Goal: Task Accomplishment & Management: Manage account settings

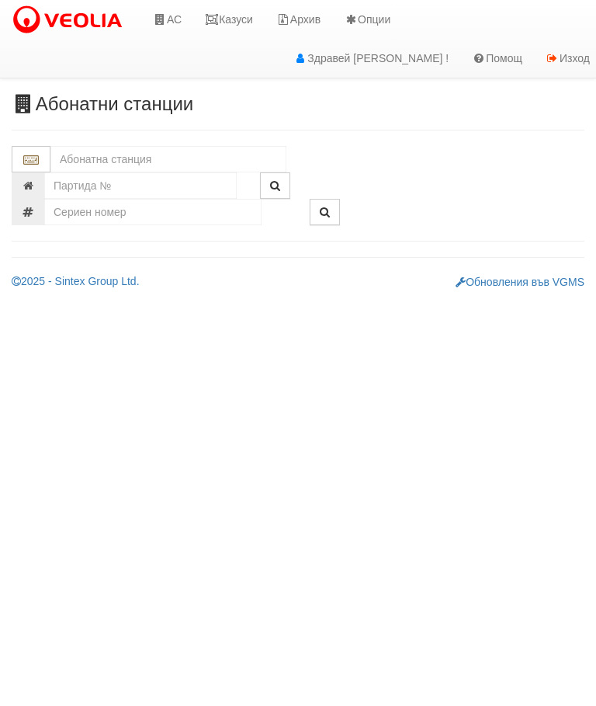
click at [241, 16] on link "Казуси" at bounding box center [228, 19] width 71 height 39
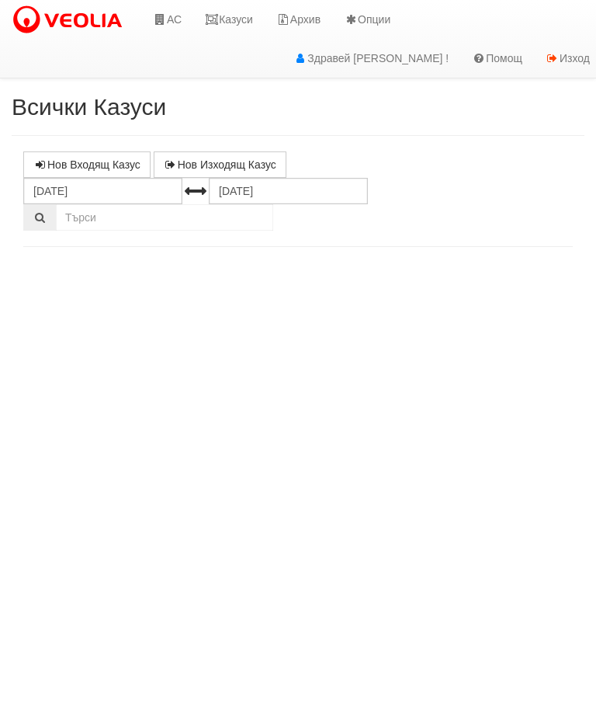
select select "10"
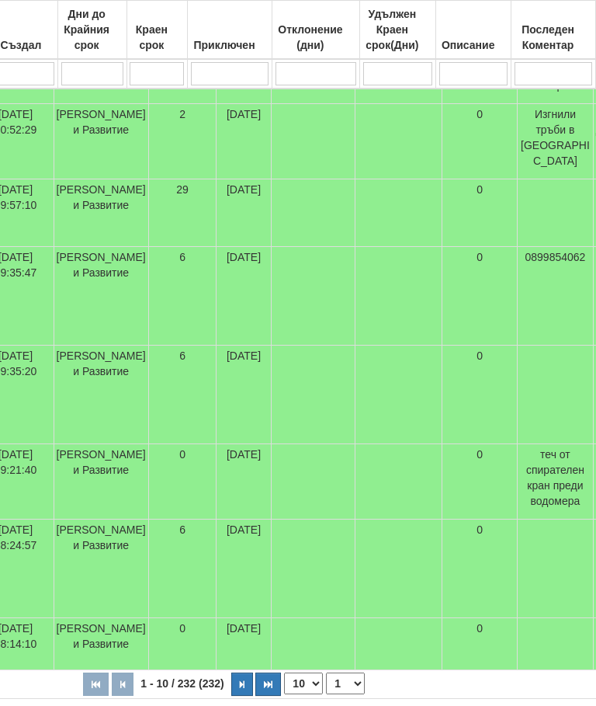
scroll to position [608, 542]
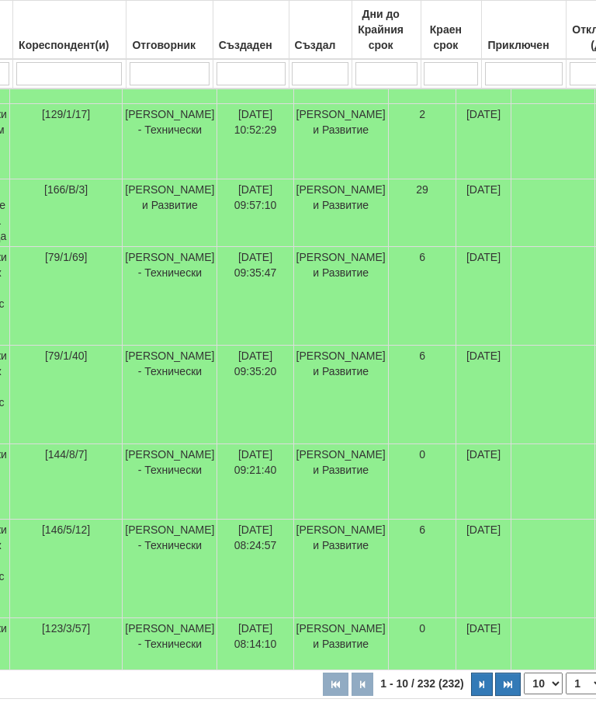
click at [471, 680] on button "button" at bounding box center [482, 683] width 22 height 23
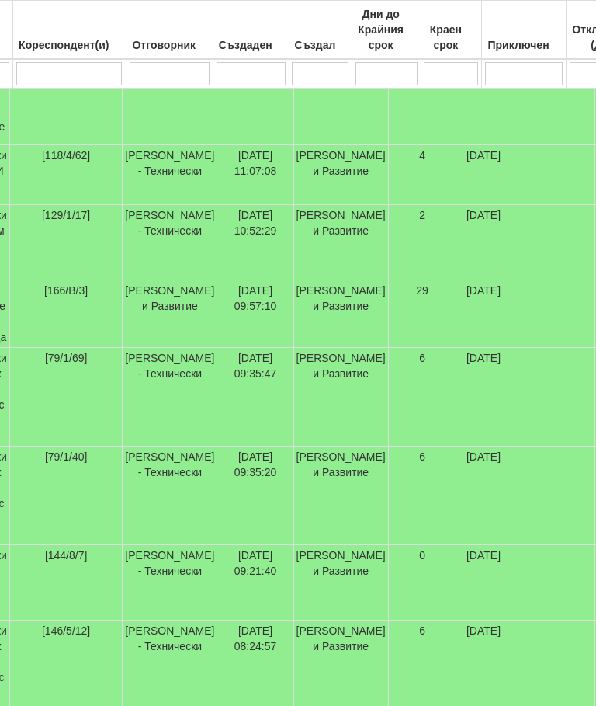
select select "2"
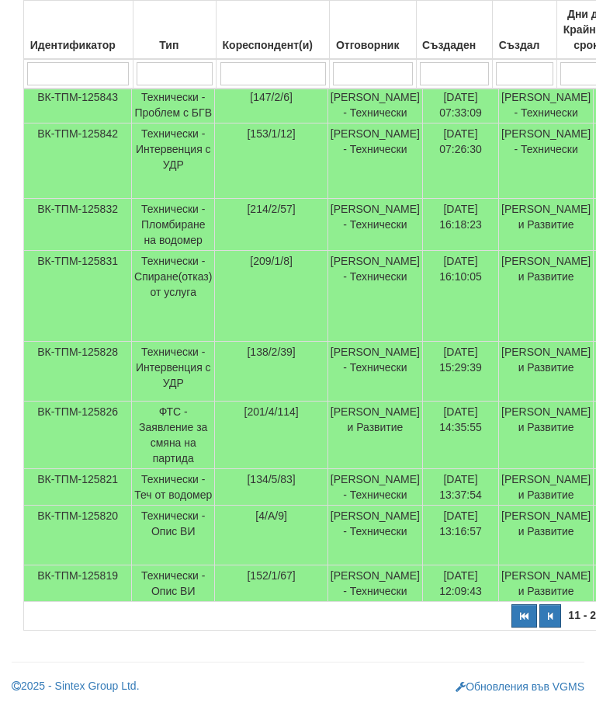
scroll to position [565, 0]
click at [431, 505] on td "[DATE] 13:16:57" at bounding box center [460, 535] width 76 height 60
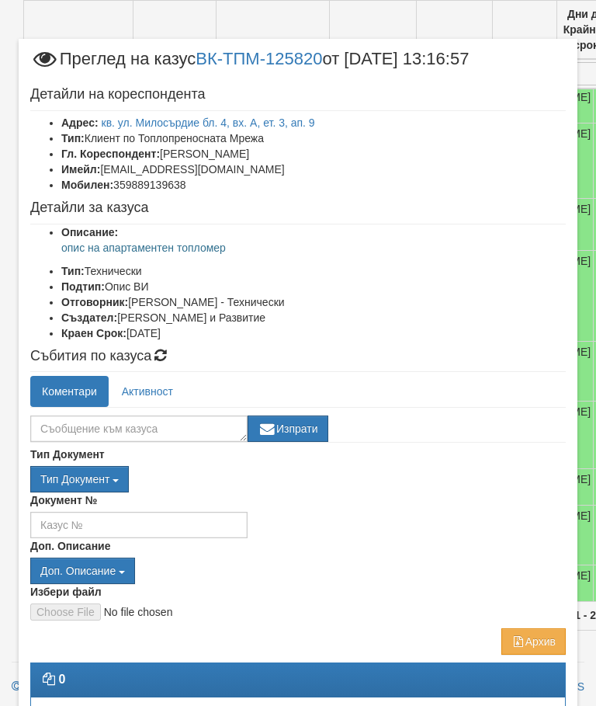
scroll to position [0, 0]
click at [248, 269] on li "Тип: Технически" at bounding box center [313, 271] width 505 height 16
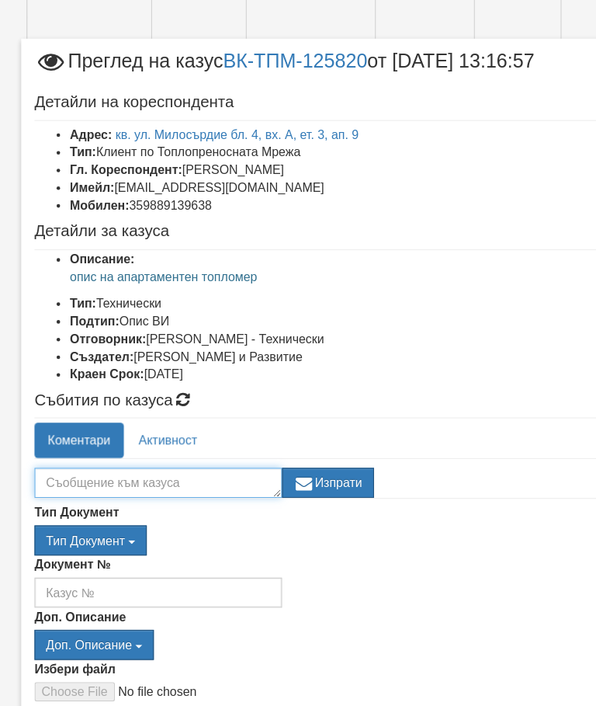
click at [180, 415] on textarea at bounding box center [138, 428] width 217 height 26
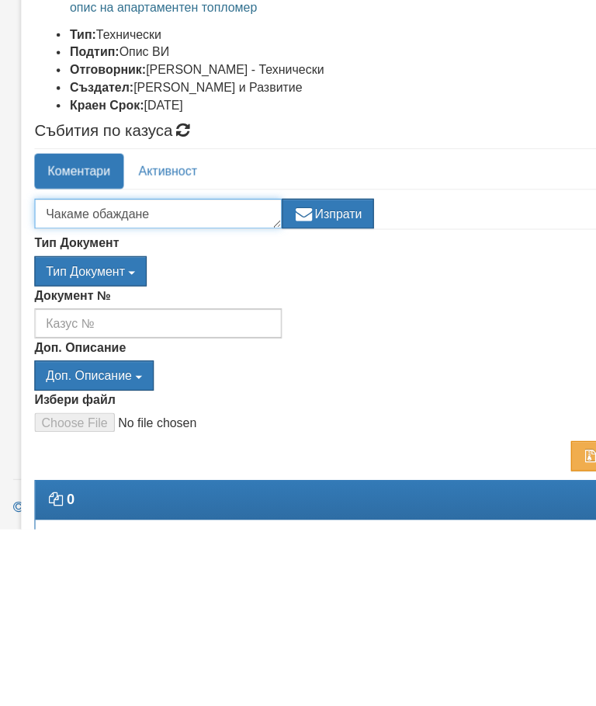
type textarea "Чакаме обаждане"
click at [306, 415] on button "Изпрати" at bounding box center [288, 428] width 81 height 26
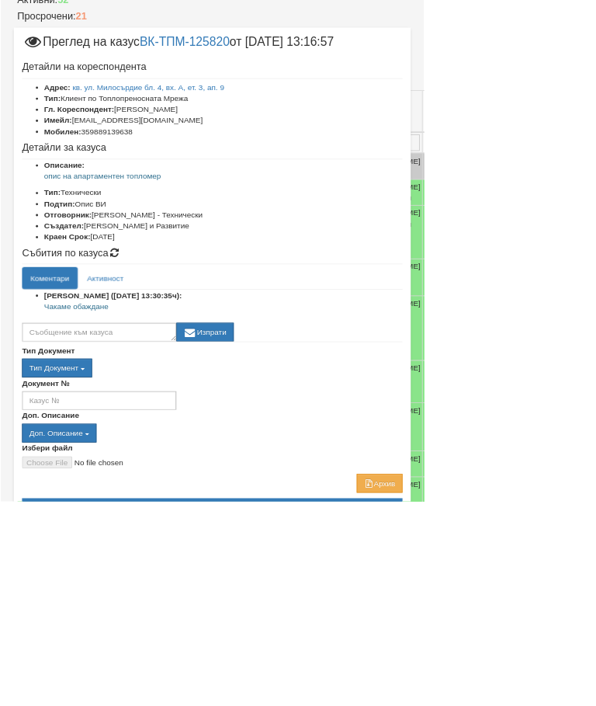
scroll to position [277, 0]
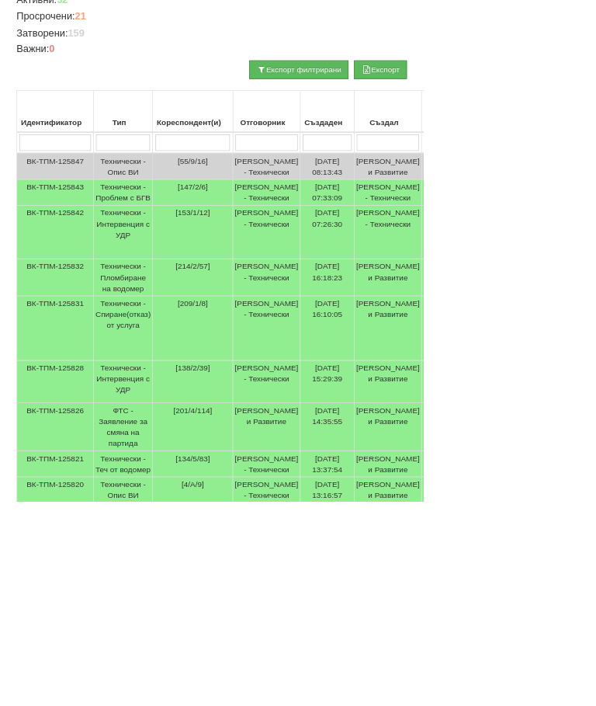
click at [276, 203] on input "search" at bounding box center [272, 200] width 106 height 23
type input "11"
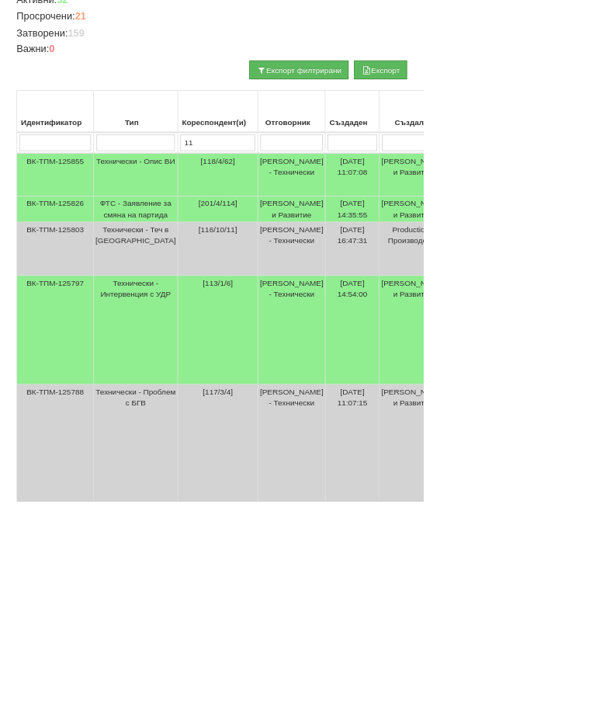
select select "1"
type input "119"
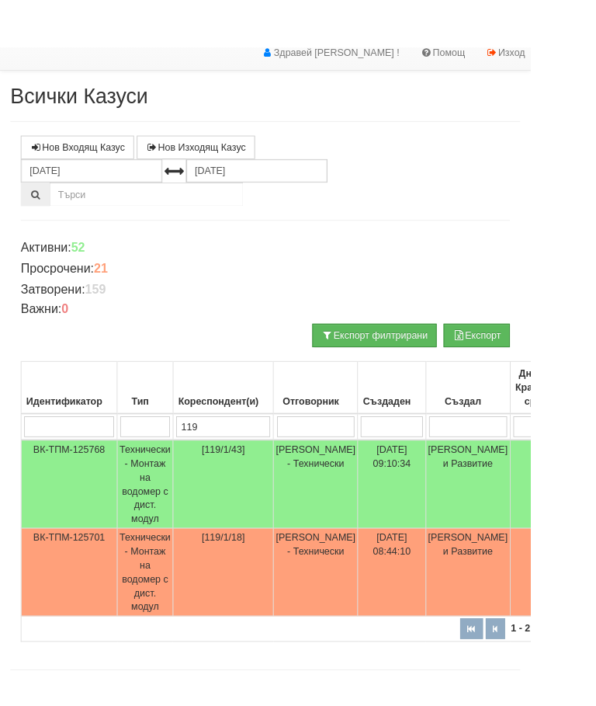
scroll to position [54, 0]
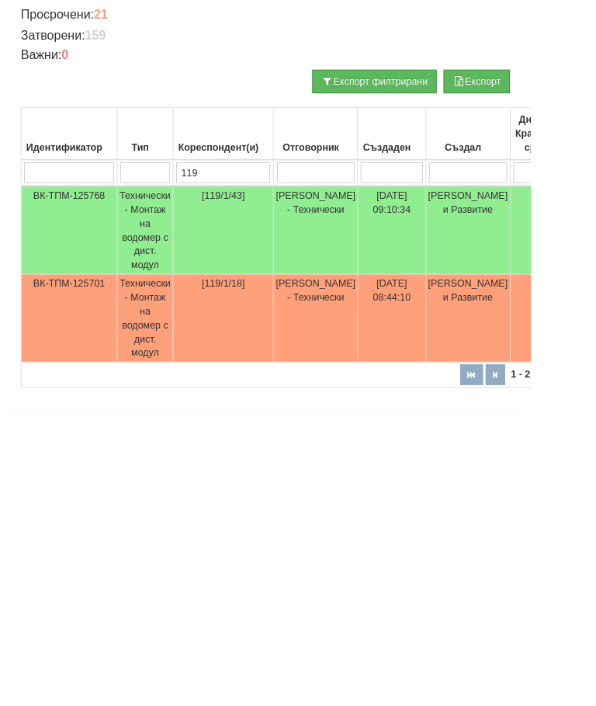
type input "119"
click at [164, 539] on td "Технически - Монтаж на водомер с дист. модул" at bounding box center [163, 588] width 63 height 99
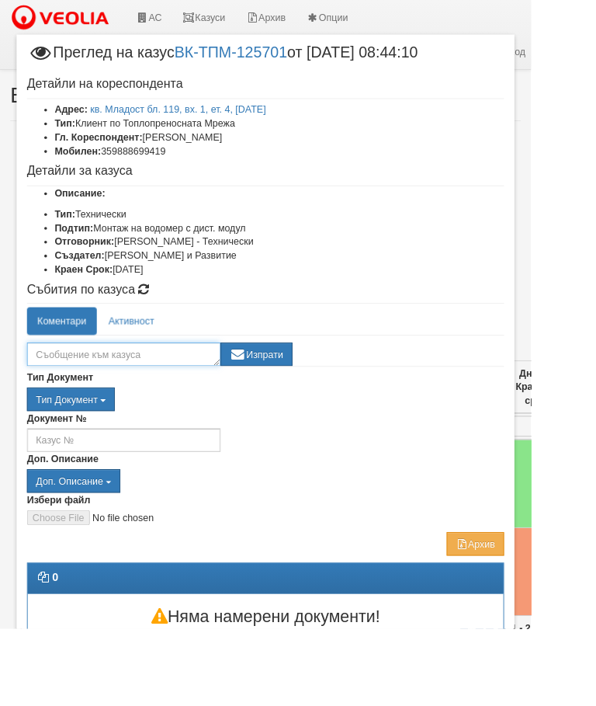
click at [170, 398] on textarea at bounding box center [138, 397] width 217 height 26
type textarea "Готов"
click at [328, 398] on button "Изпрати" at bounding box center [288, 397] width 81 height 26
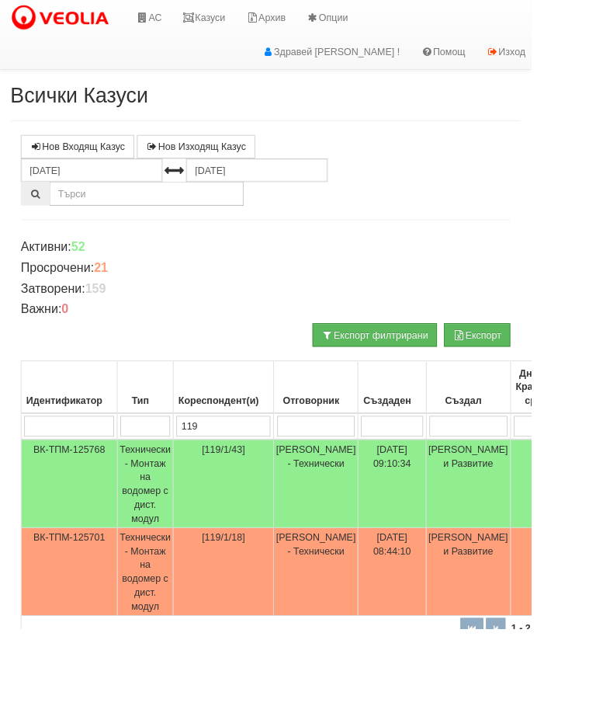
click at [151, 536] on td "Технически - Монтаж на водомер с дист. модул" at bounding box center [163, 542] width 63 height 99
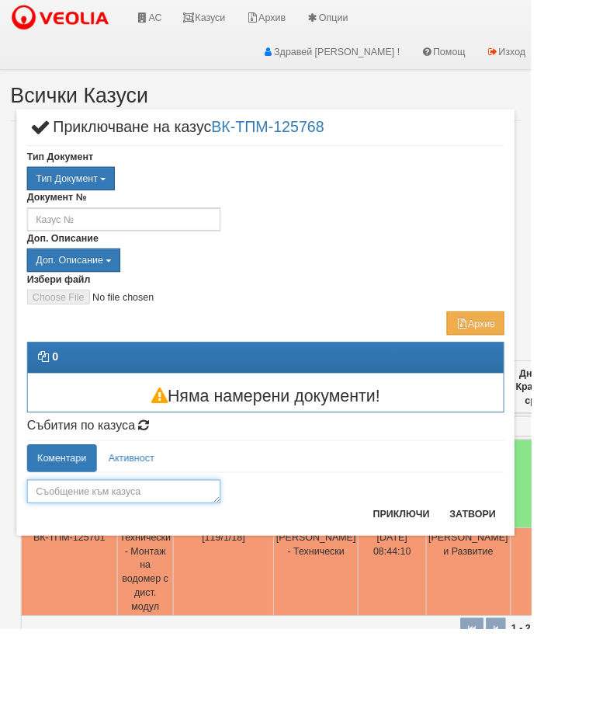
click at [199, 543] on textarea at bounding box center [138, 551] width 217 height 26
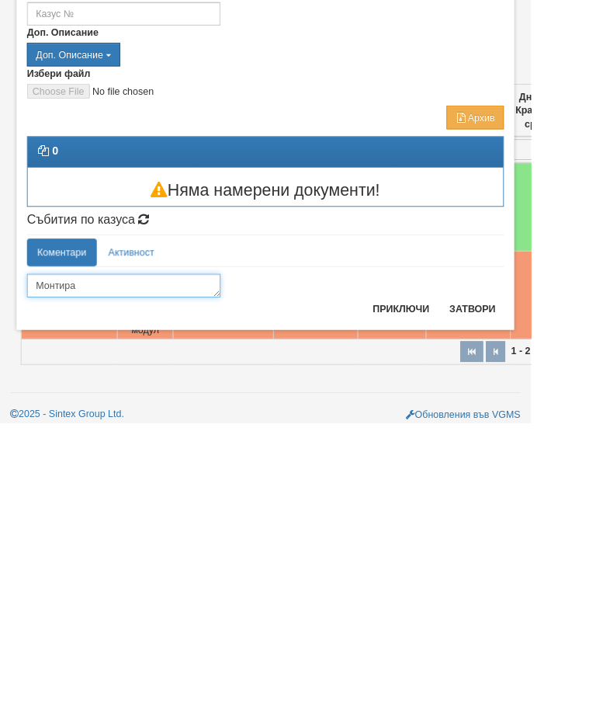
type textarea "Монтиран"
click at [484, 565] on button "Приключи" at bounding box center [450, 577] width 82 height 25
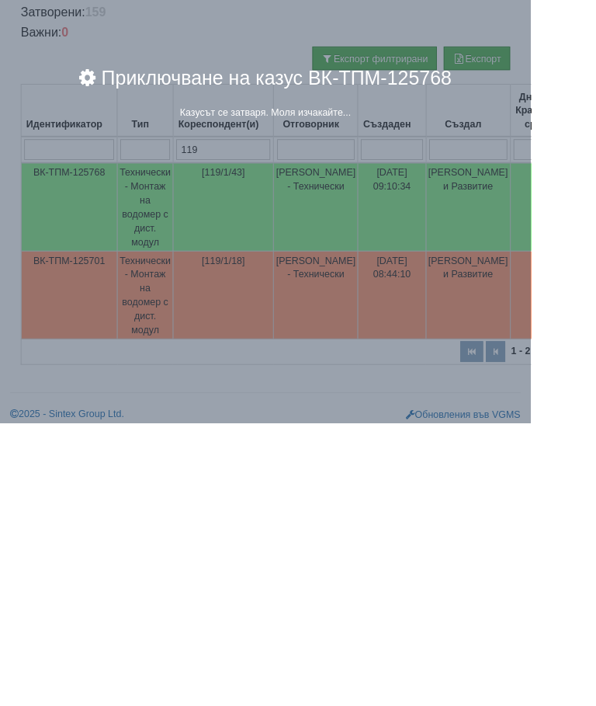
scroll to position [0, 0]
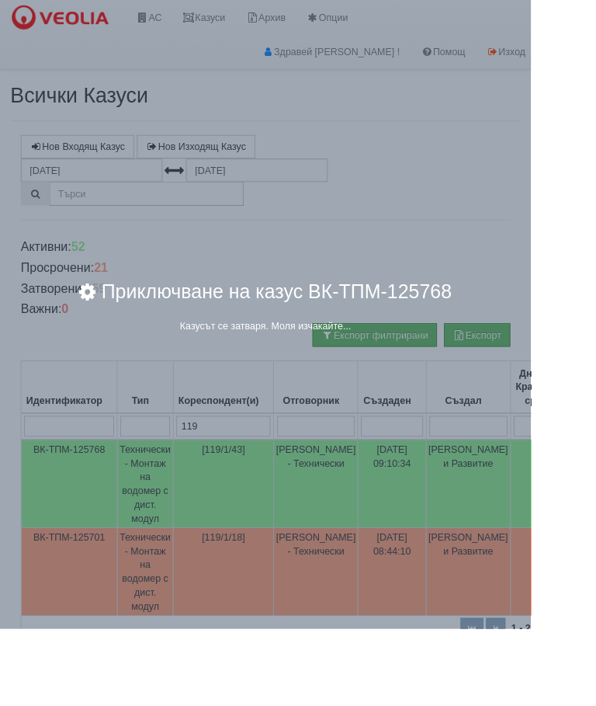
click at [3, 350] on div "× Приключване на казус ВК-ТПМ-125768 Казусът се затваря. Моля изчакайте..." at bounding box center [298, 353] width 596 height 706
click at [2, 350] on div "× Приключване на казус ВК-ТПМ-125768 Казусът се затваря. Моля изчакайте..." at bounding box center [298, 353] width 596 height 706
click at [5, 354] on div "× Приключване на казус ВК-ТПМ-125768 Казусът се затваря. Моля изчакайте..." at bounding box center [298, 353] width 596 height 706
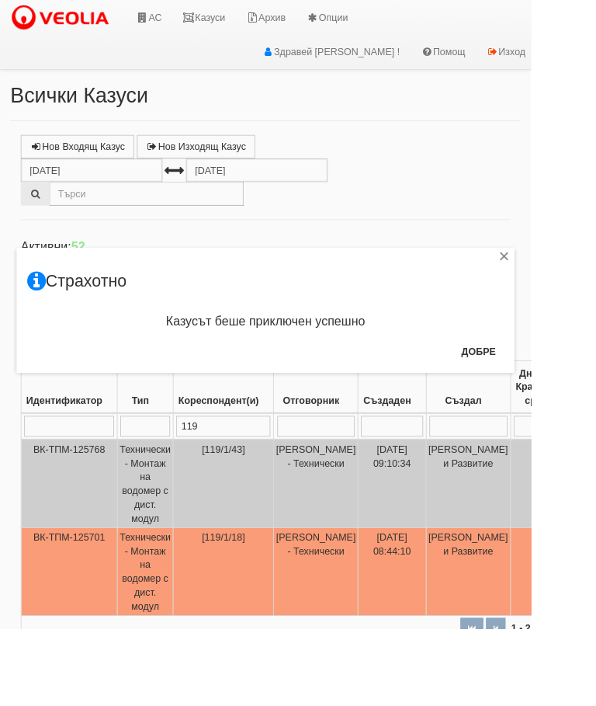
click at [566, 391] on button "Добре" at bounding box center [537, 394] width 57 height 25
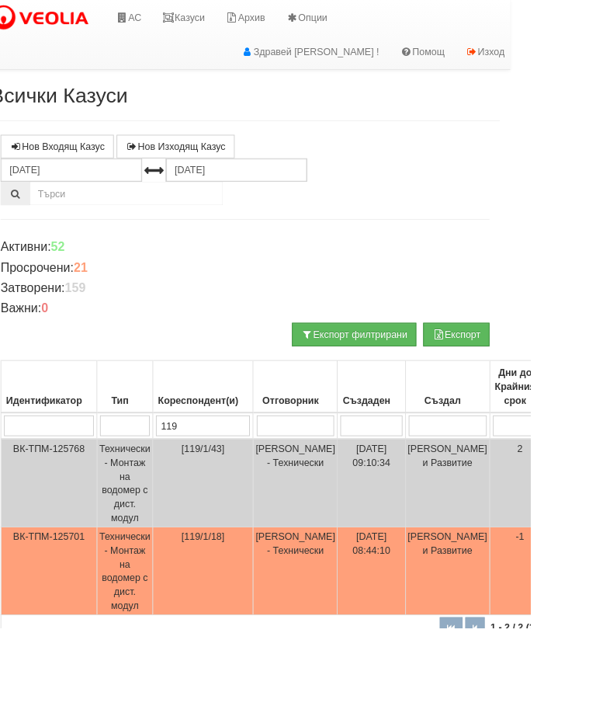
scroll to position [0, 23]
click at [247, 474] on input "119" at bounding box center [228, 478] width 106 height 23
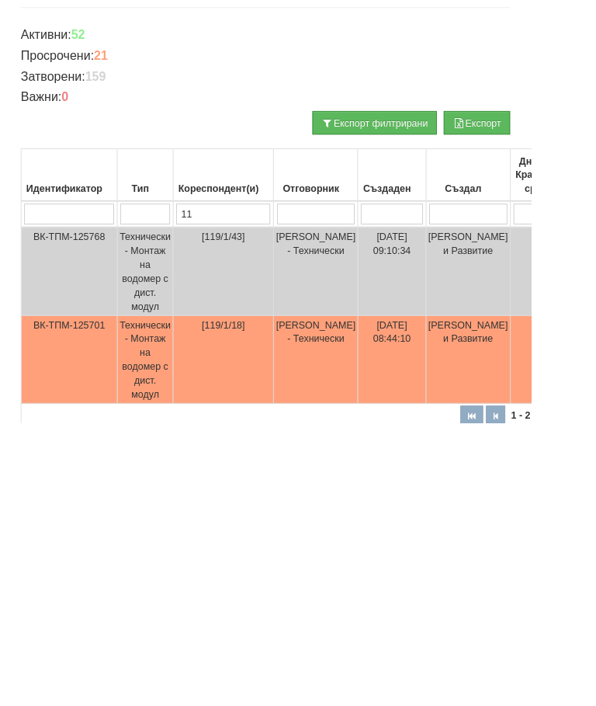
type input "1"
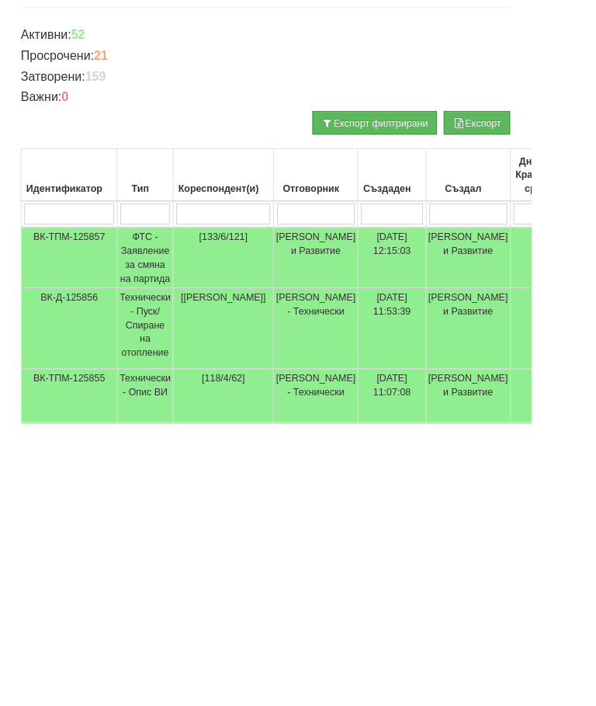
click at [168, 459] on input "search" at bounding box center [163, 470] width 56 height 23
type input "Т"
type input "Тех"
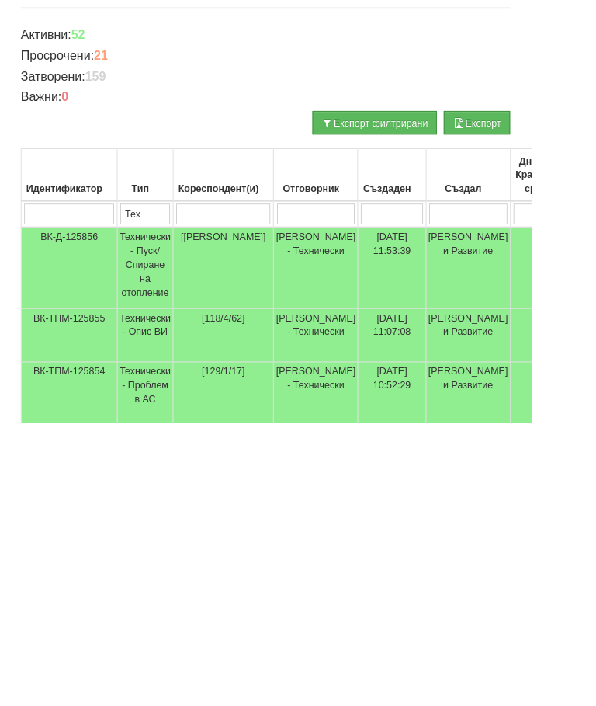
type input "Тех"
click at [179, 485] on td "Технически - Пуск/Спиране на отопление" at bounding box center [163, 531] width 63 height 92
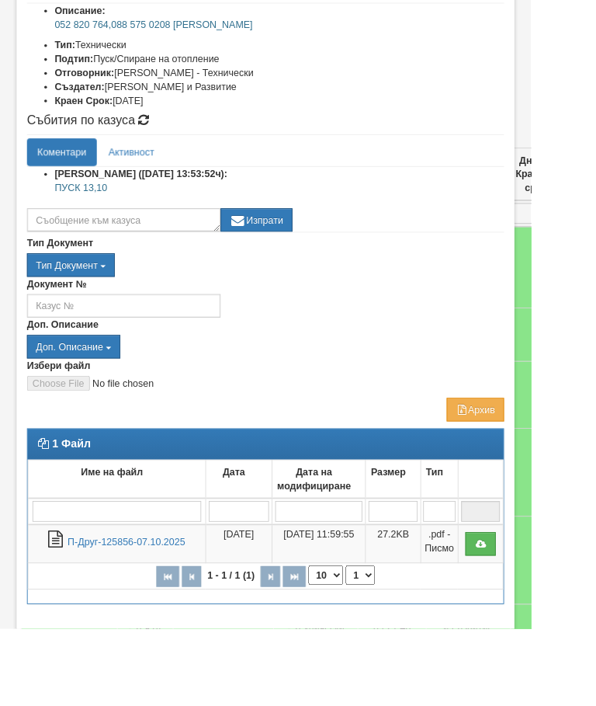
scroll to position [204, 0]
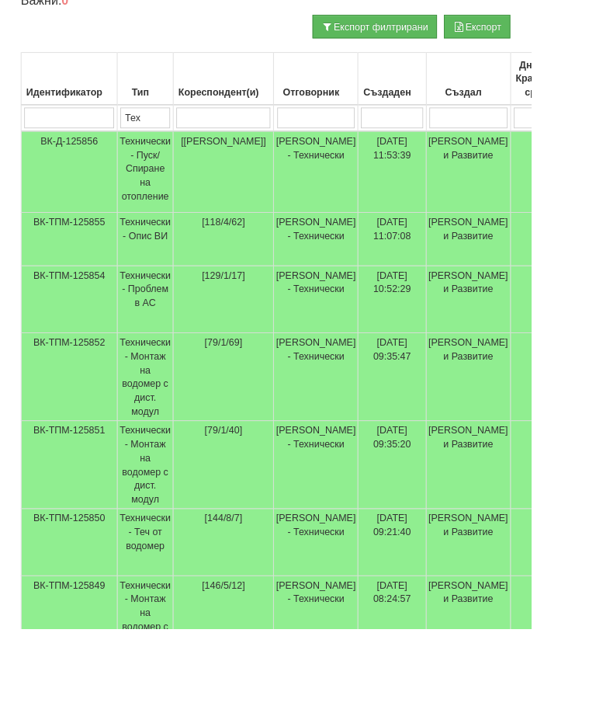
scroll to position [346, 0]
click at [175, 303] on td "Технически - Проблем в АС" at bounding box center [163, 335] width 63 height 75
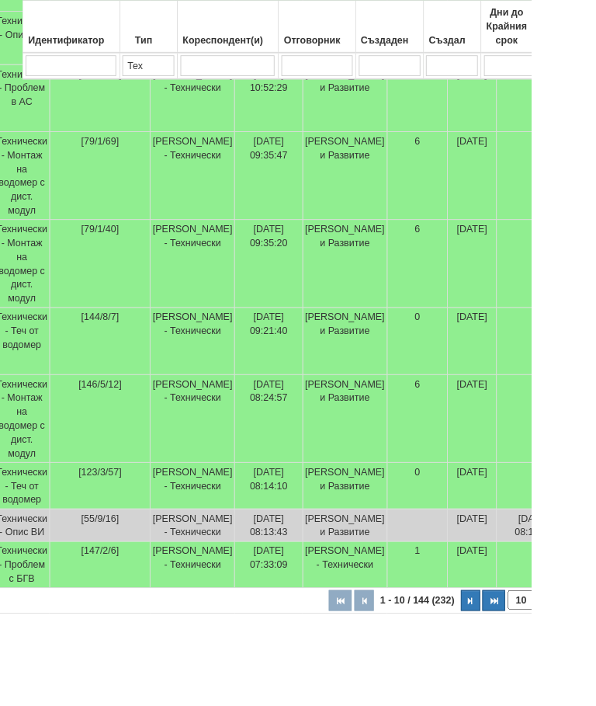
scroll to position [571, 0]
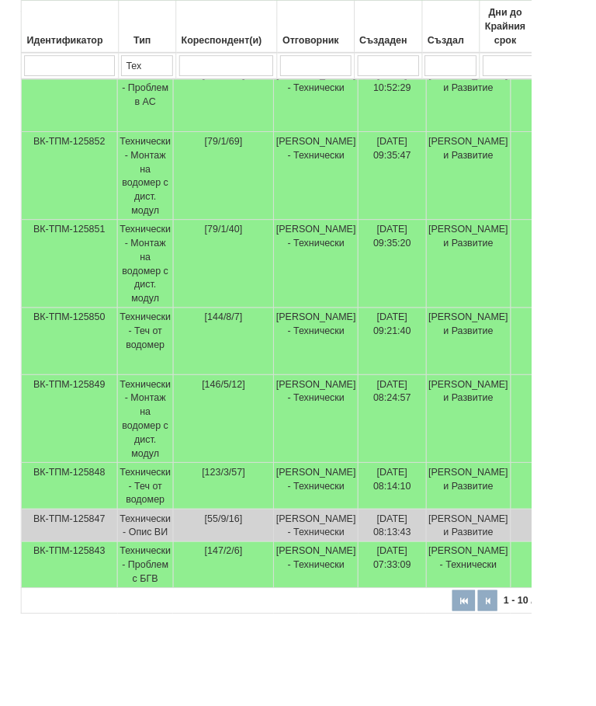
click at [182, 523] on td "Технически - Теч от водомер" at bounding box center [163, 545] width 63 height 52
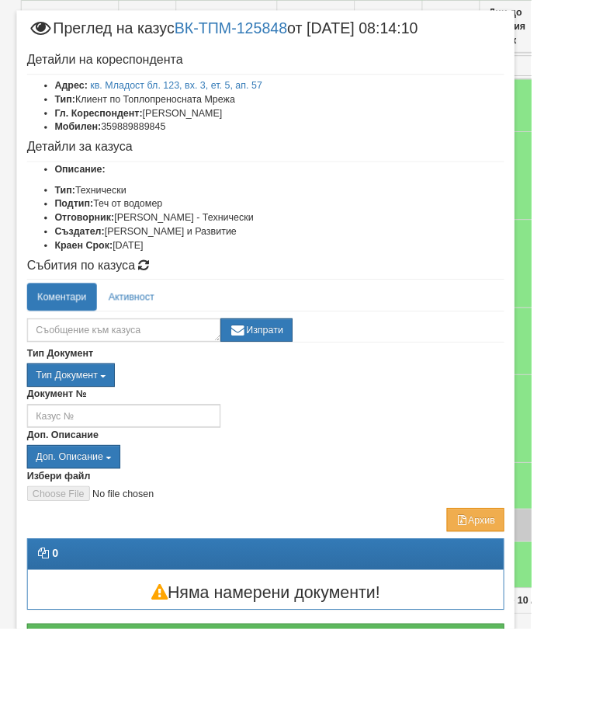
scroll to position [26, 0]
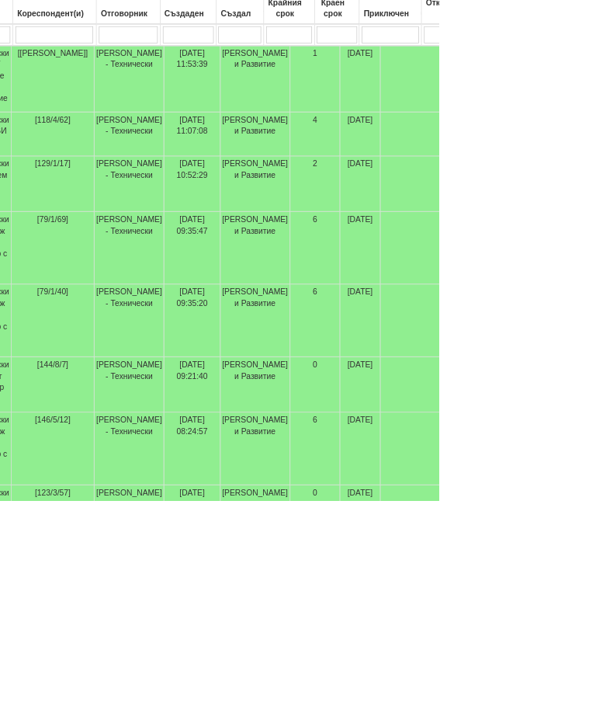
scroll to position [402, 179]
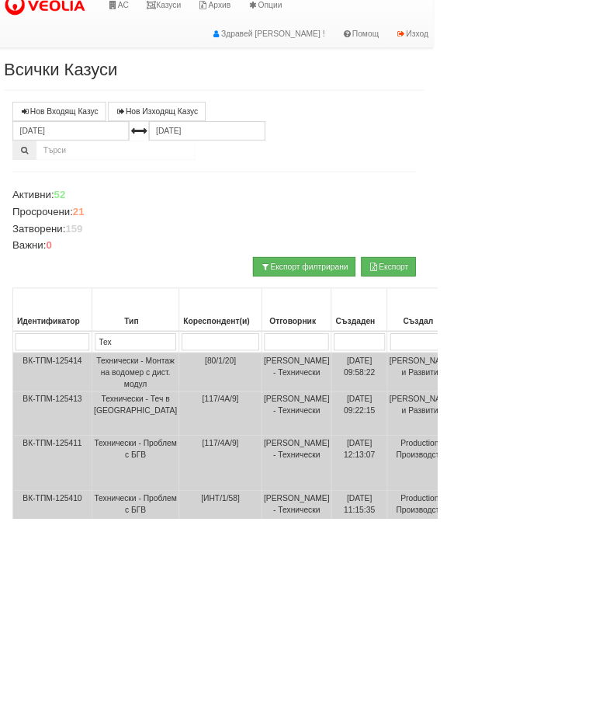
scroll to position [13, 0]
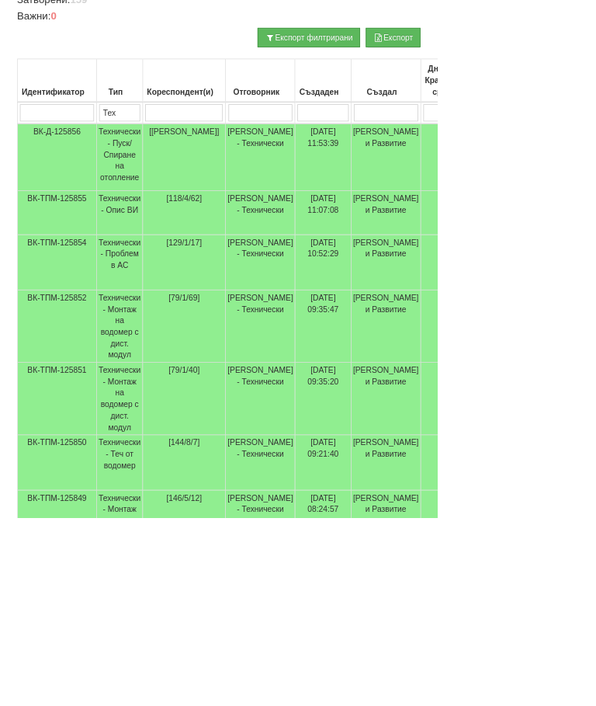
scroll to position [324, 0]
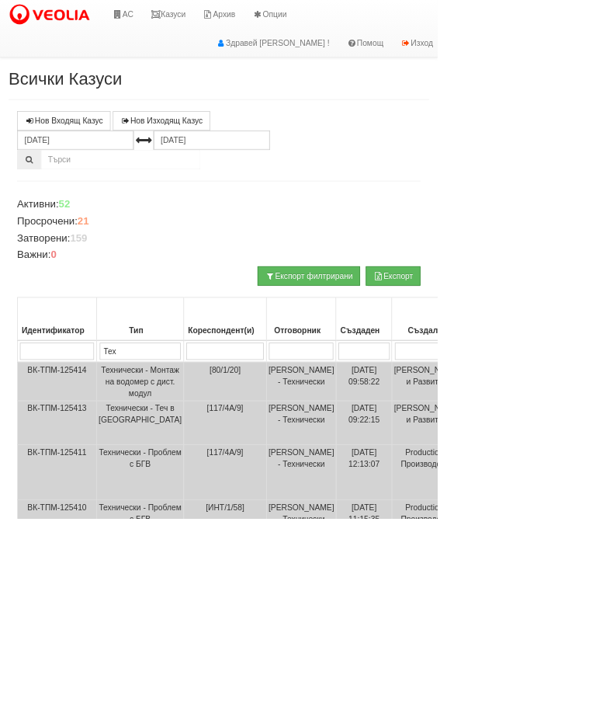
select select "1"
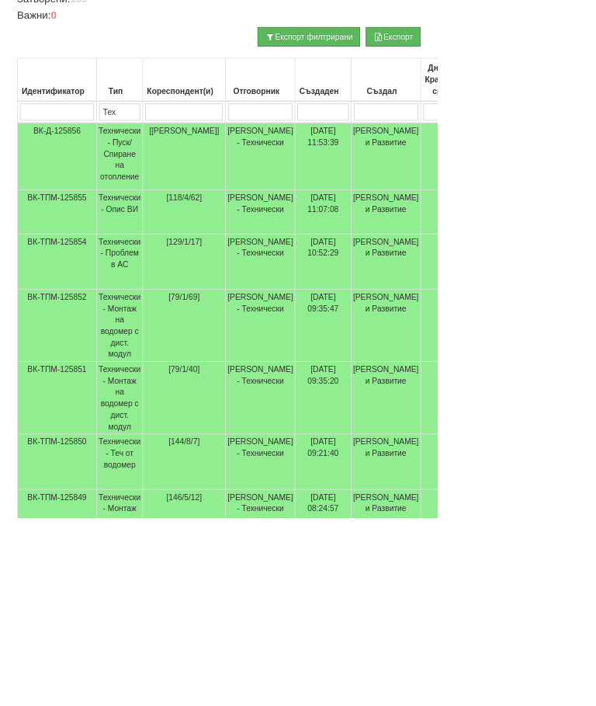
scroll to position [324, 0]
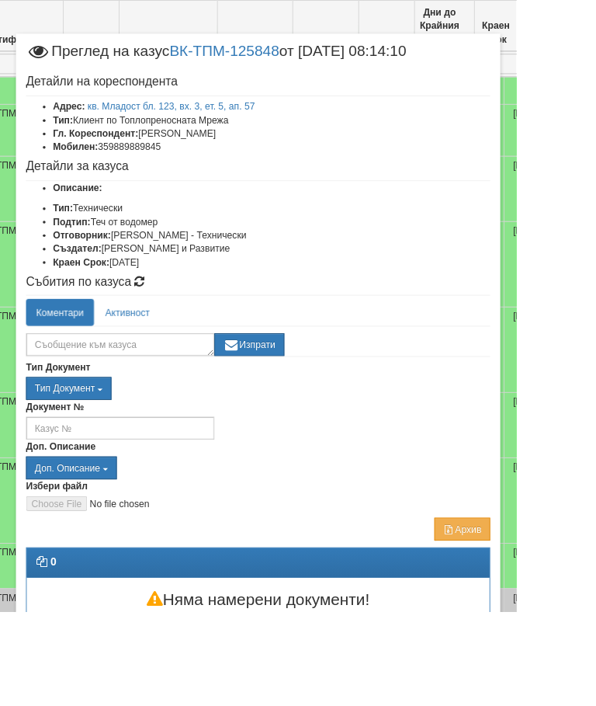
scroll to position [464, 60]
click at [508, 478] on div "Документ №" at bounding box center [298, 484] width 559 height 46
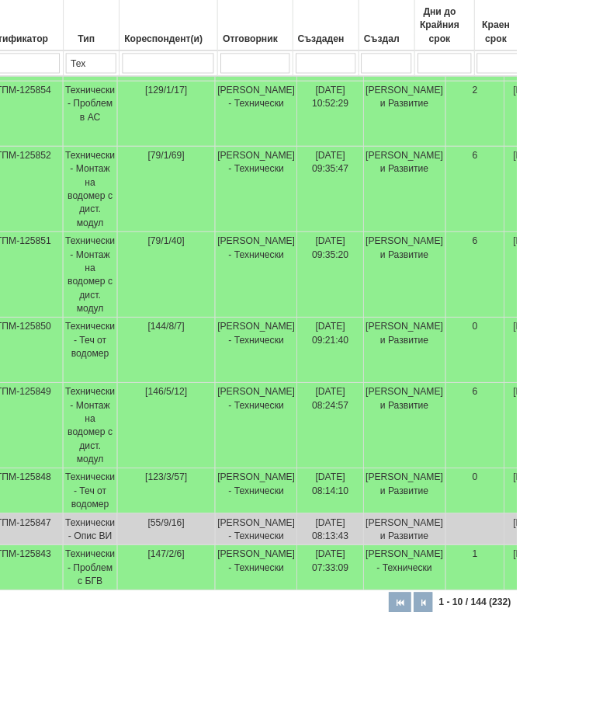
scroll to position [550, 60]
click at [119, 544] on td "Технически - Теч от водомер" at bounding box center [103, 567] width 63 height 52
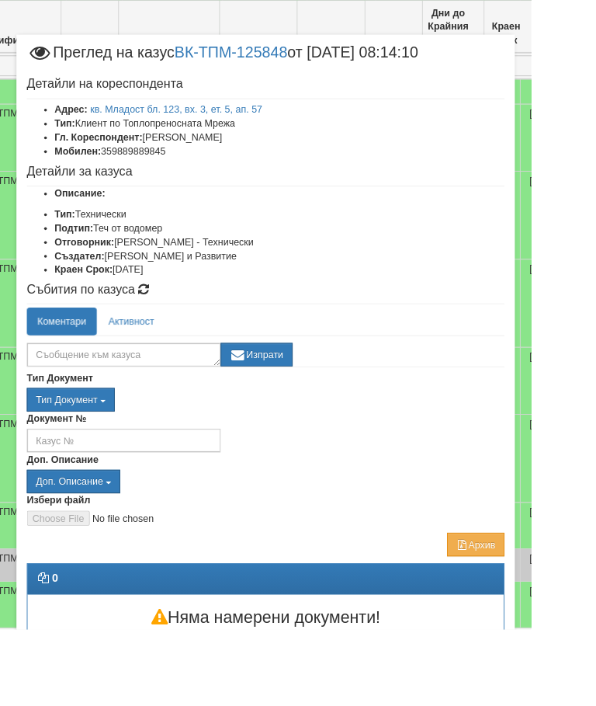
scroll to position [533, 67]
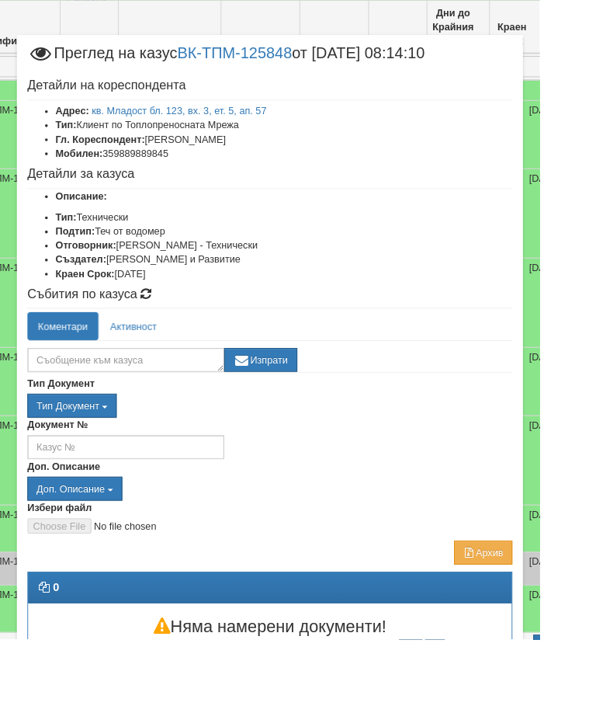
click at [481, 497] on div "Документ №" at bounding box center [298, 484] width 559 height 46
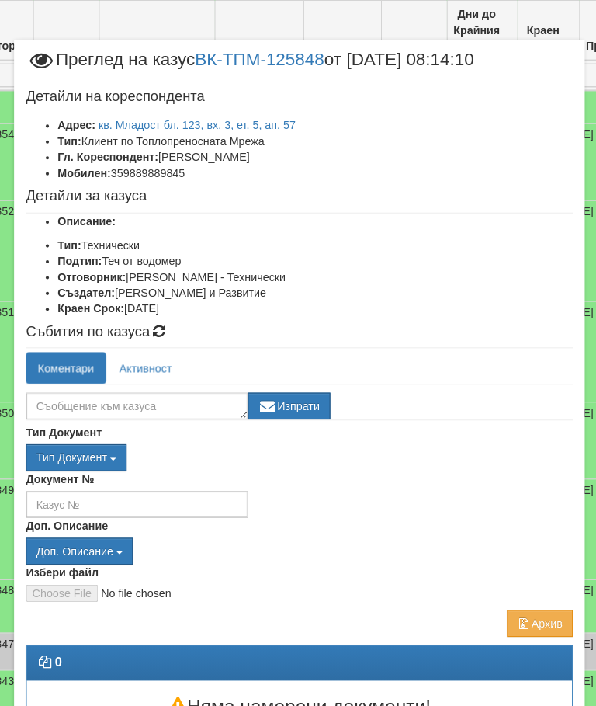
scroll to position [520, 99]
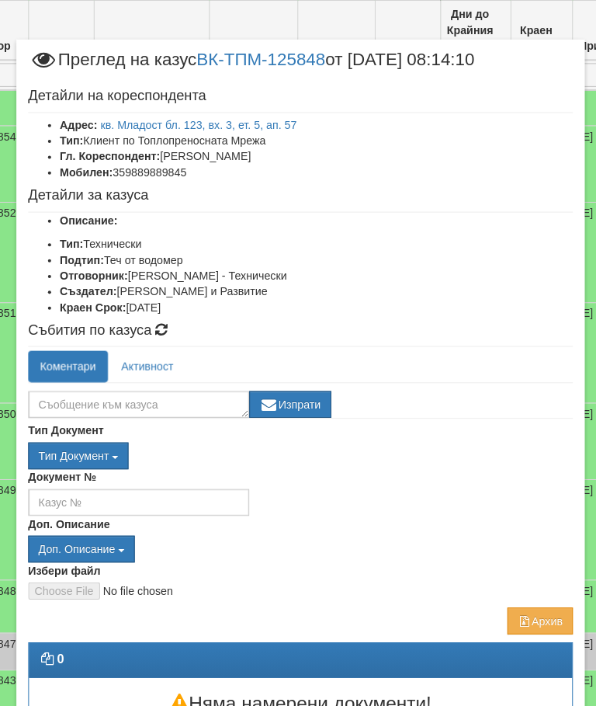
click at [415, 481] on div "Документ №" at bounding box center [298, 484] width 559 height 46
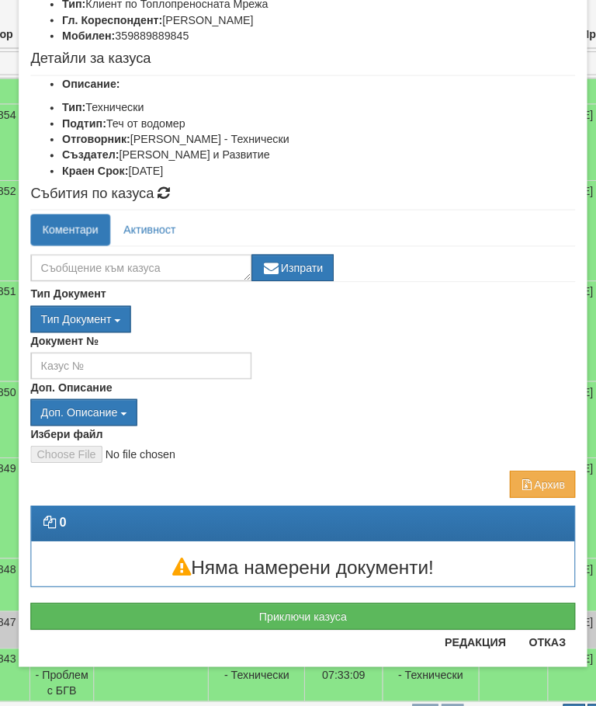
scroll to position [123, 0]
click at [454, 339] on div "Документ №" at bounding box center [298, 362] width 559 height 46
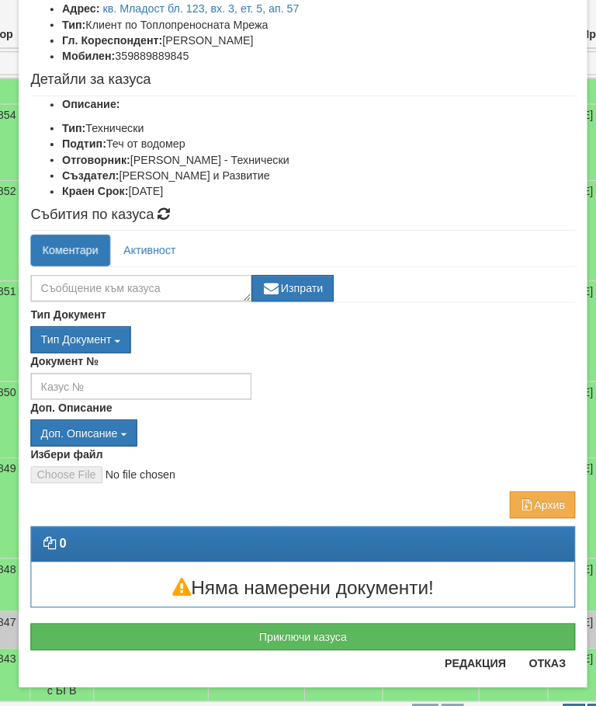
scroll to position [106, 0]
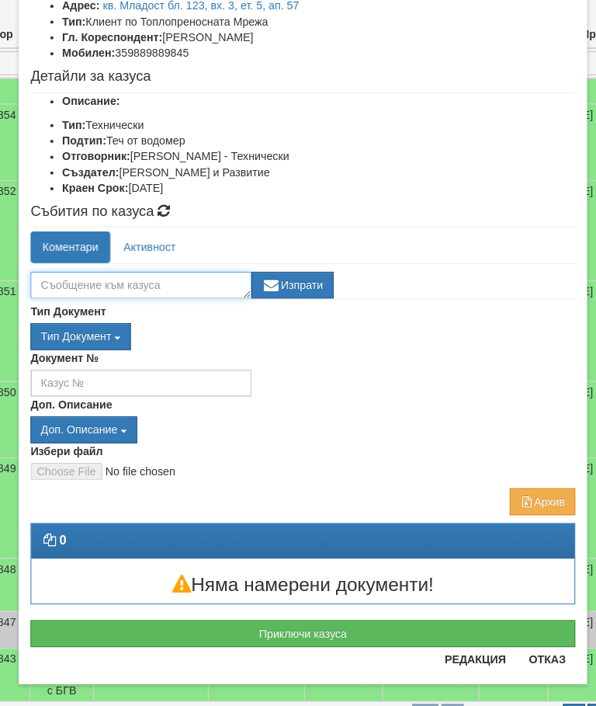
click at [155, 279] on textarea at bounding box center [138, 292] width 217 height 26
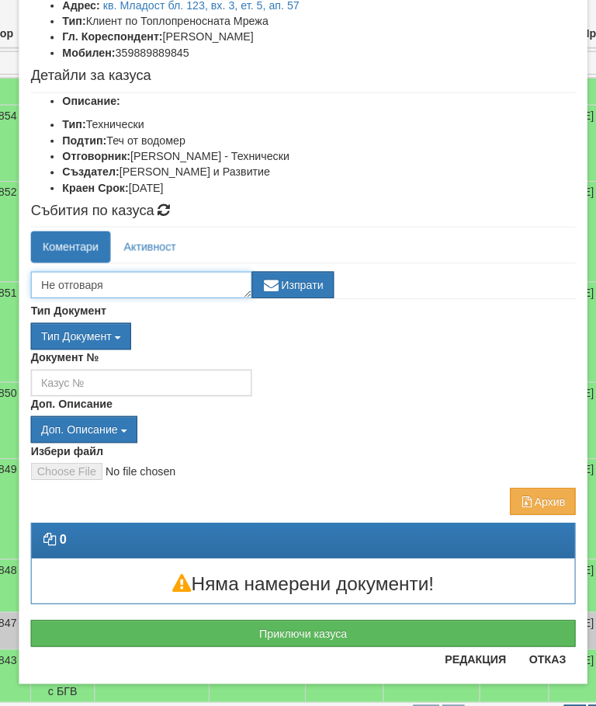
type textarea "Не отговаря"
click at [294, 279] on button "Изпрати" at bounding box center [288, 292] width 81 height 26
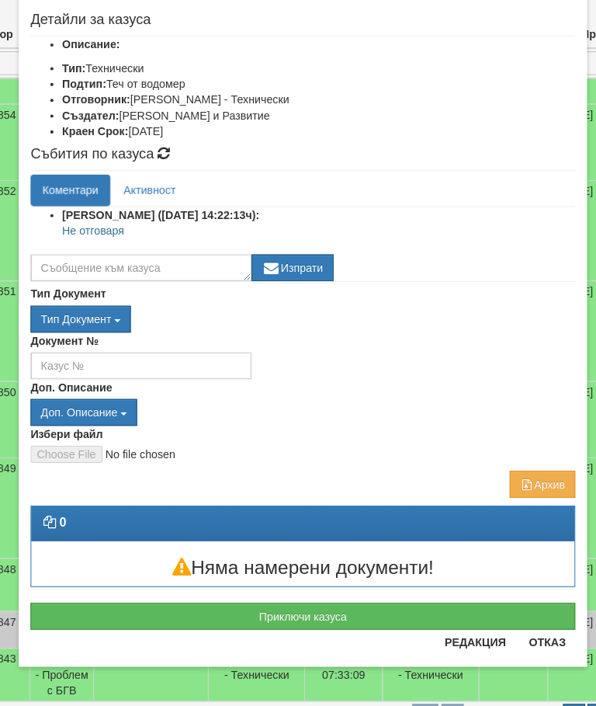
scroll to position [162, 0]
click at [537, 631] on button "Отказ" at bounding box center [538, 643] width 55 height 25
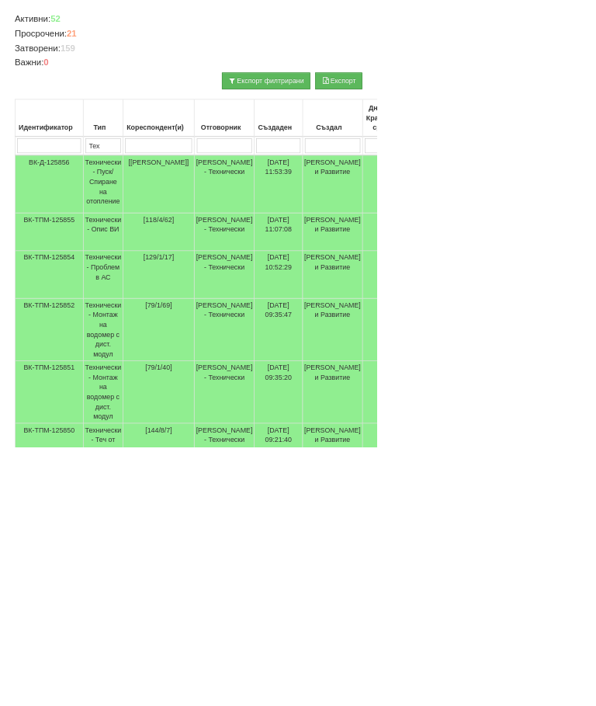
scroll to position [248, 0]
click at [178, 405] on td "Технически - Проблем в АС" at bounding box center [163, 434] width 63 height 75
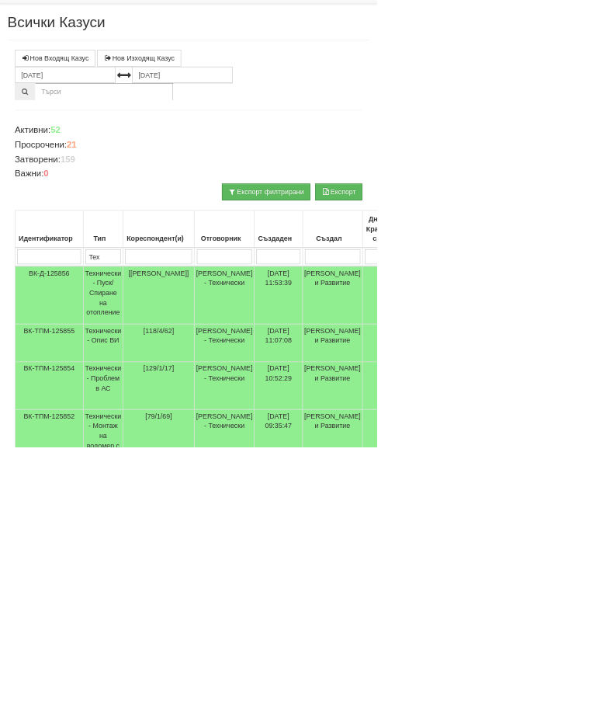
scroll to position [0, 0]
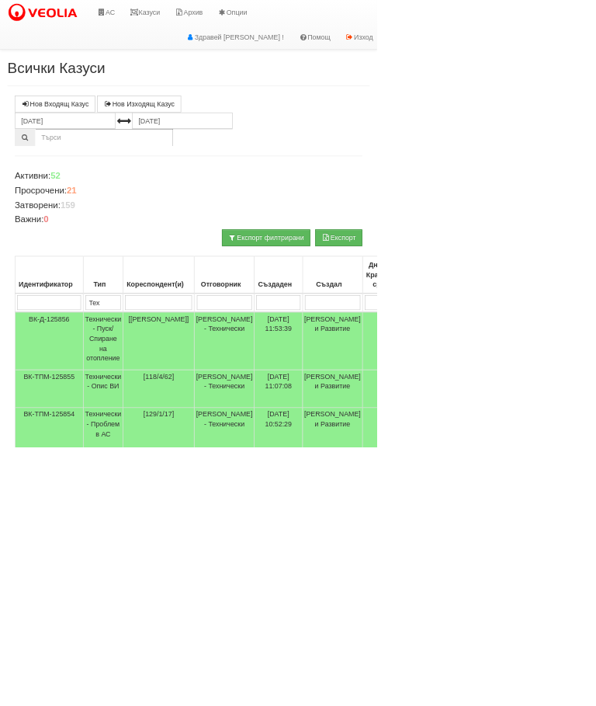
click at [255, 14] on link "Казуси" at bounding box center [228, 19] width 71 height 39
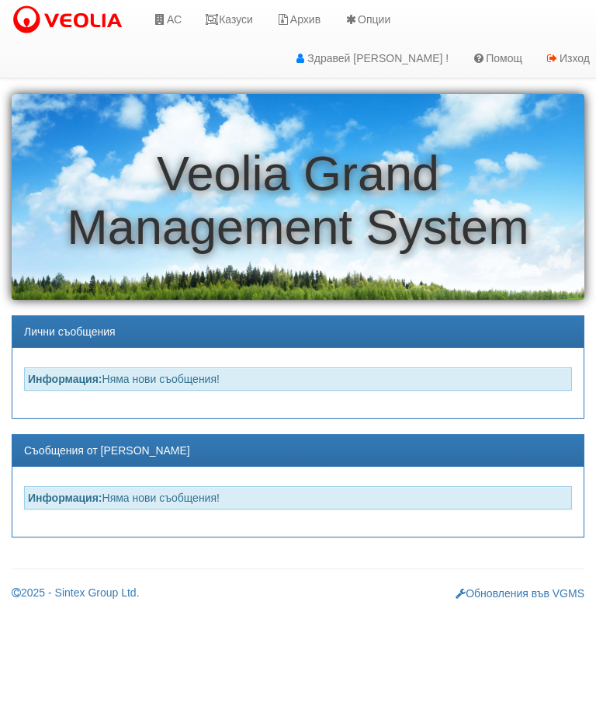
click at [184, 18] on link "АС" at bounding box center [167, 19] width 52 height 39
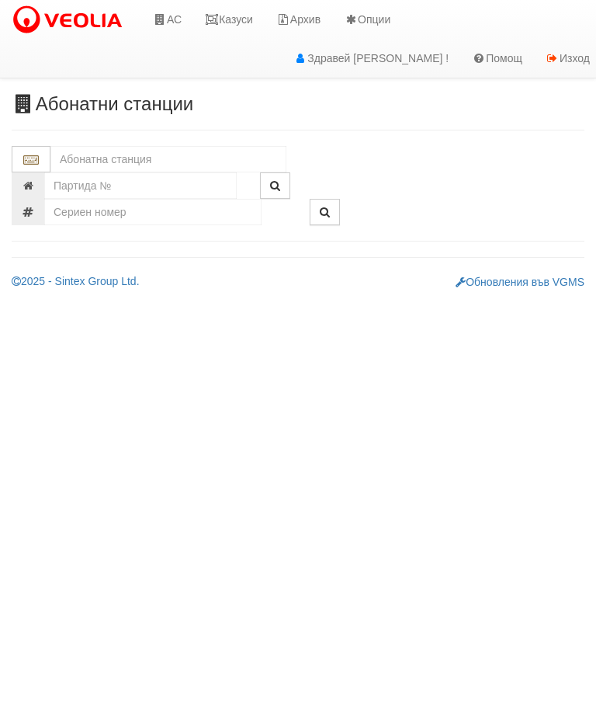
click at [139, 156] on input "text" at bounding box center [168, 159] width 236 height 26
click at [154, 179] on div "119/1 - Младост - "ВЕОЛИЯ"" at bounding box center [168, 184] width 231 height 18
type input "119/1 - Младост - "ВЕОЛИЯ""
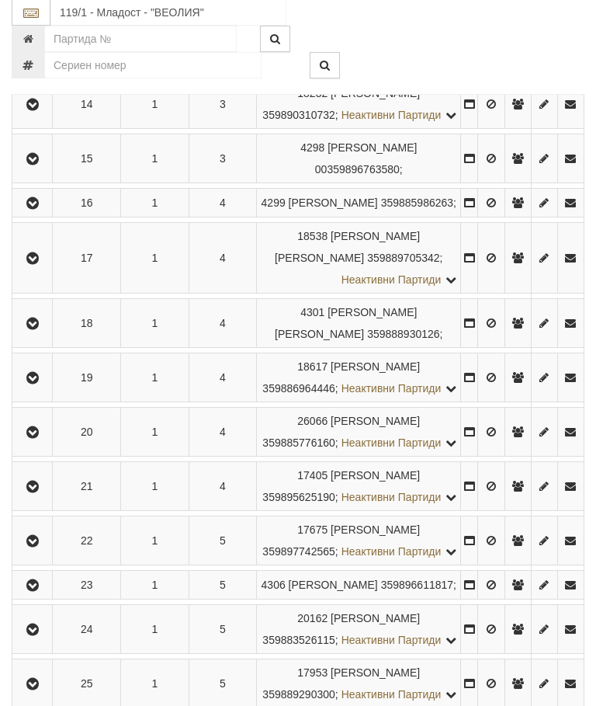
scroll to position [1021, 0]
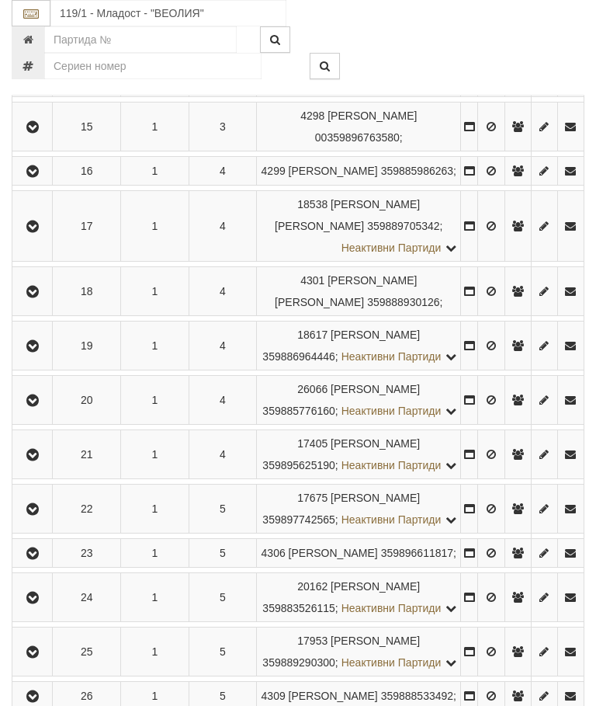
click at [42, 297] on icon "button" at bounding box center [32, 292] width 19 height 11
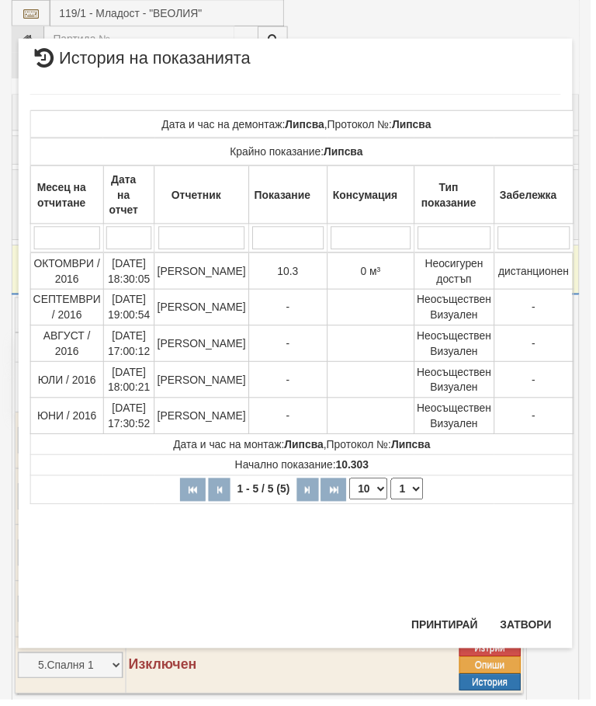
scroll to position [1210, 0]
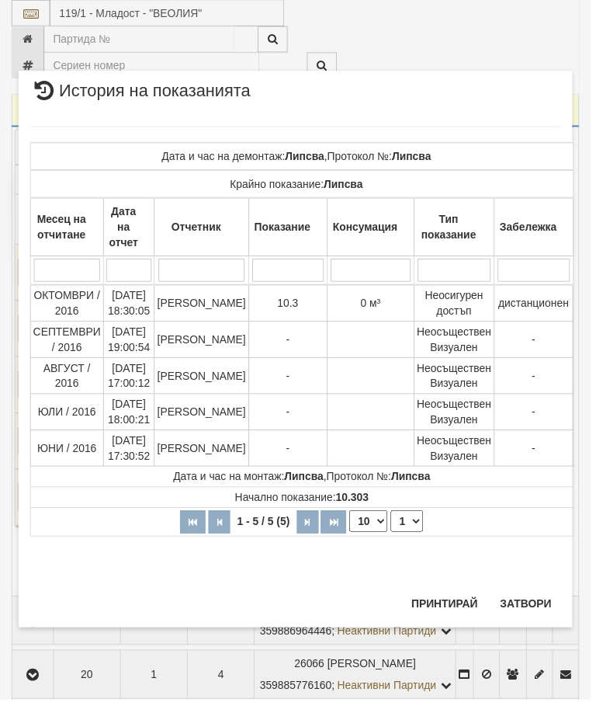
click at [117, 518] on th "1 - 5 / 5 (5) 10 20 30 40 1" at bounding box center [305, 526] width 548 height 29
click at [534, 610] on button "Затвори" at bounding box center [530, 608] width 71 height 25
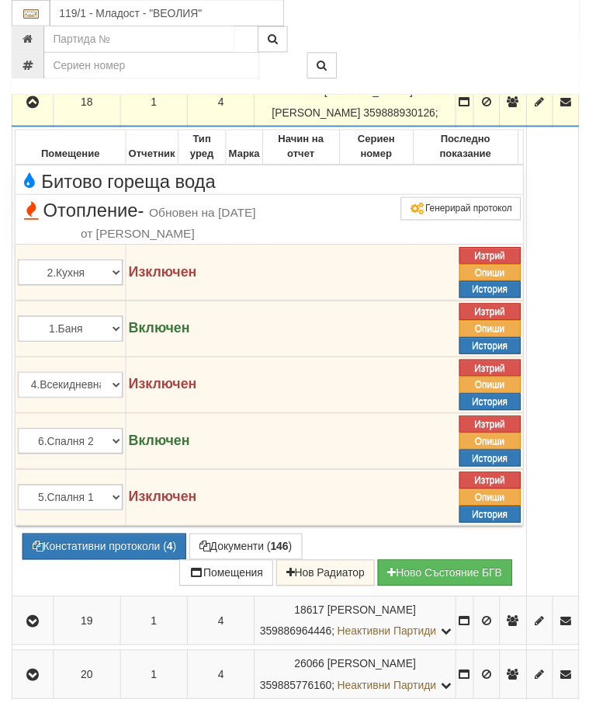
click at [134, 244] on span "Отопление - Обновен на 03/12/2024г. от Стефка Колева" at bounding box center [139, 223] width 242 height 41
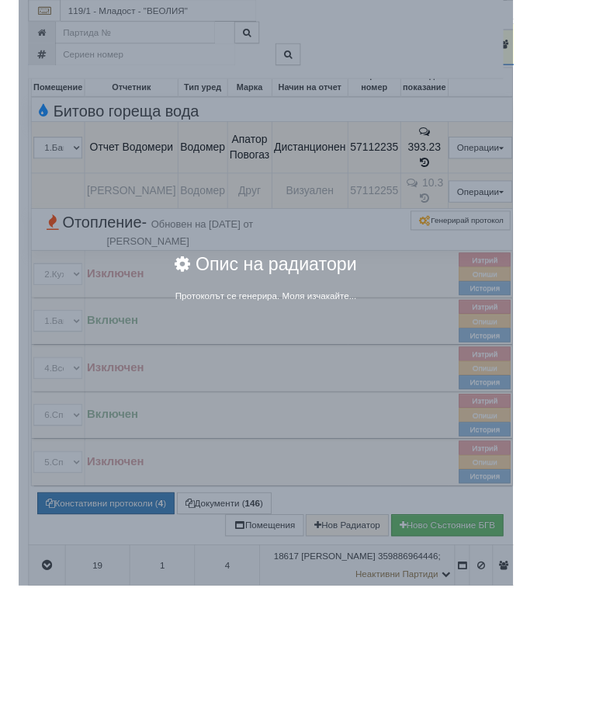
scroll to position [1199, 0]
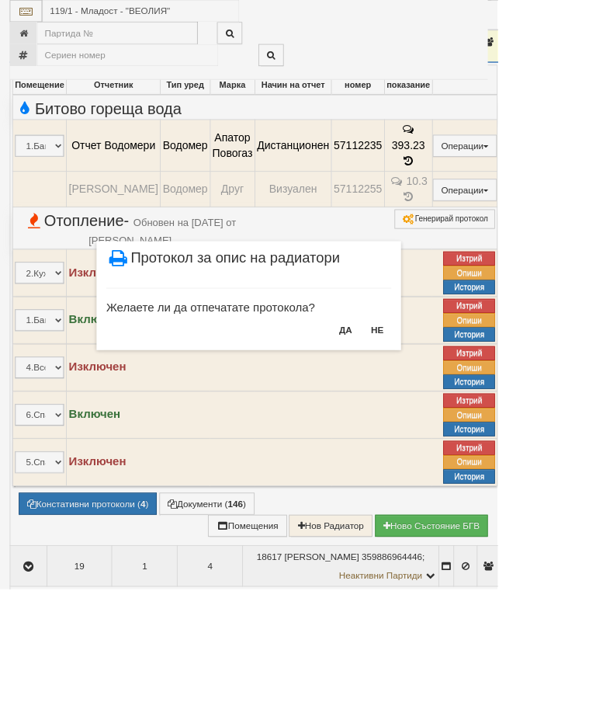
click at [469, 392] on button "НЕ" at bounding box center [452, 395] width 33 height 25
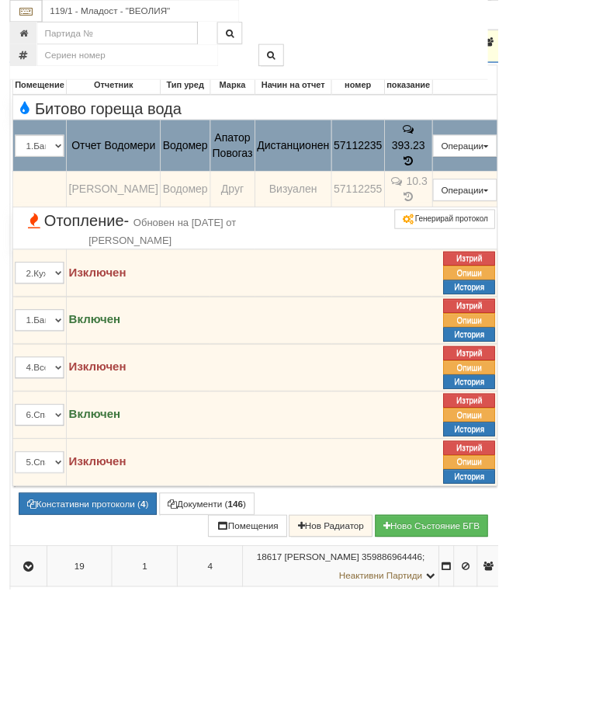
click at [0, 0] on button "Подмяна" at bounding box center [0, 0] width 0 height 0
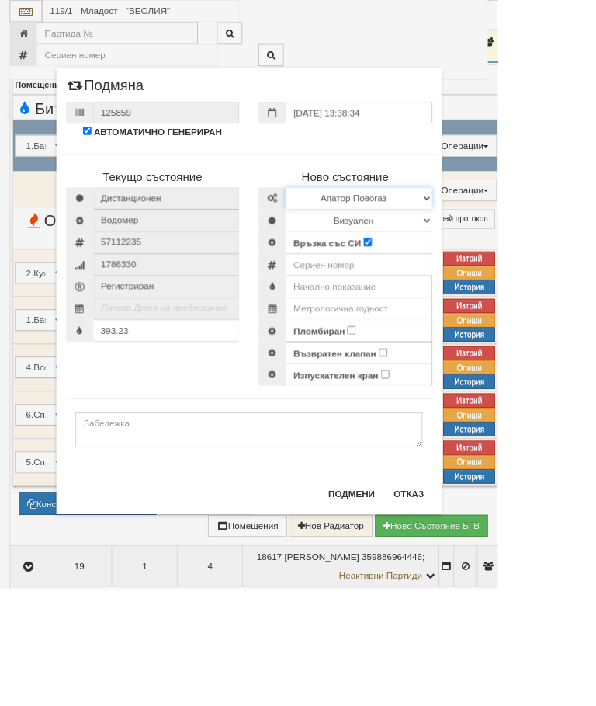
click at [518, 231] on select "Избери Марка и модел Апатор Повогаз Друг Кундис Радио Сименс Визуален Сименс Ра…" at bounding box center [429, 237] width 175 height 26
select select "ed08aeea-bb71-eb11-810c-b7de96689bdf"
click at [441, 313] on input "number" at bounding box center [429, 317] width 175 height 26
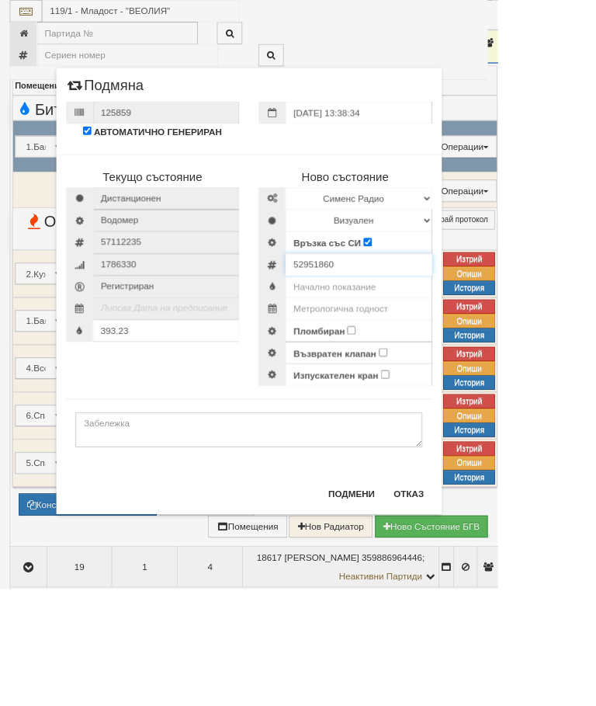
type input "52951860"
click at [480, 339] on input "text" at bounding box center [429, 343] width 175 height 26
type input "0"
click at [426, 394] on input "Пломбиран" at bounding box center [421, 396] width 10 height 10
checkbox input "true"
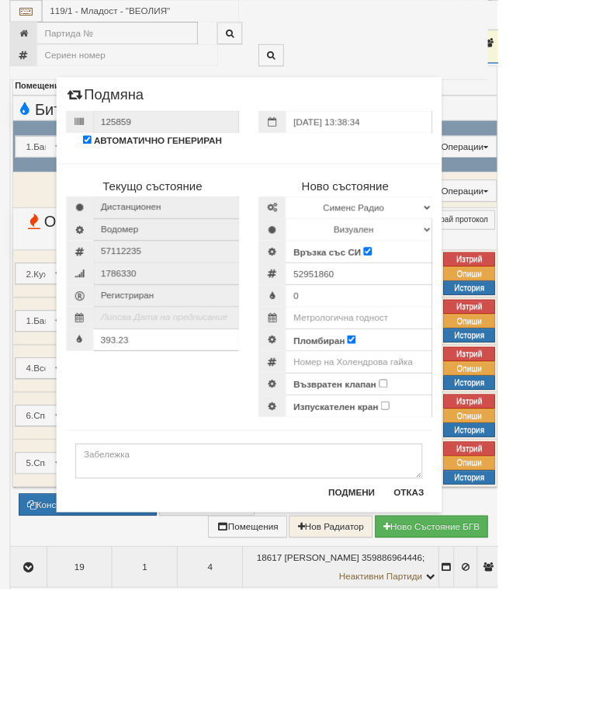
scroll to position [1199, 0]
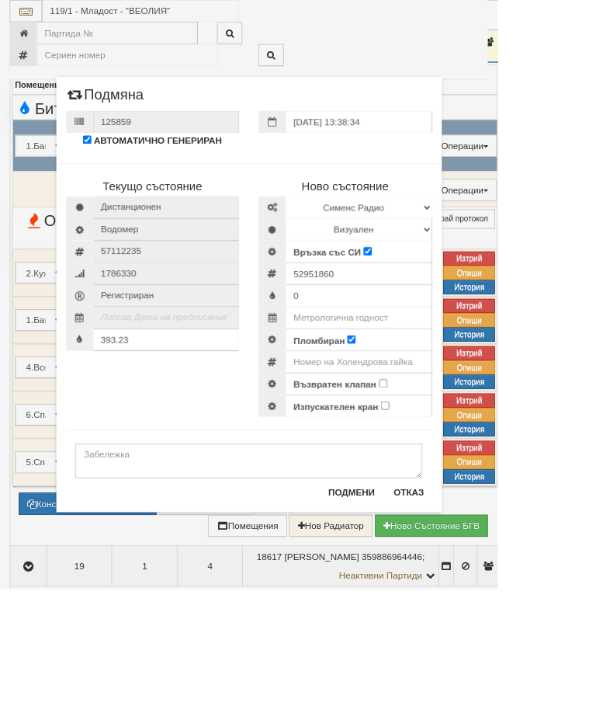
click at [464, 455] on input "Възвратен клапан" at bounding box center [459, 459] width 10 height 10
checkbox input "true"
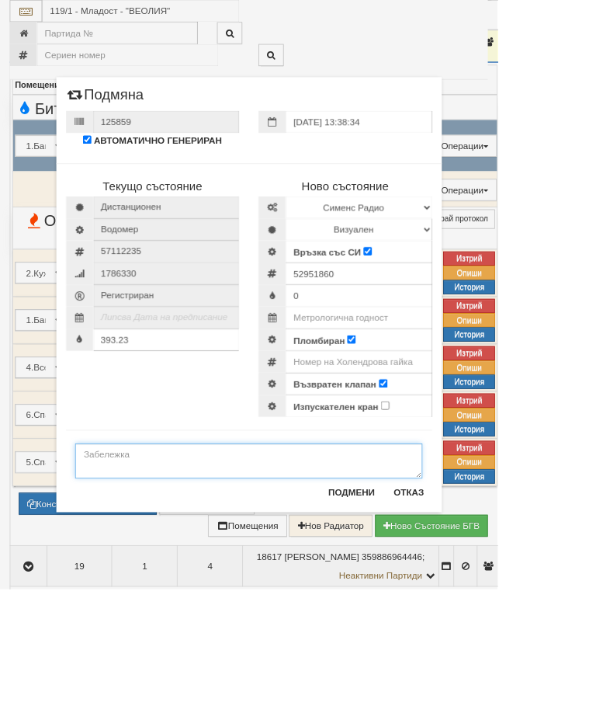
click at [187, 551] on textarea at bounding box center [298, 552] width 416 height 42
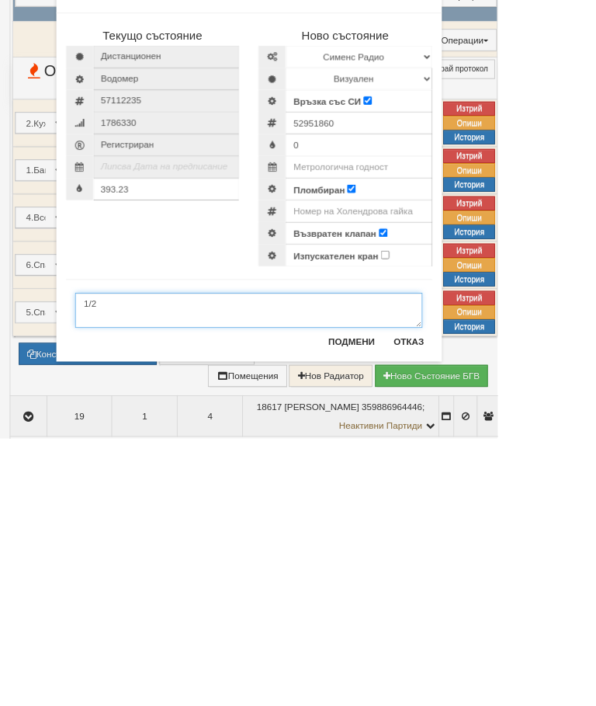
type textarea "1/2"
click at [502, 367] on input "text" at bounding box center [429, 380] width 175 height 26
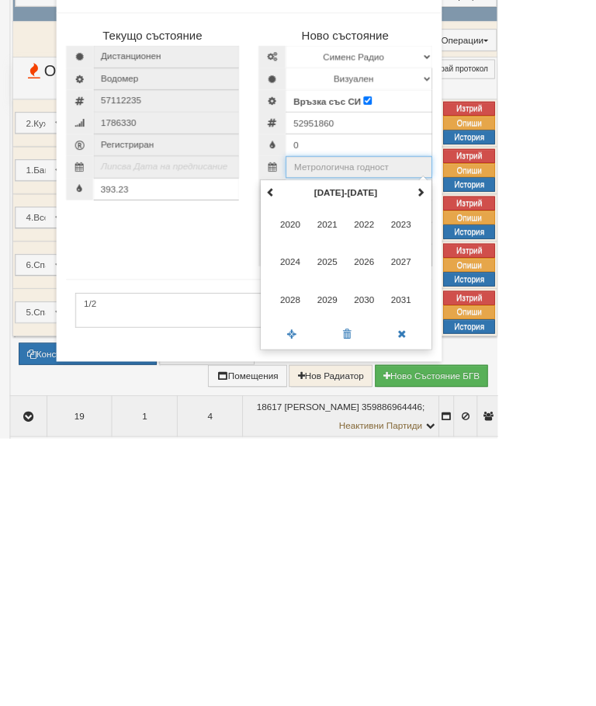
click at [413, 473] on span "2025" at bounding box center [392, 494] width 42 height 42
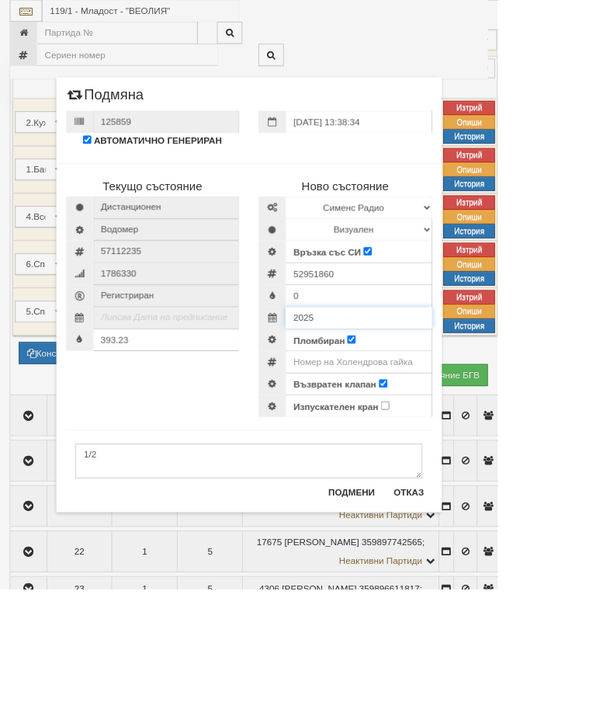
click at [443, 377] on div "2025" at bounding box center [414, 380] width 208 height 26
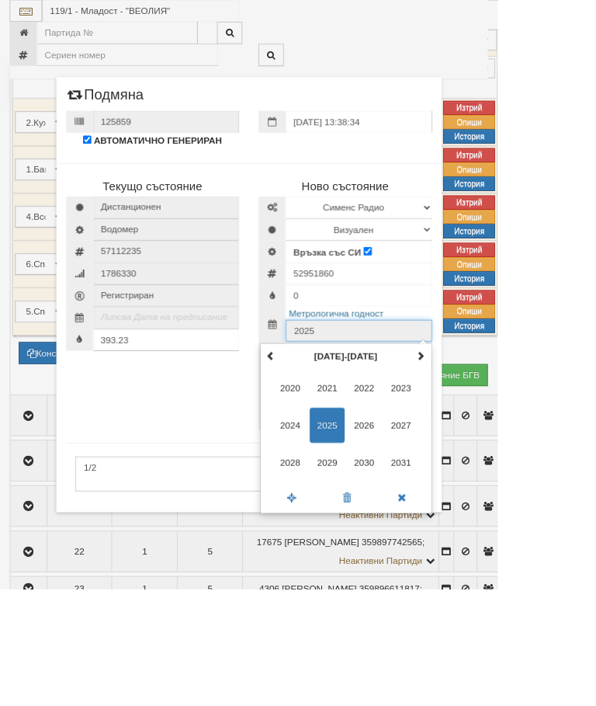
scroll to position [1378, 0]
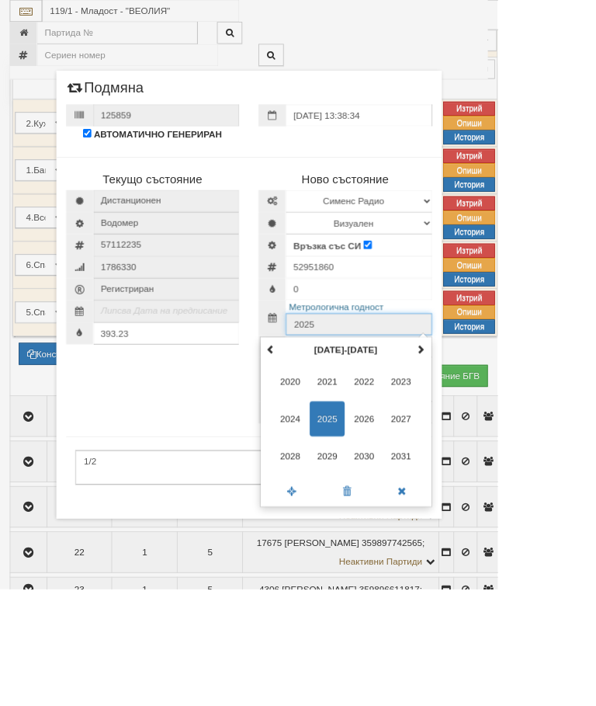
click at [510, 413] on span at bounding box center [504, 417] width 11 height 11
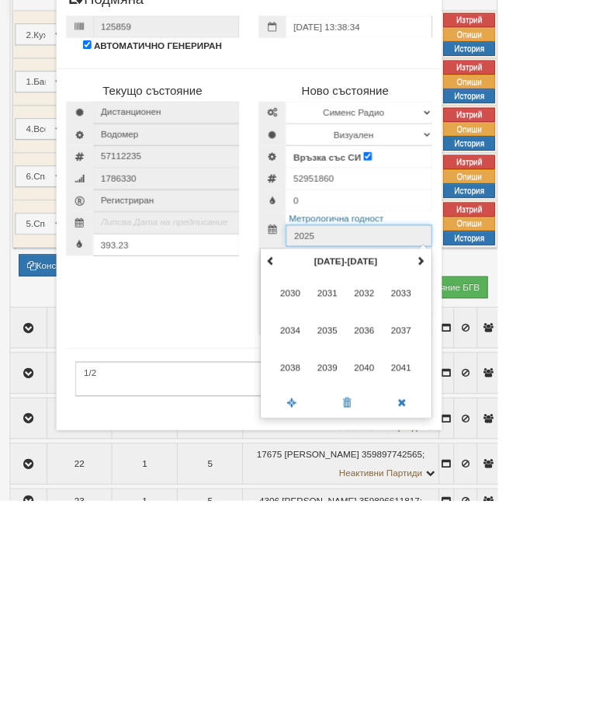
click at [413, 481] on span "2035" at bounding box center [392, 502] width 42 height 42
type input "2035"
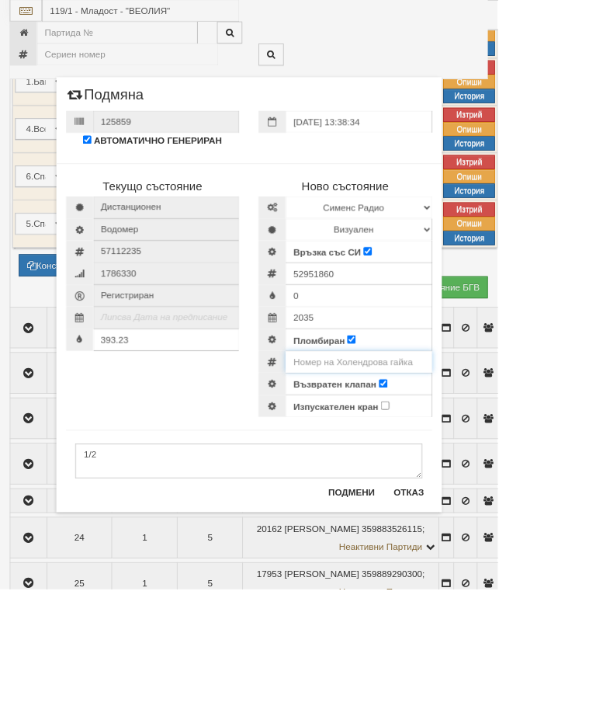
click at [518, 432] on input "number" at bounding box center [429, 433] width 175 height 26
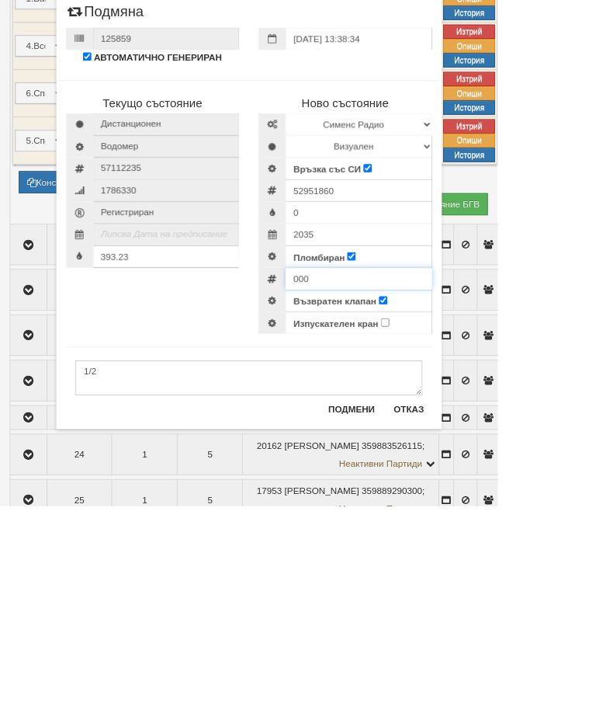
type input "000"
click at [518, 262] on select "Визуален Дистанционен Изолирана линия БГВ Няма Oтклонение БГВ Няма Щранг БГВ" at bounding box center [429, 275] width 175 height 26
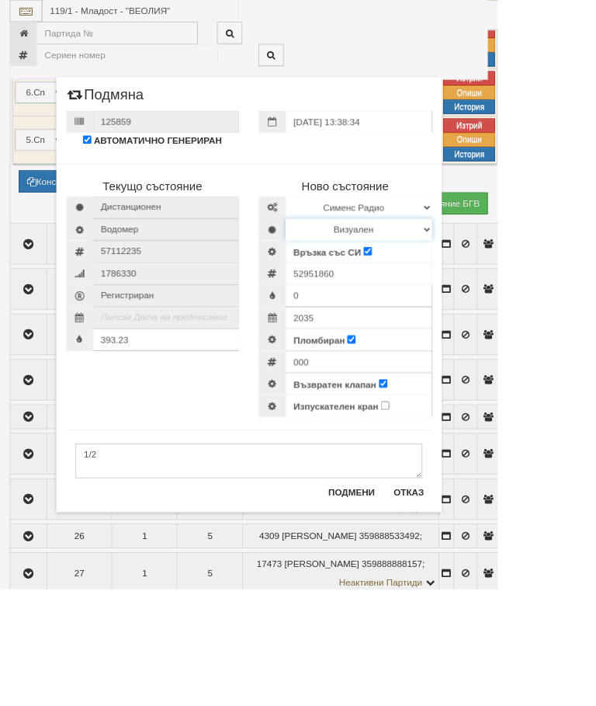
select select "2"
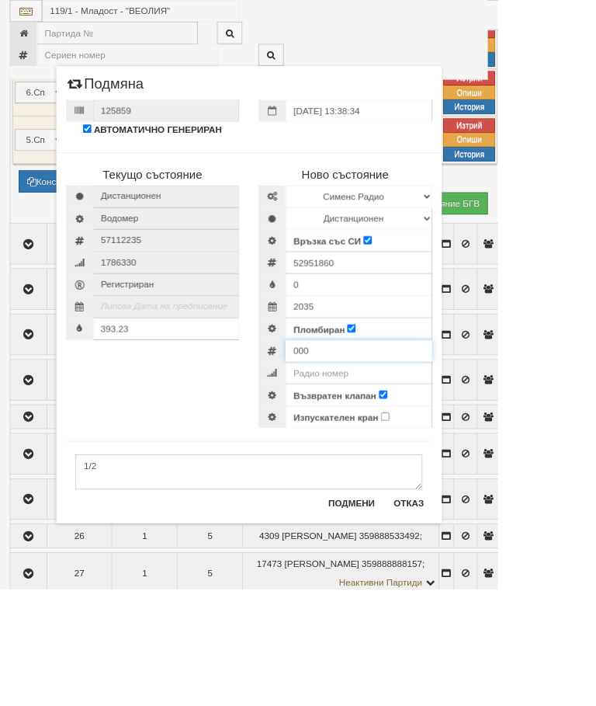
click at [439, 419] on div "000" at bounding box center [414, 420] width 208 height 26
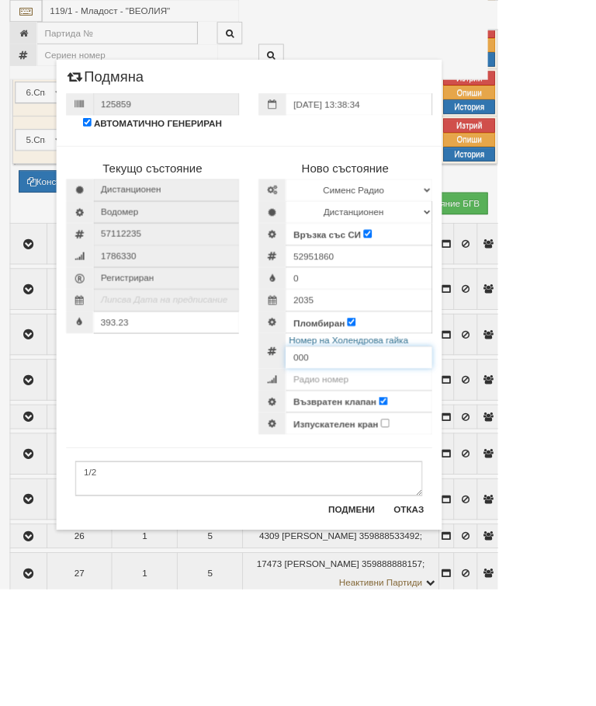
scroll to position [1584, 0]
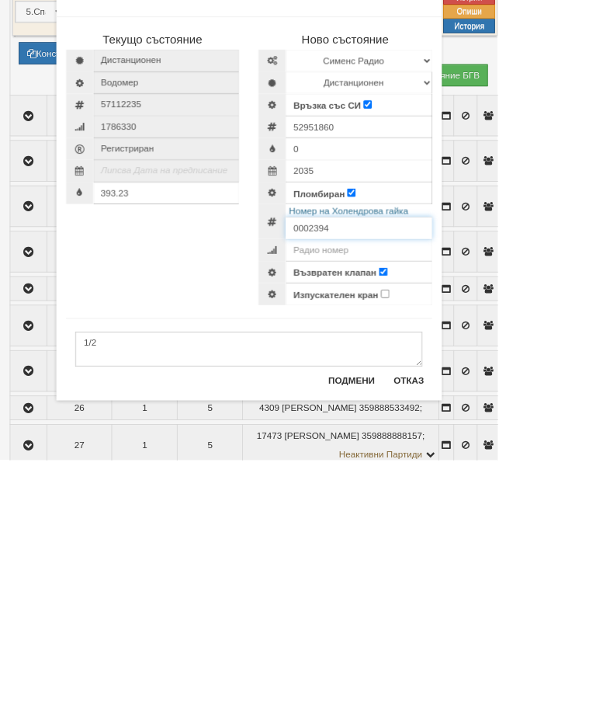
type input "0002394"
click at [459, 598] on button "Подмени" at bounding box center [421, 610] width 75 height 25
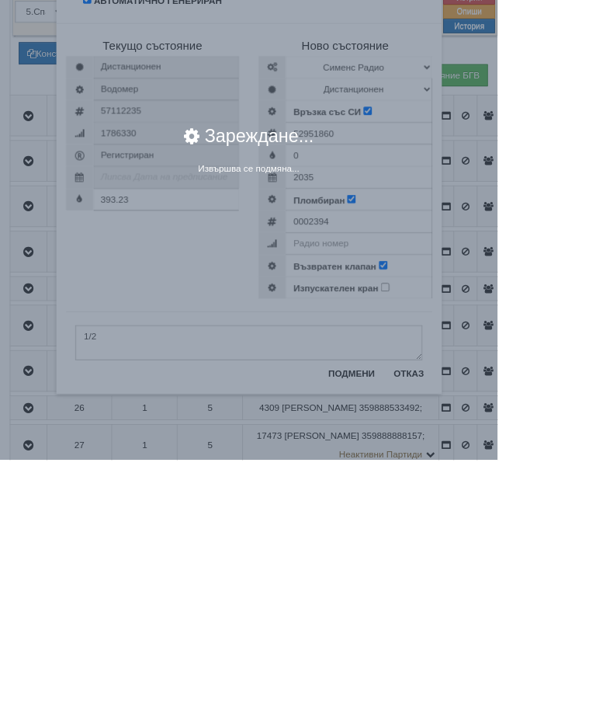
scroll to position [1739, 0]
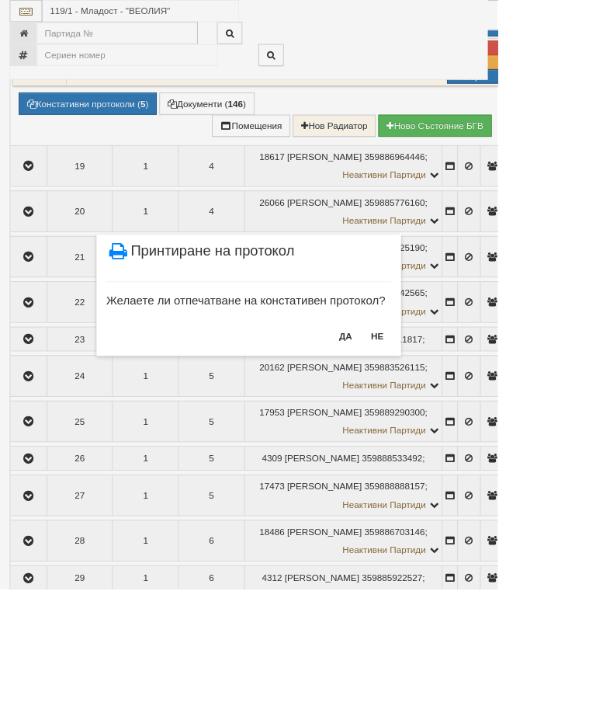
click at [469, 413] on button "НЕ" at bounding box center [452, 402] width 33 height 25
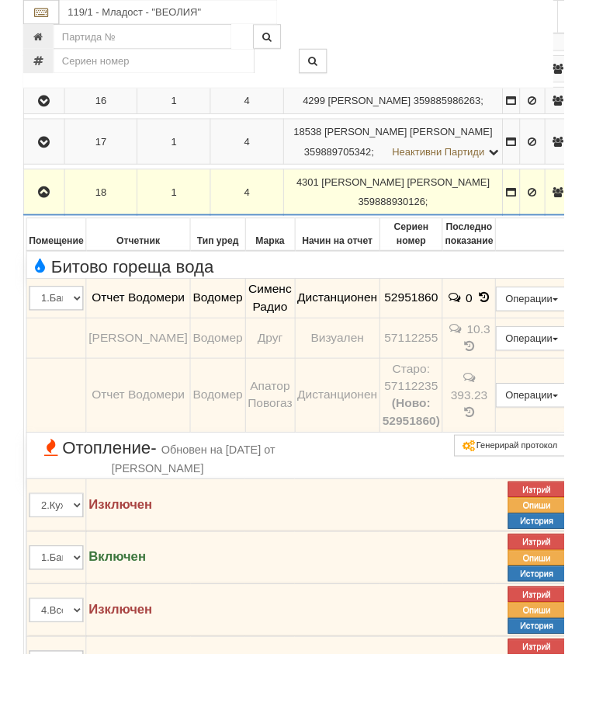
scroll to position [1041, 0]
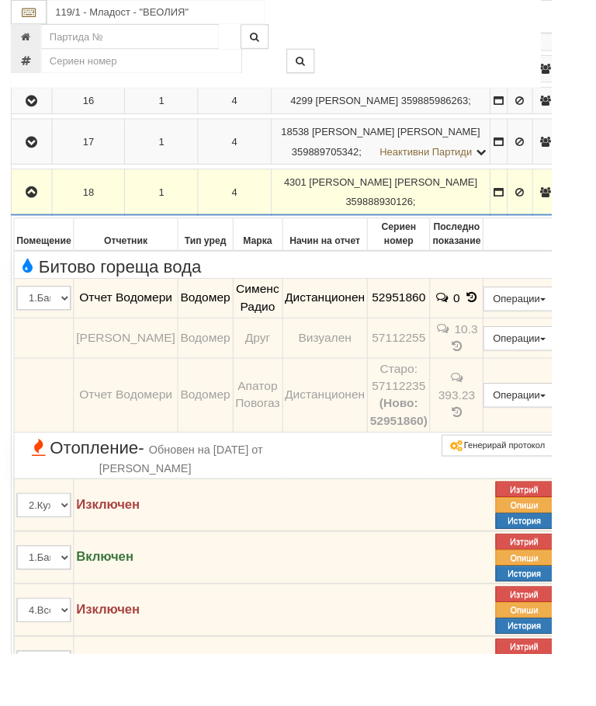
click at [50, 219] on button "button" at bounding box center [34, 207] width 39 height 23
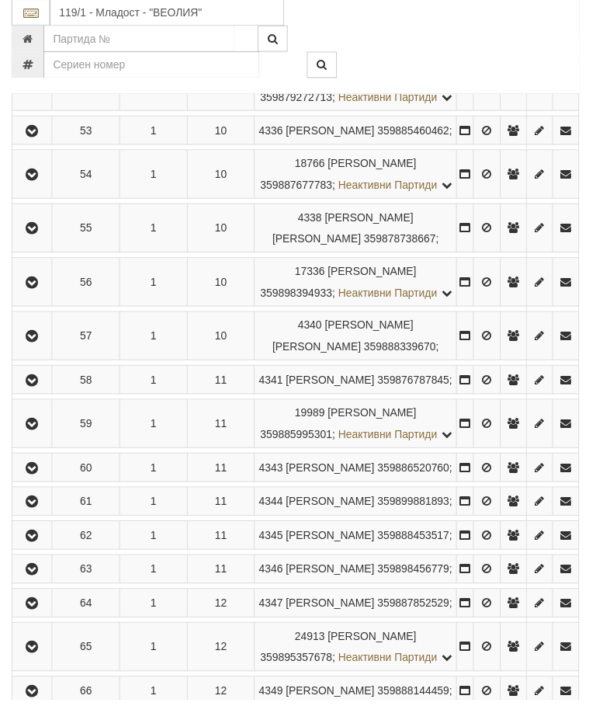
scroll to position [2915, 0]
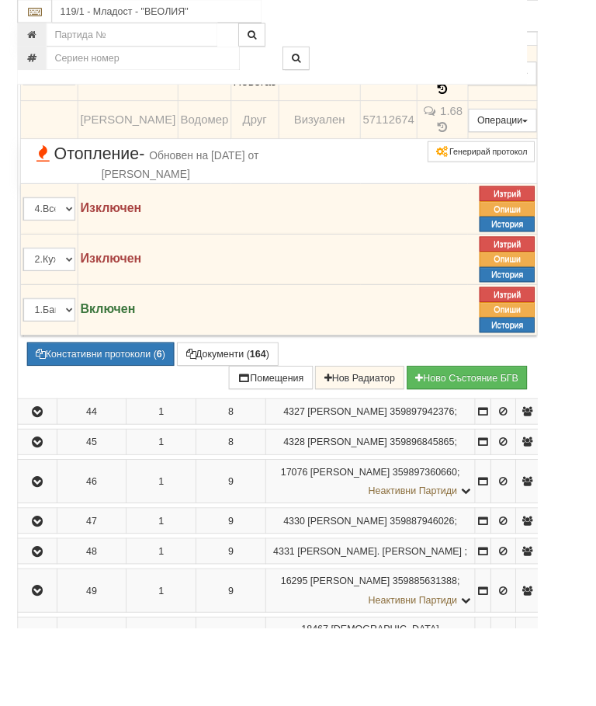
scroll to position [2468, 0]
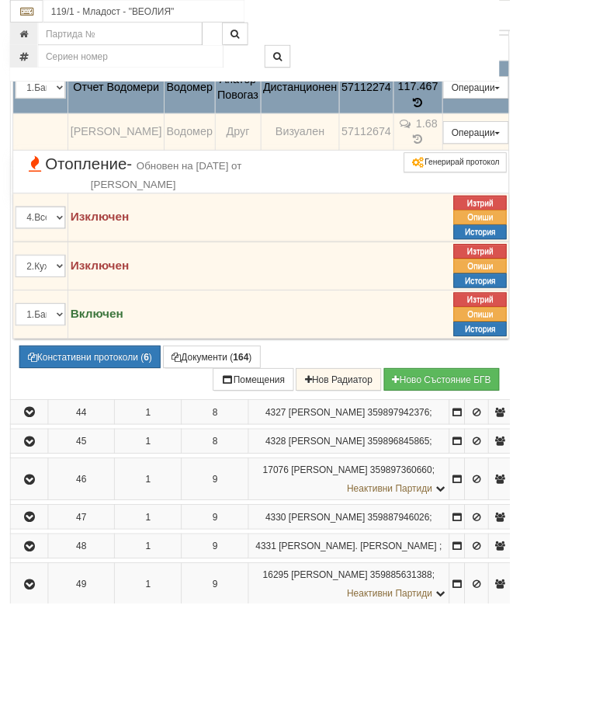
click at [0, 0] on button "Подмяна" at bounding box center [0, 0] width 0 height 0
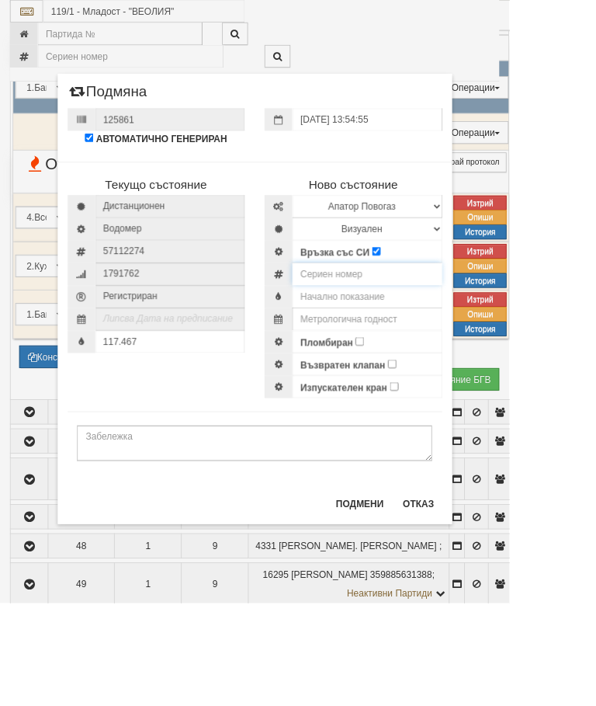
click at [433, 317] on input "number" at bounding box center [429, 320] width 175 height 26
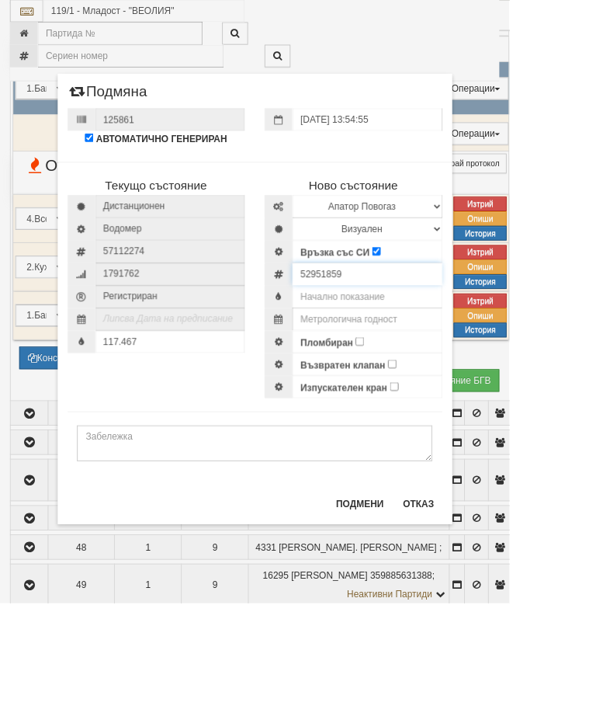
type input "52951859"
click at [470, 346] on input "text" at bounding box center [429, 347] width 175 height 26
type input "0"
click at [495, 369] on input "text" at bounding box center [429, 373] width 175 height 26
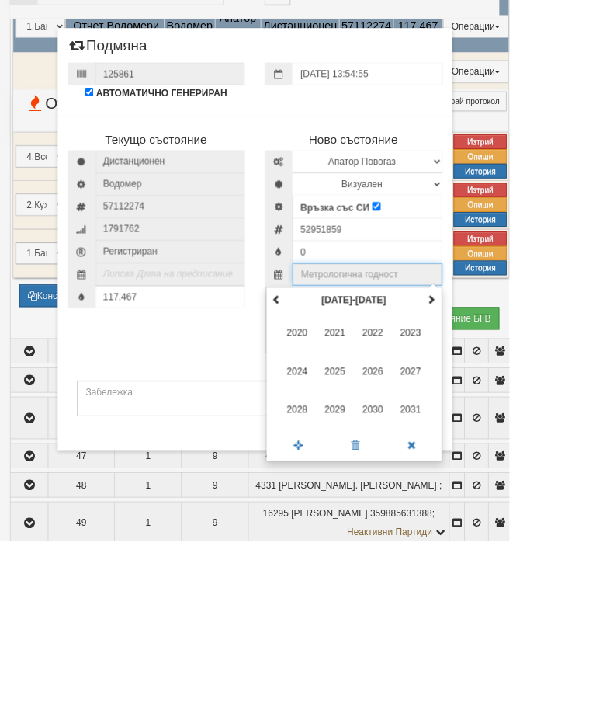
click at [510, 418] on span at bounding box center [504, 423] width 11 height 11
click at [413, 486] on span "2035" at bounding box center [392, 507] width 42 height 42
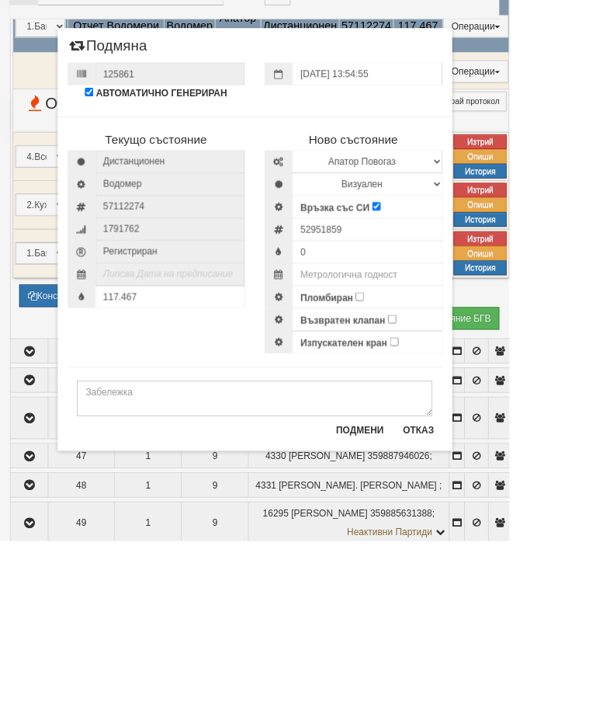
type input "2035"
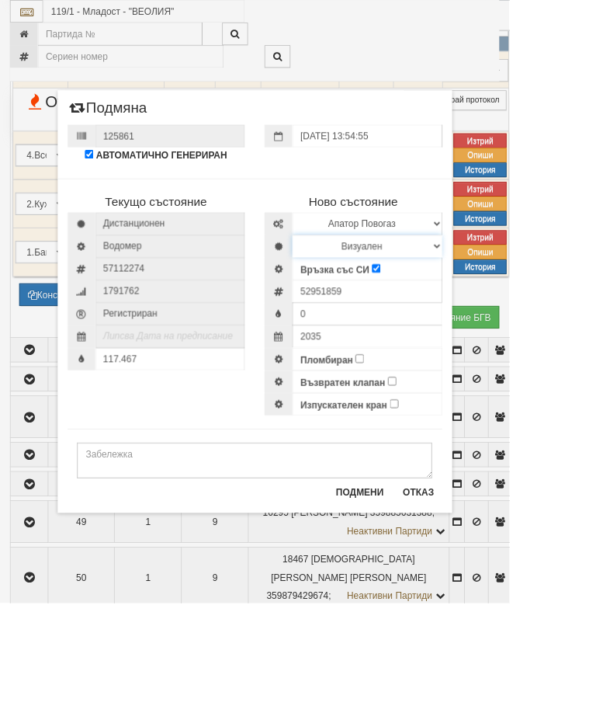
click at [518, 286] on select "Визуален Дистанционен Изолирана линия БГВ Няма Oтклонение БГВ Няма Щранг БГВ" at bounding box center [429, 288] width 175 height 26
select select "2"
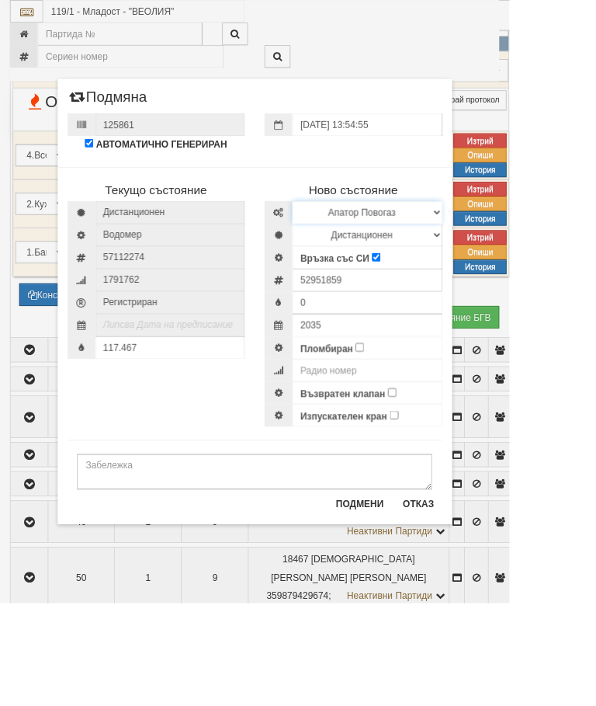
click at [518, 240] on select "Избери Марка и модел Апатор Повогаз Друг Кундис Радио Сименс Визуален Сименс Ра…" at bounding box center [429, 248] width 175 height 26
select select "ed08aeea-bb71-eb11-810c-b7de96689bdf"
click at [426, 402] on input "Пломбиран" at bounding box center [421, 406] width 10 height 10
checkbox input "true"
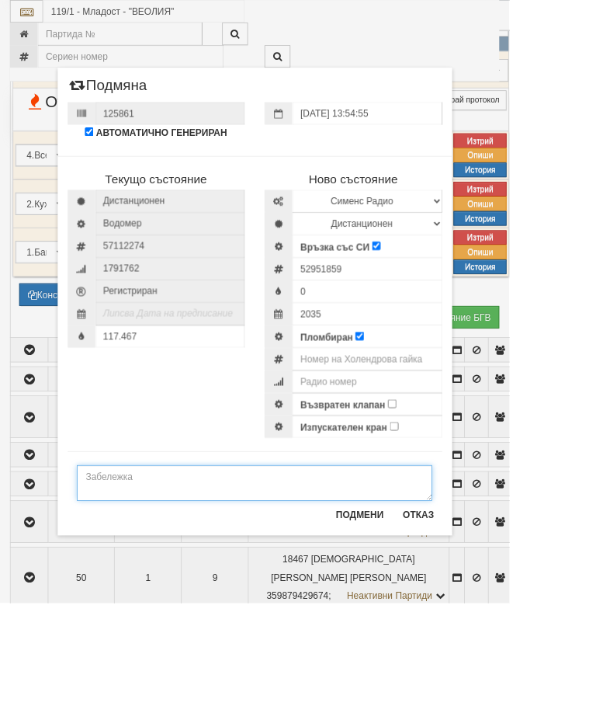
click at [196, 575] on textarea at bounding box center [298, 565] width 416 height 42
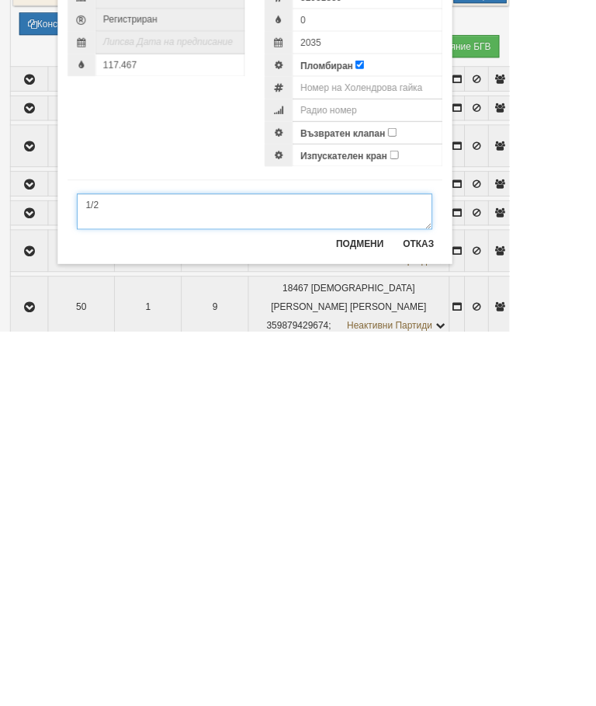
type textarea "1/2"
click at [503, 433] on input "number" at bounding box center [429, 446] width 175 height 26
click at [464, 467] on input "Възвратен клапан" at bounding box center [459, 472] width 10 height 10
checkbox input "true"
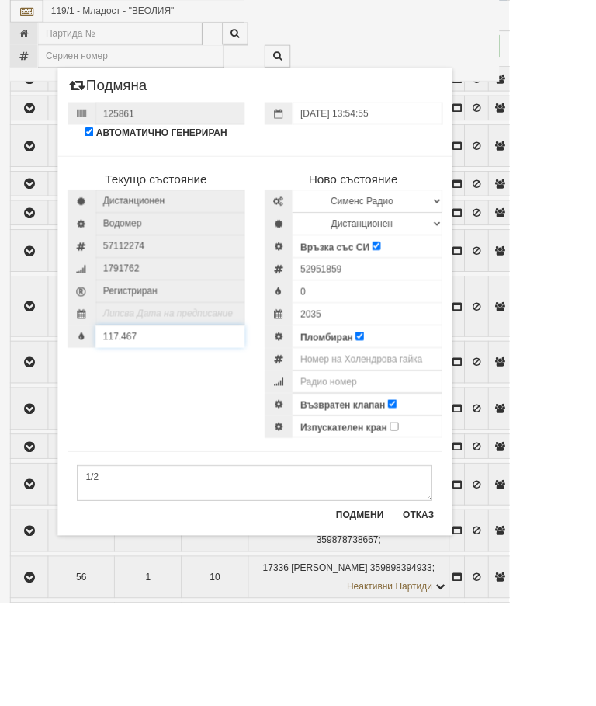
click at [223, 398] on input "117.467" at bounding box center [199, 393] width 175 height 26
type input "117.7"
click at [461, 419] on input "number" at bounding box center [429, 420] width 175 height 26
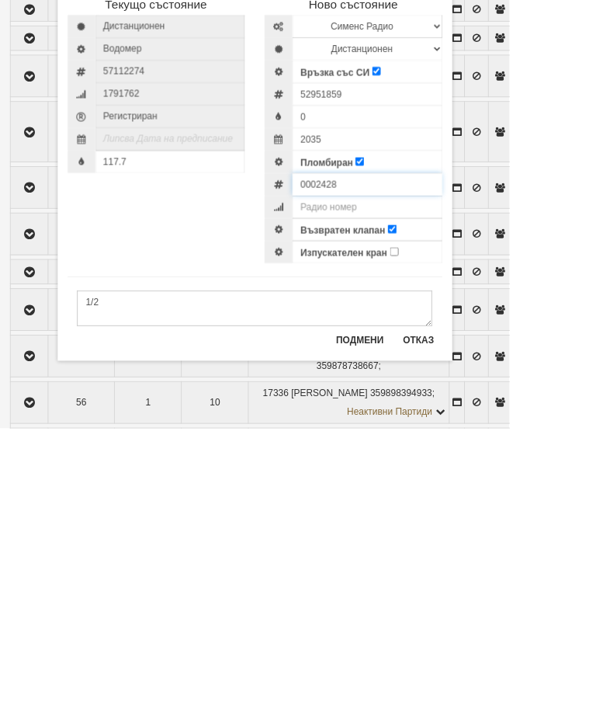
type input "0002428"
click at [459, 590] on button "Подмени" at bounding box center [421, 602] width 75 height 25
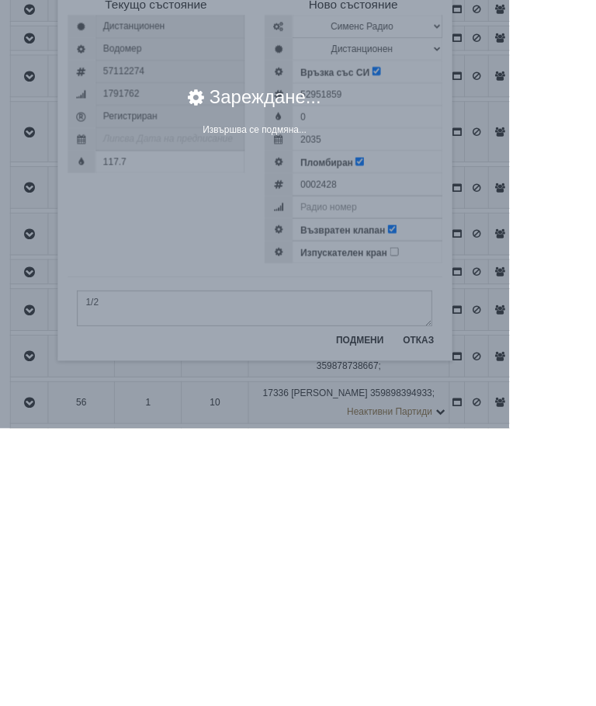
scroll to position [3063, 0]
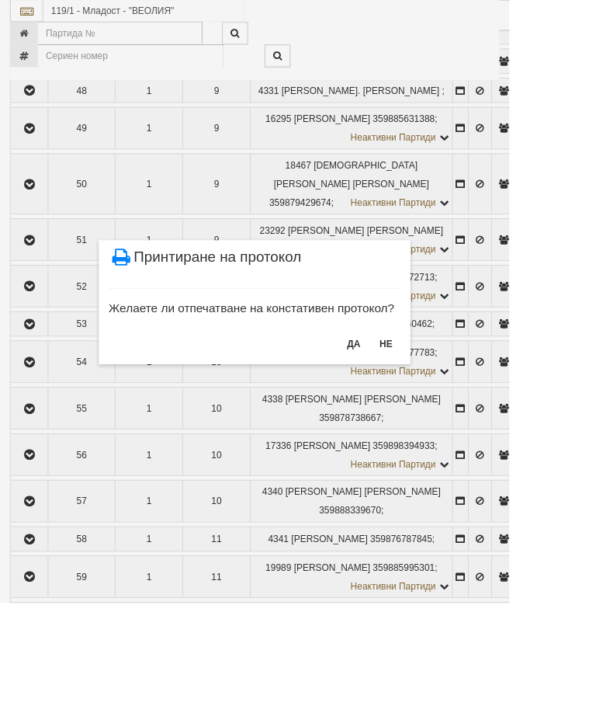
click at [469, 404] on button "НЕ" at bounding box center [452, 402] width 33 height 25
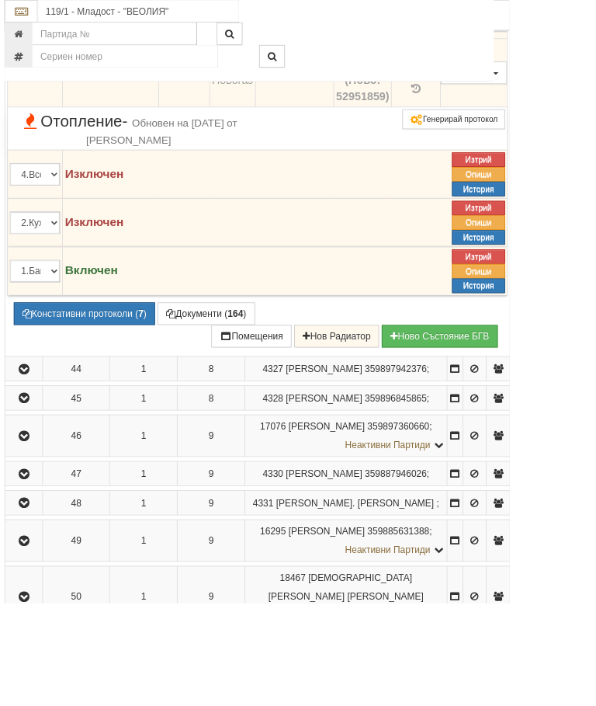
scroll to position [2580, 7]
click at [137, 9] on input "119/1 - Младост - "ВЕОЛИЯ"" at bounding box center [161, 13] width 236 height 26
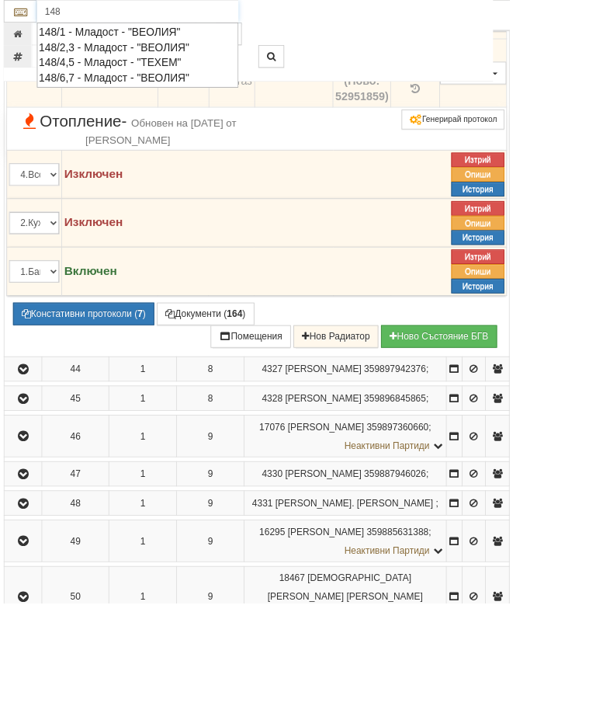
click at [151, 72] on div "148/4,5 - Младост - "ТЕХЕМ"" at bounding box center [161, 73] width 231 height 18
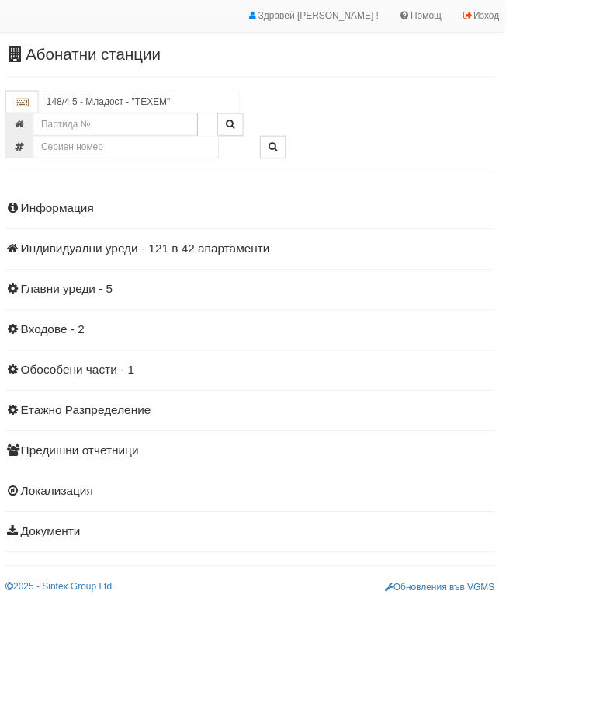
scroll to position [0, 0]
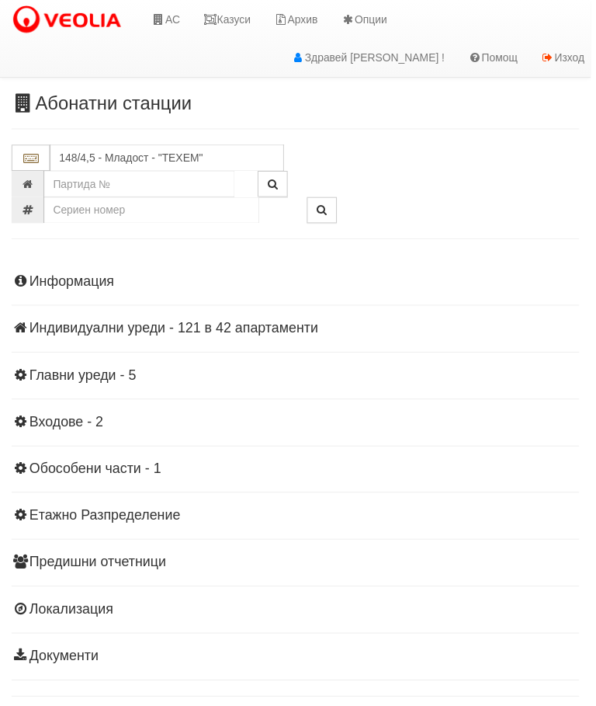
click at [161, 339] on div "Информация Параметри Брой Апартаменти: 42 Ползватели 08/2025 62 % 0 % 57" at bounding box center [298, 471] width 573 height 429
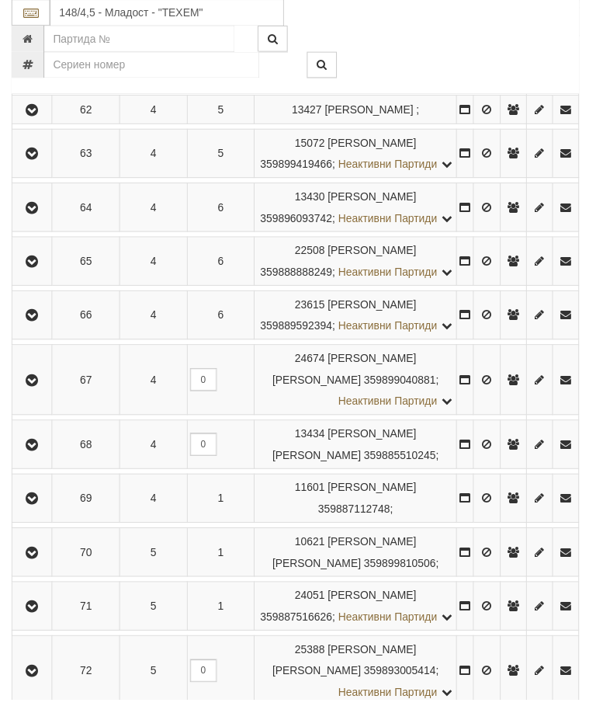
scroll to position [1013, 0]
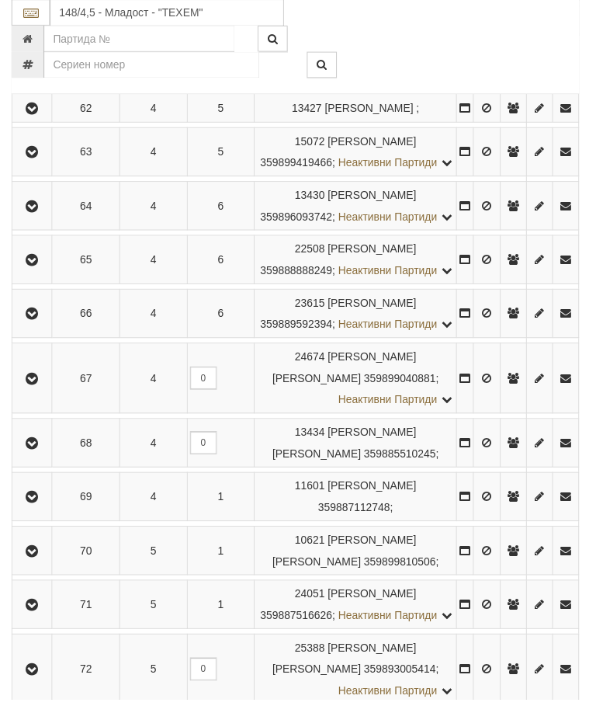
click at [42, 71] on icon "button" at bounding box center [32, 65] width 19 height 11
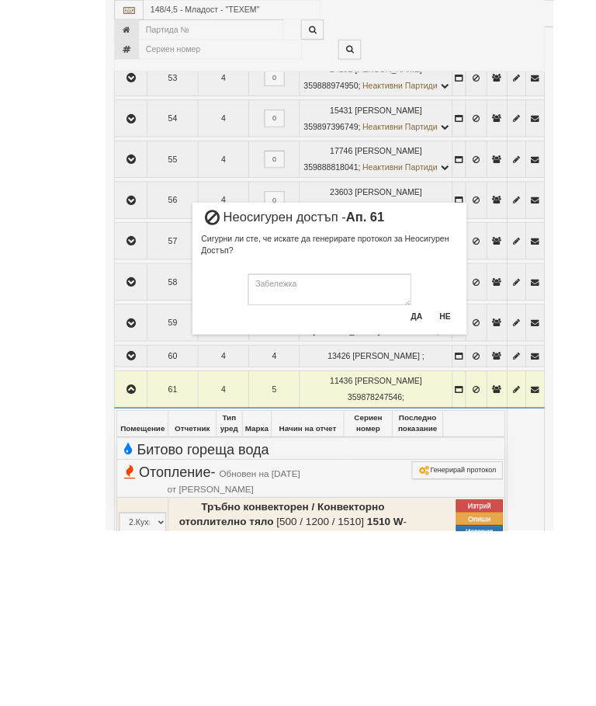
scroll to position [735, 0]
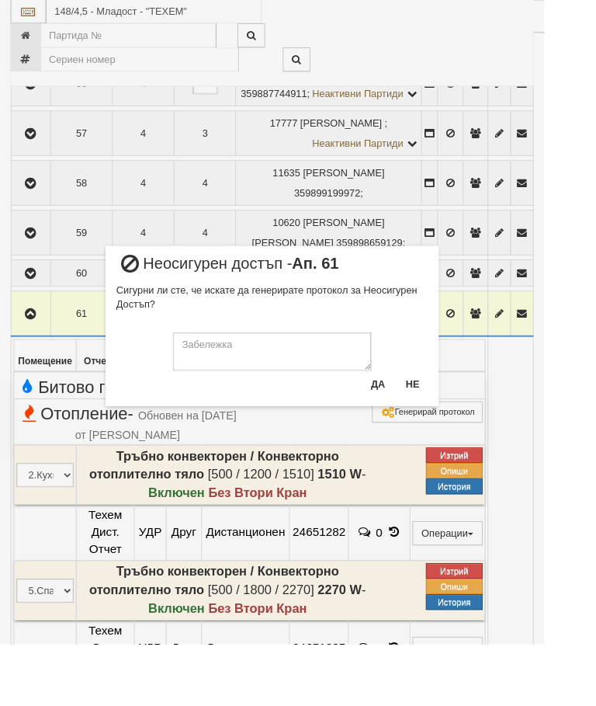
click at [38, 381] on div "× Неосигурен достъп - Ап. 61 Сигурни ли сте, че искате да генерирате протокол з…" at bounding box center [298, 222] width 582 height 445
click at [469, 423] on button "Не" at bounding box center [452, 420] width 33 height 25
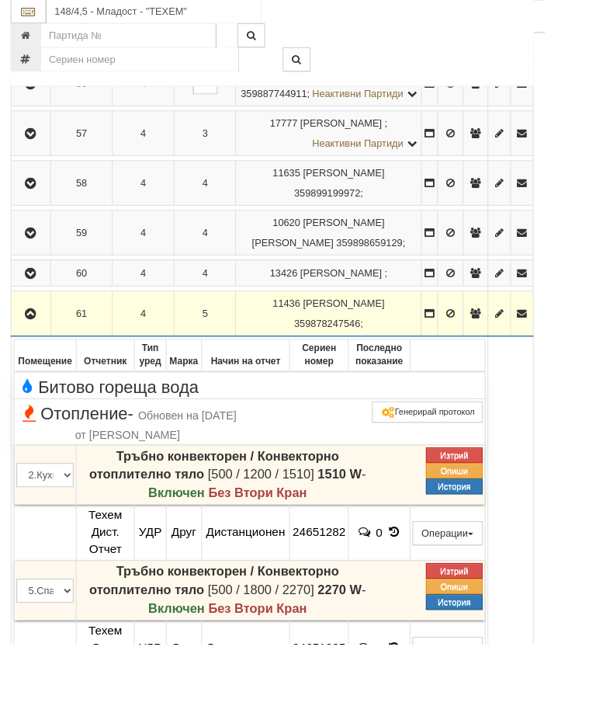
click at [43, 349] on icon "button" at bounding box center [33, 344] width 19 height 11
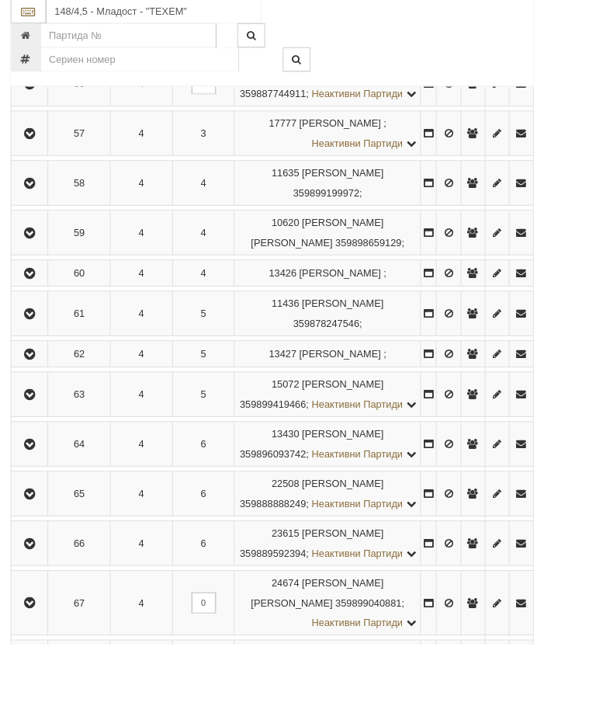
scroll to position [761, 0]
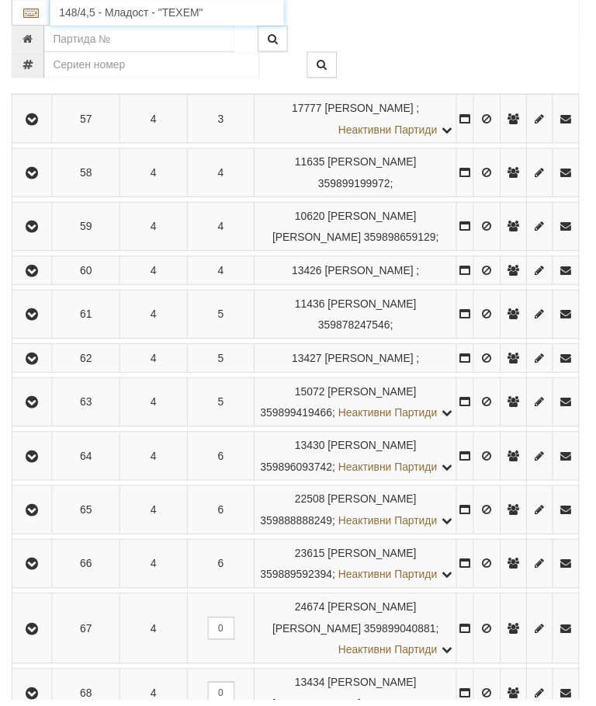
click at [127, 17] on input "148/4,5 - Младост - "ТЕХЕМ"" at bounding box center [168, 13] width 236 height 26
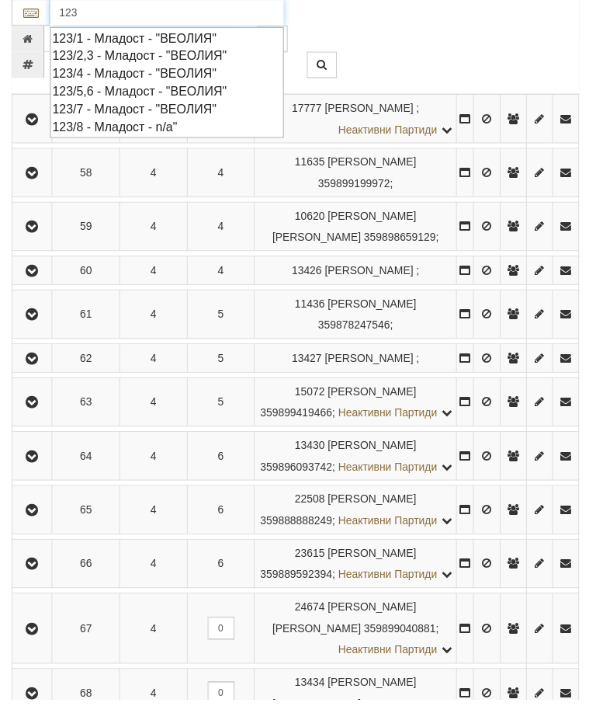
click at [148, 54] on div "123/2,3 - Младост - "ВЕОЛИЯ"" at bounding box center [168, 56] width 231 height 18
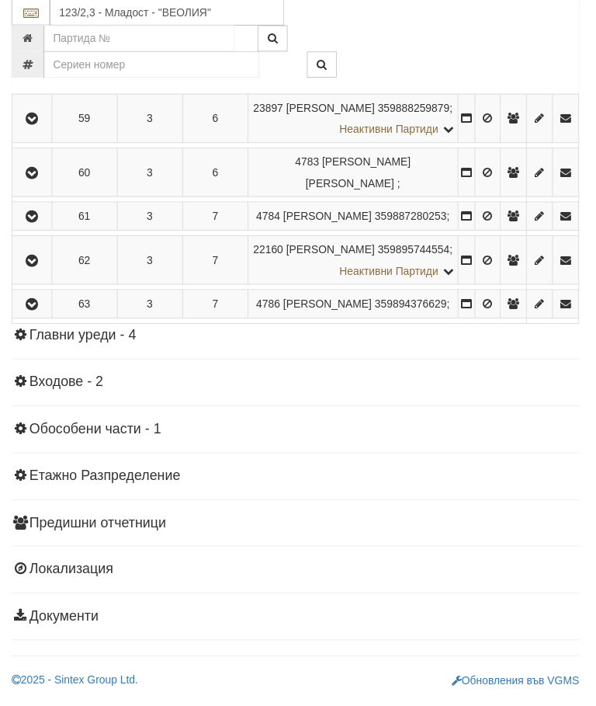
scroll to position [2375, 0]
click at [41, 27] on icon "button" at bounding box center [32, 21] width 19 height 11
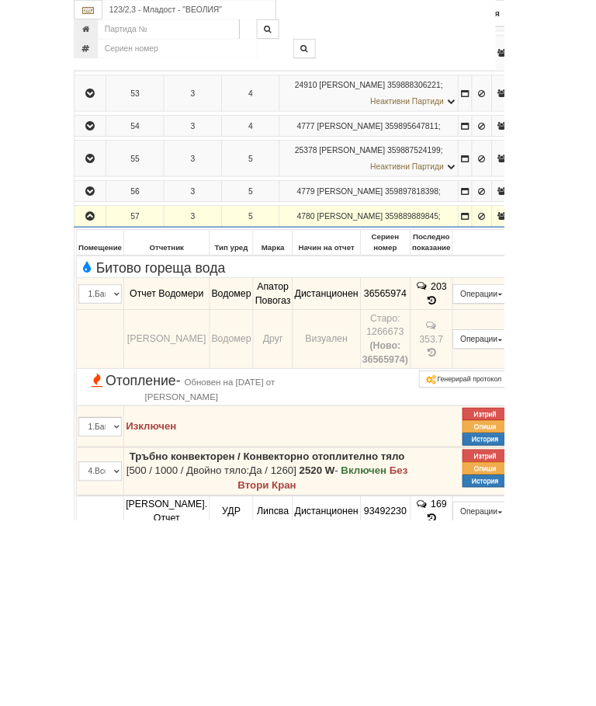
scroll to position [1877, 0]
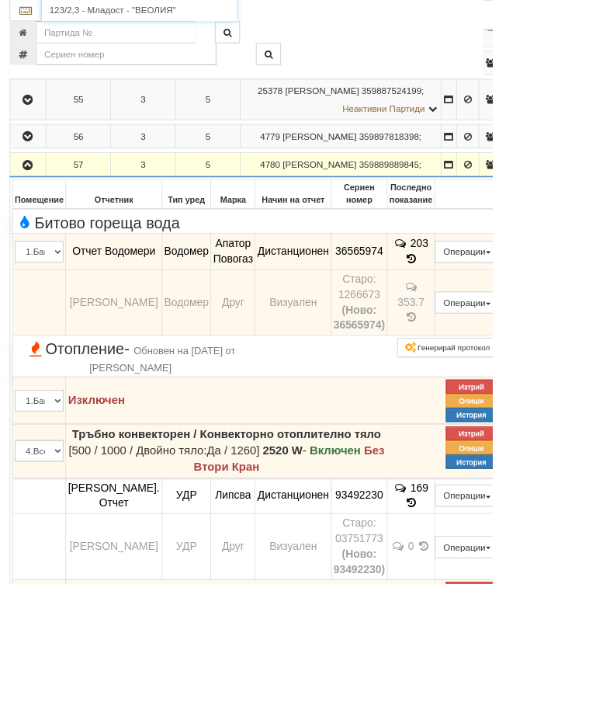
click at [172, 13] on input "123/2,3 - Младост - "ВЕОЛИЯ"" at bounding box center [168, 13] width 236 height 26
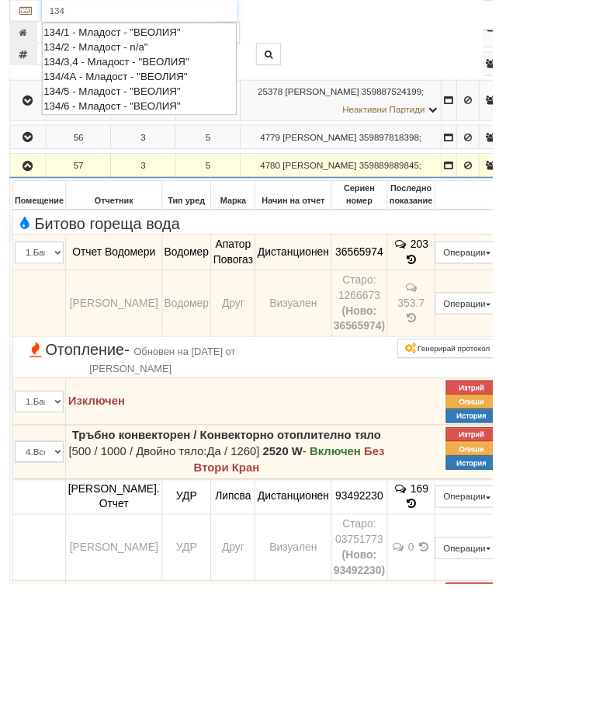
click at [145, 105] on div "134/5 - Младост - "ВЕОЛИЯ"" at bounding box center [168, 110] width 231 height 18
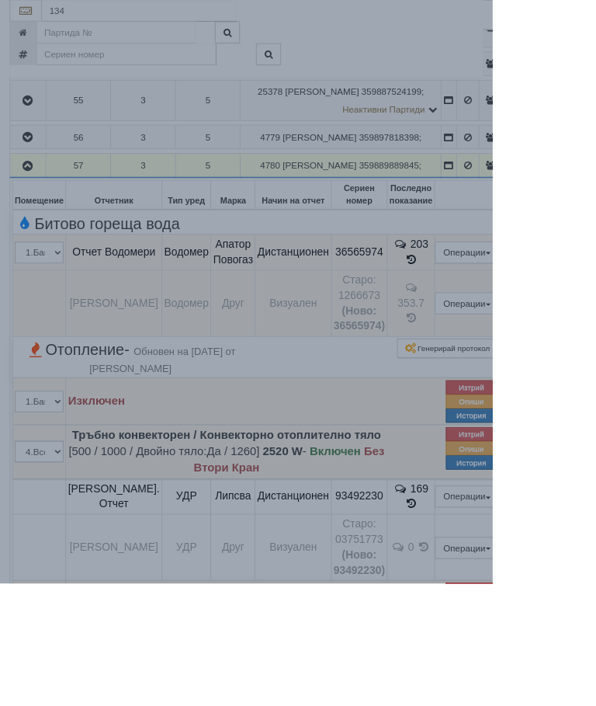
type input "134/5 - Младост - "ВЕОЛИЯ""
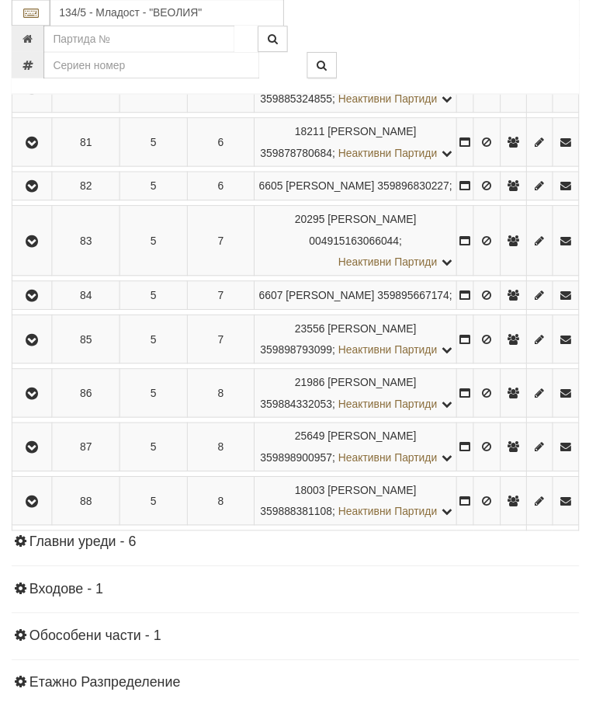
scroll to position [1157, 0]
click at [47, 254] on button "button" at bounding box center [32, 242] width 35 height 23
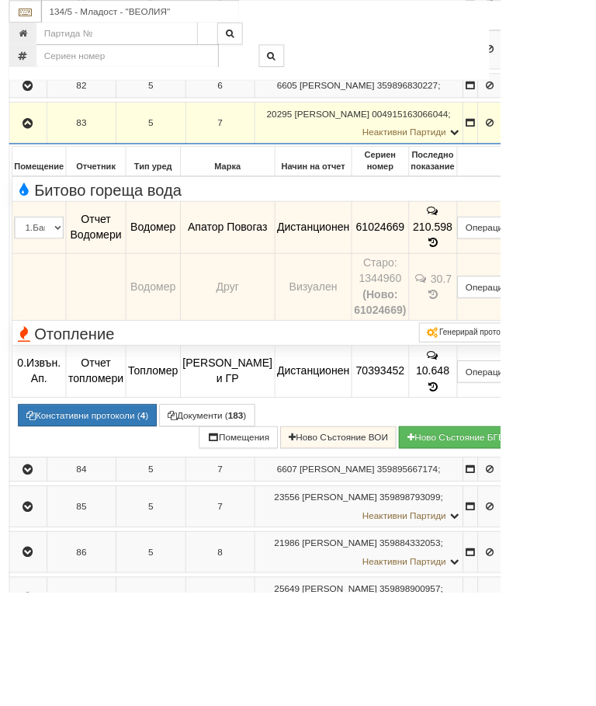
scroll to position [1137, 2]
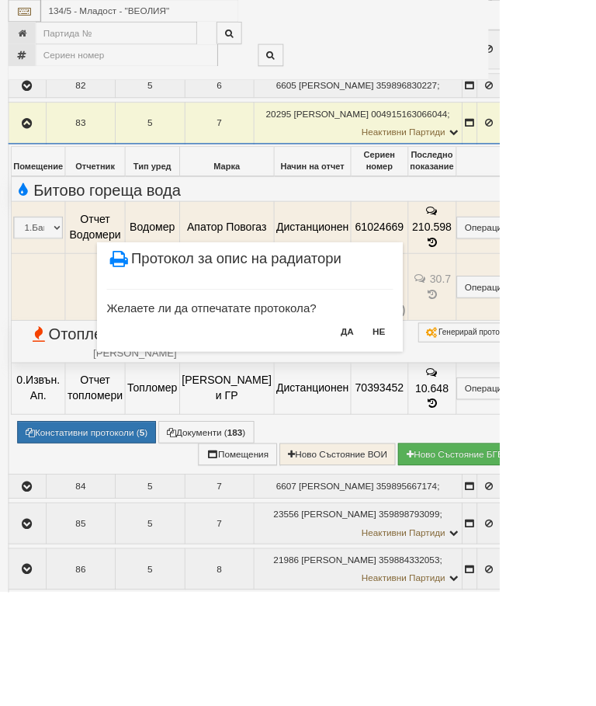
click at [469, 387] on button "НЕ" at bounding box center [452, 395] width 33 height 25
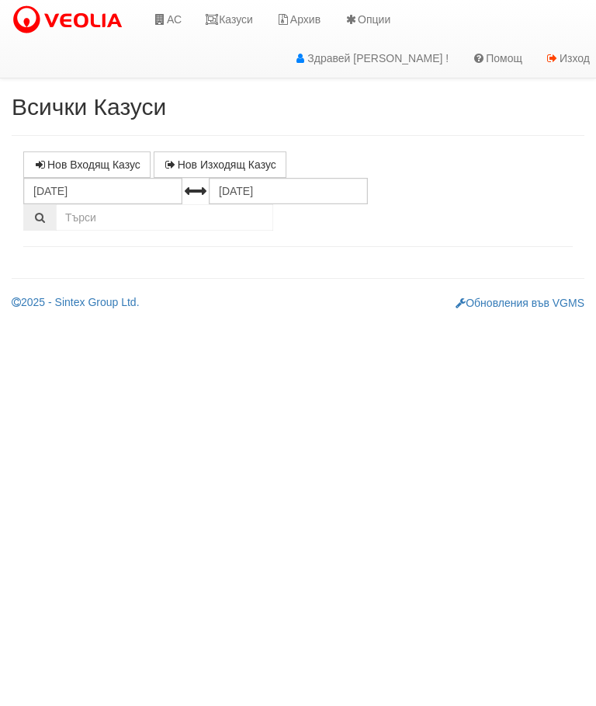
select select "10"
select select "1"
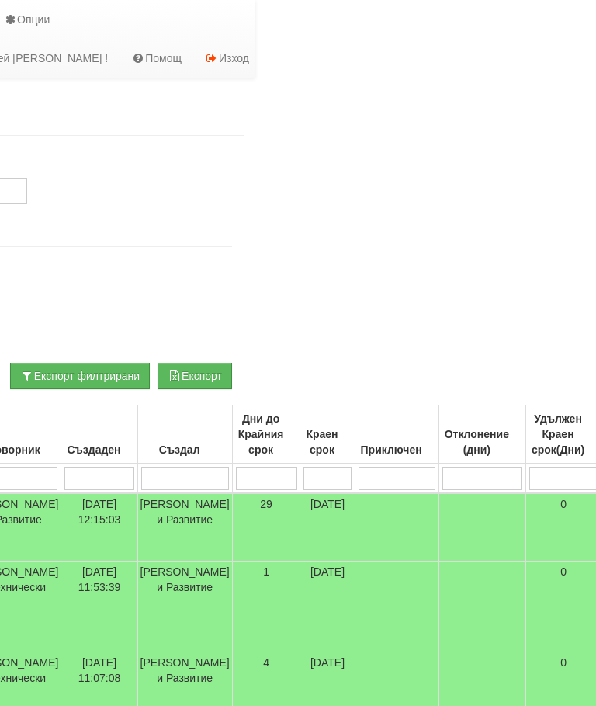
scroll to position [0, 610]
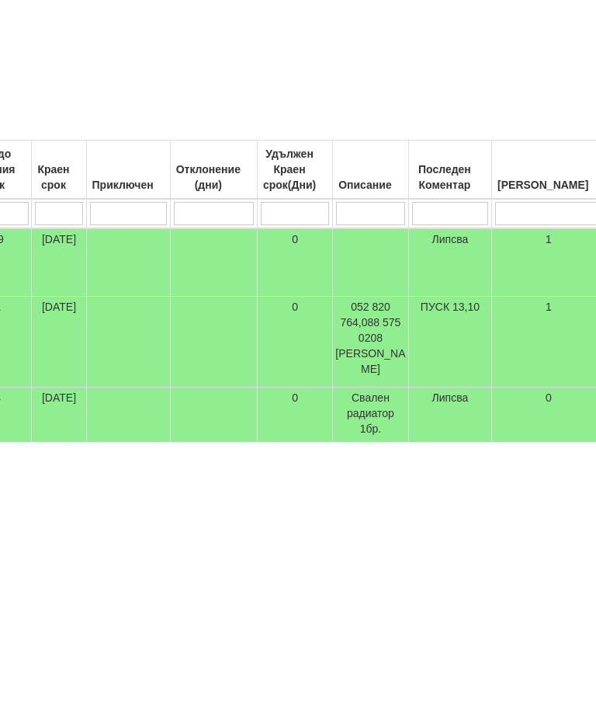
type input "П"
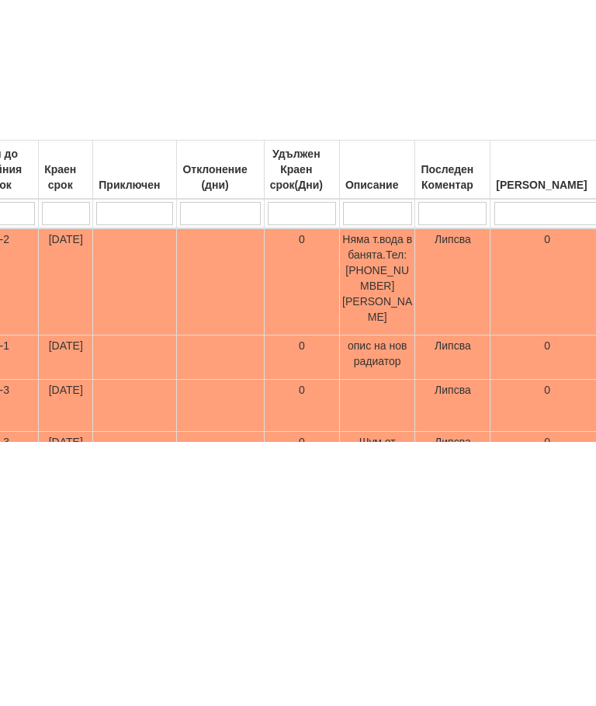
type input "Пр"
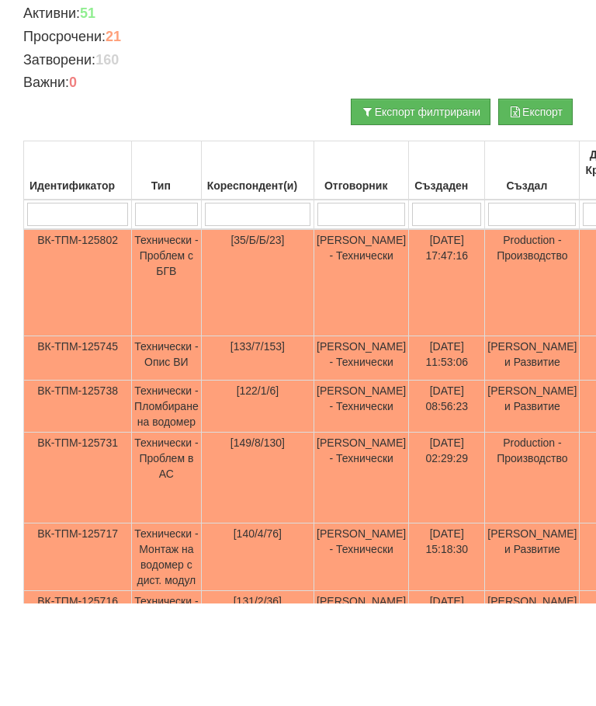
scroll to position [164, 0]
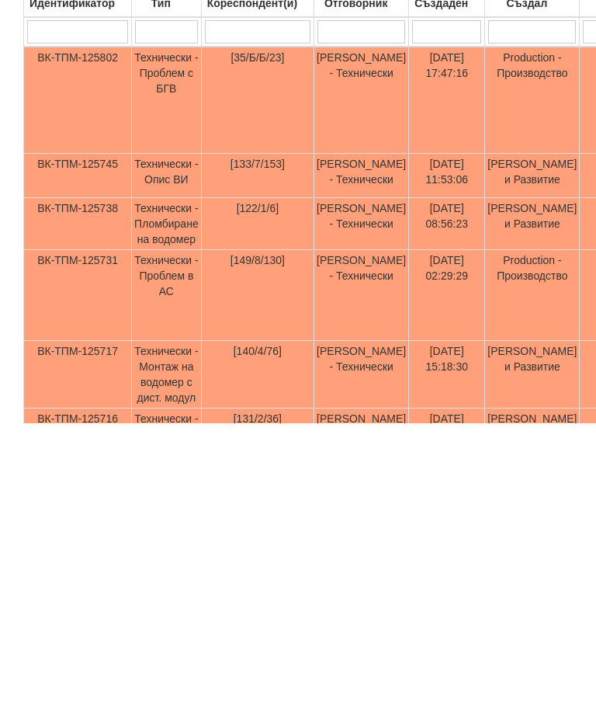
type input "Пр"
click at [172, 329] on td "Технически - Проблем с БГВ" at bounding box center [167, 382] width 70 height 107
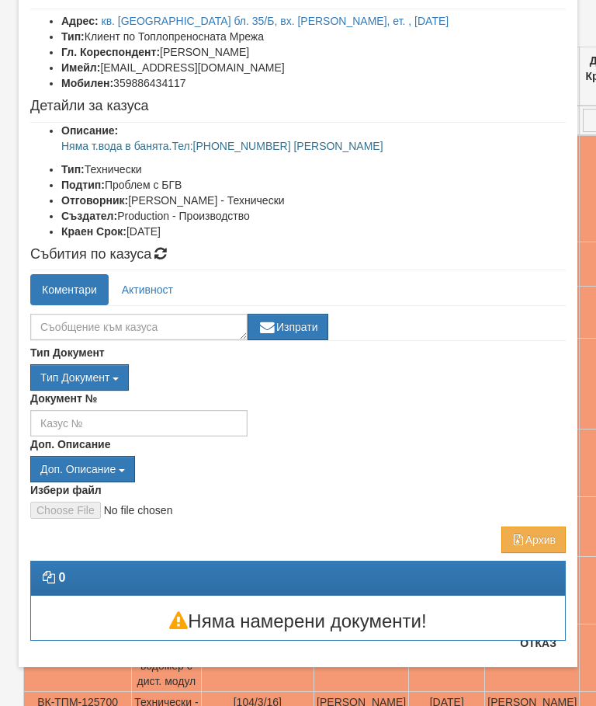
scroll to position [102, 0]
click at [537, 644] on button "Отказ" at bounding box center [538, 643] width 55 height 25
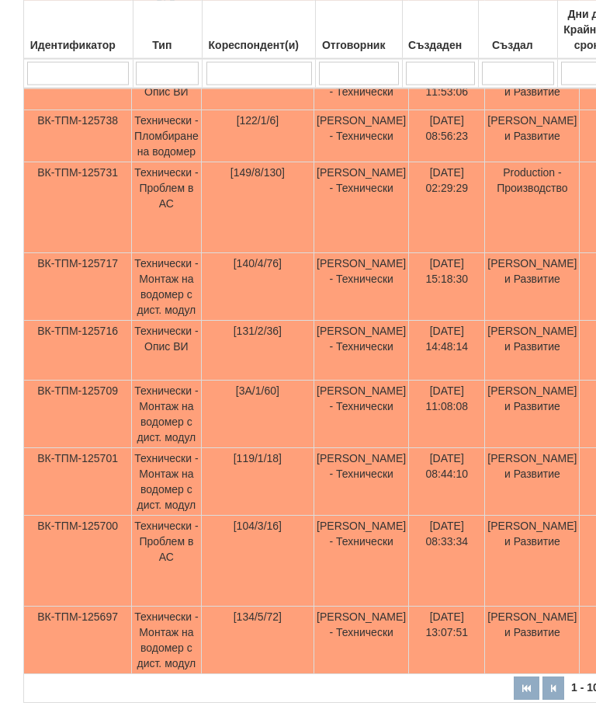
scroll to position [537, 0]
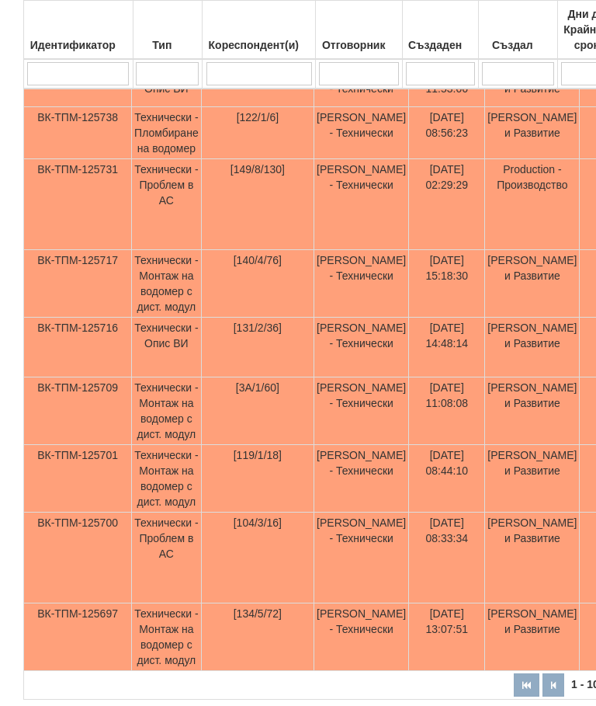
click at [178, 228] on td "Технически - Проблем в АС" at bounding box center [167, 204] width 70 height 91
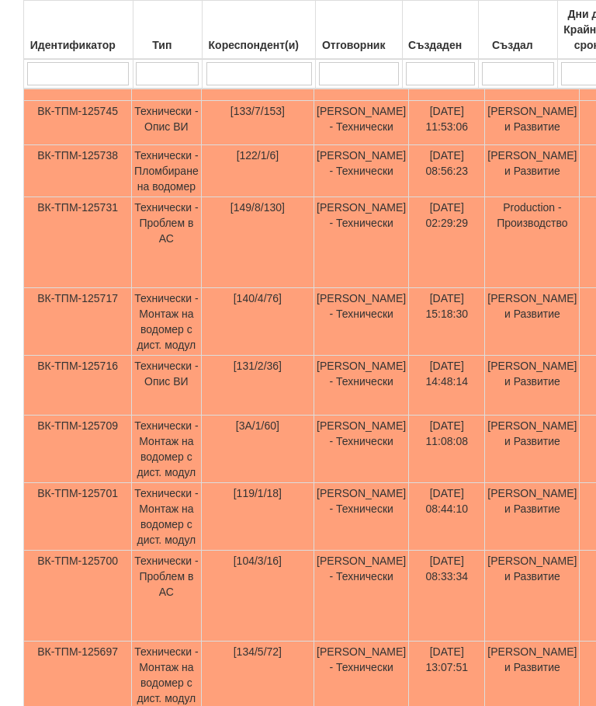
scroll to position [496, 0]
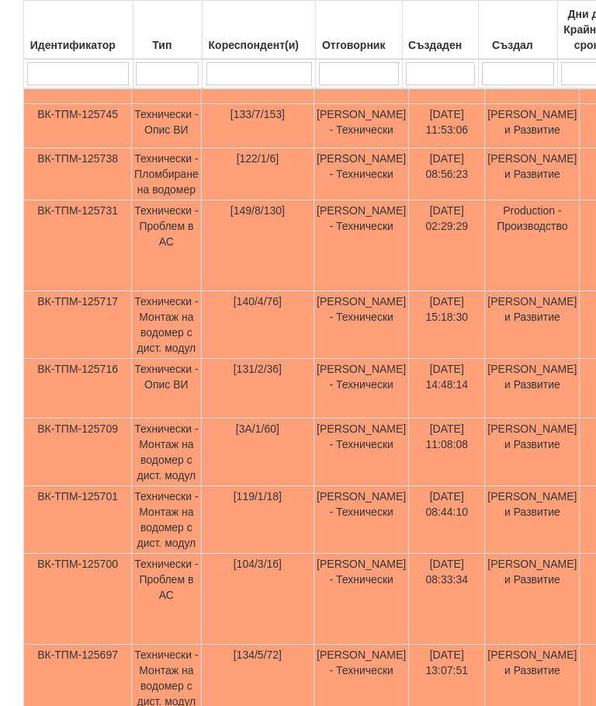
click at [171, 194] on td "Технически - Пломбиране на водомер" at bounding box center [167, 174] width 70 height 52
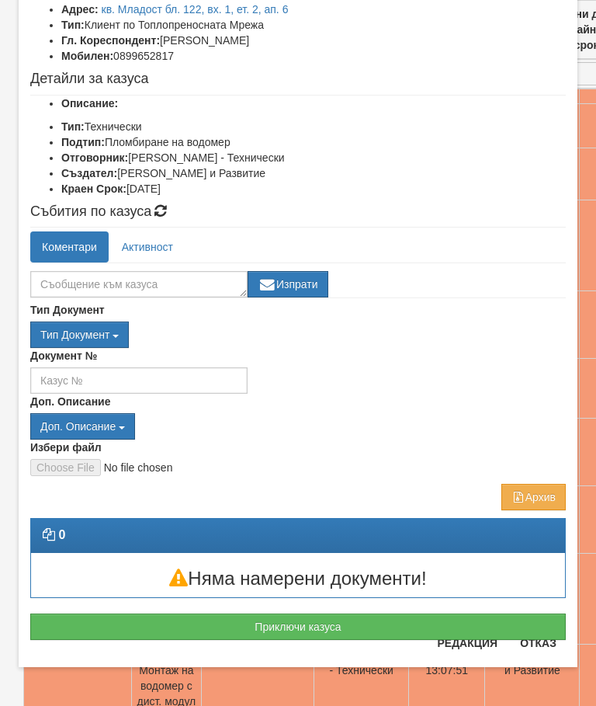
click at [536, 614] on button "Приключи казуса" at bounding box center [298, 626] width 536 height 26
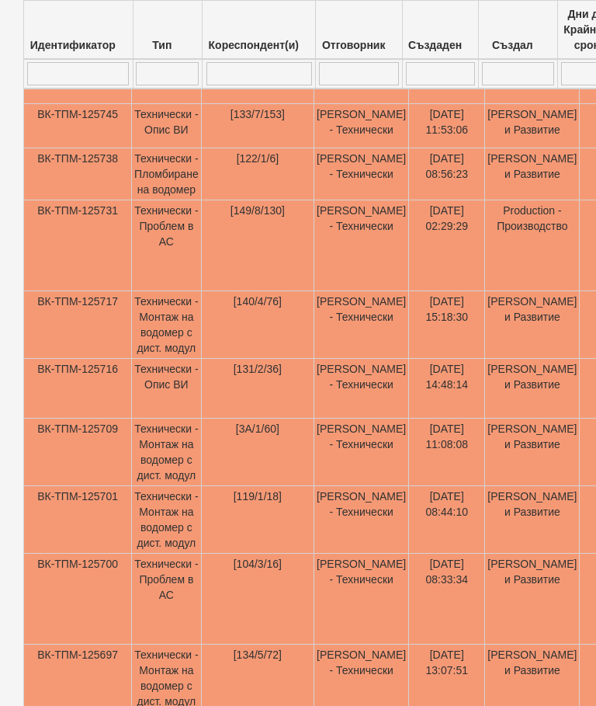
click at [533, 637] on div "× Приключване на казус ВК-ТПМ-125738 Тип Документ Тип Документ П М ЗСП ОК СМПТ …" at bounding box center [298, 318] width 582 height 637
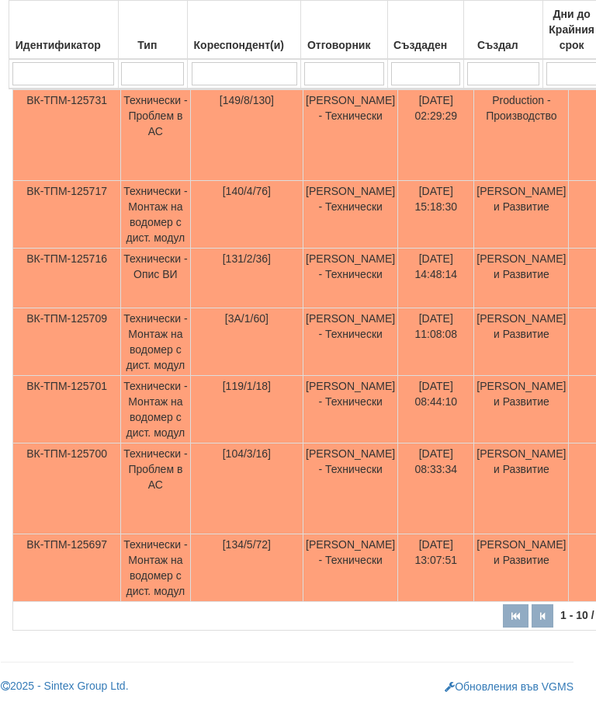
scroll to position [592, 8]
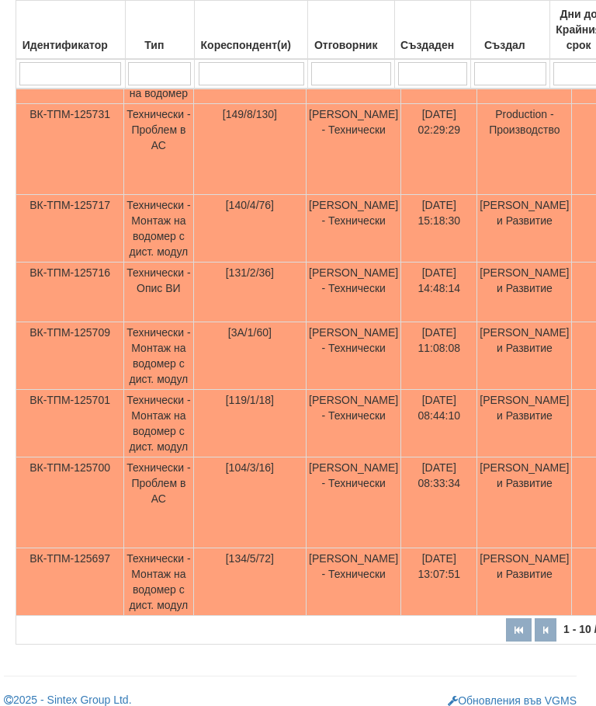
click at [165, 531] on td "Технически - Проблем в АС" at bounding box center [159, 502] width 70 height 91
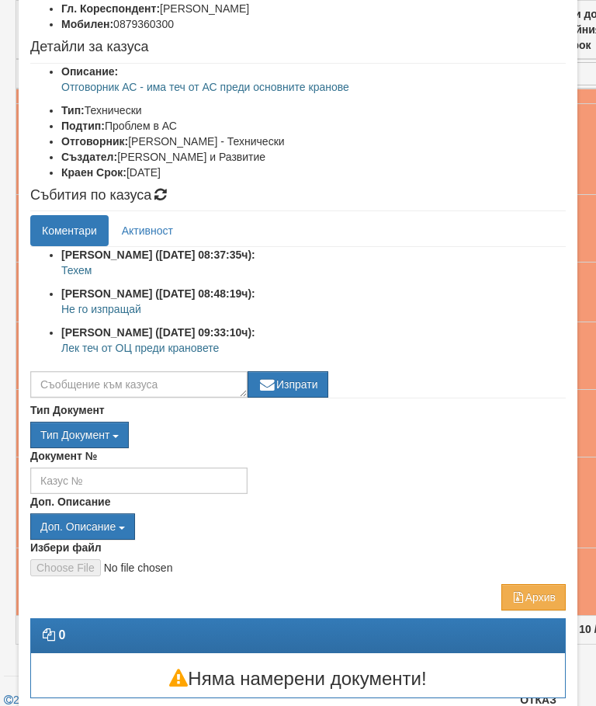
scroll to position [144, 0]
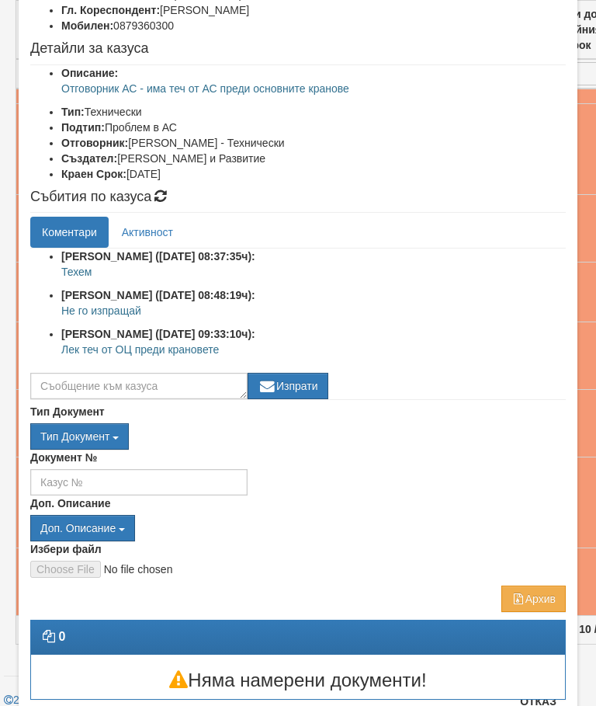
click at [535, 700] on button "Отказ" at bounding box center [538, 701] width 55 height 25
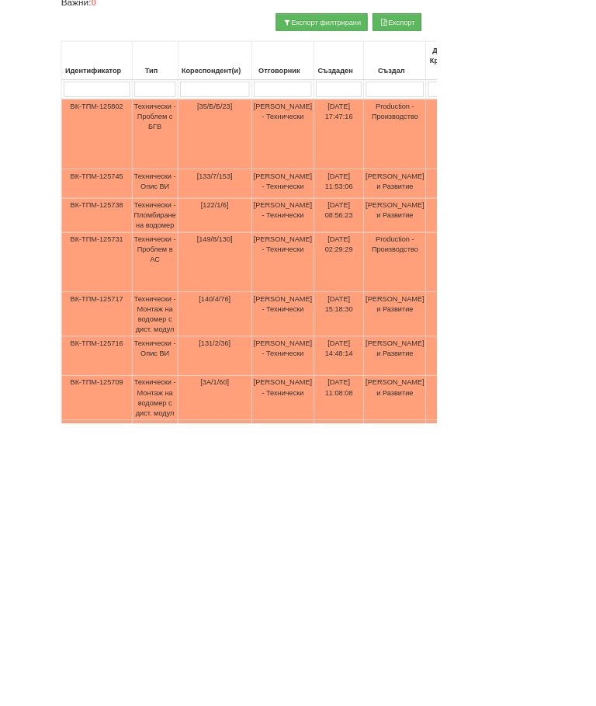
scroll to position [279, 0]
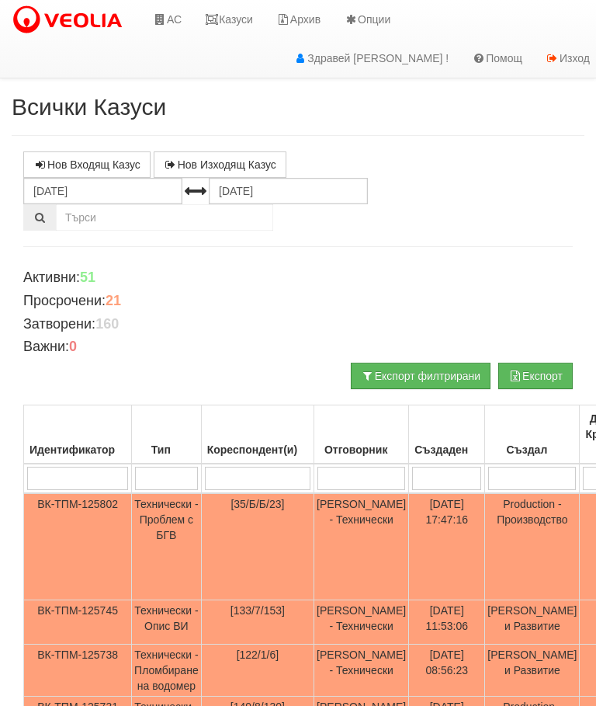
select select "3"
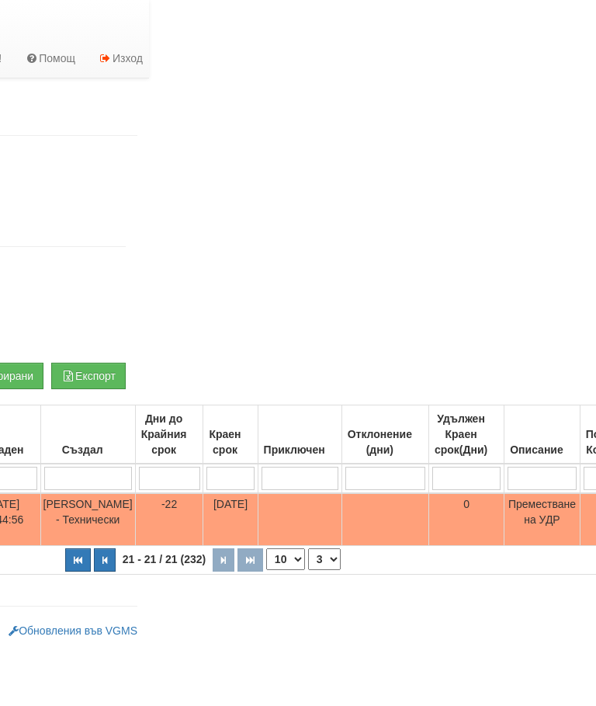
scroll to position [0, 613]
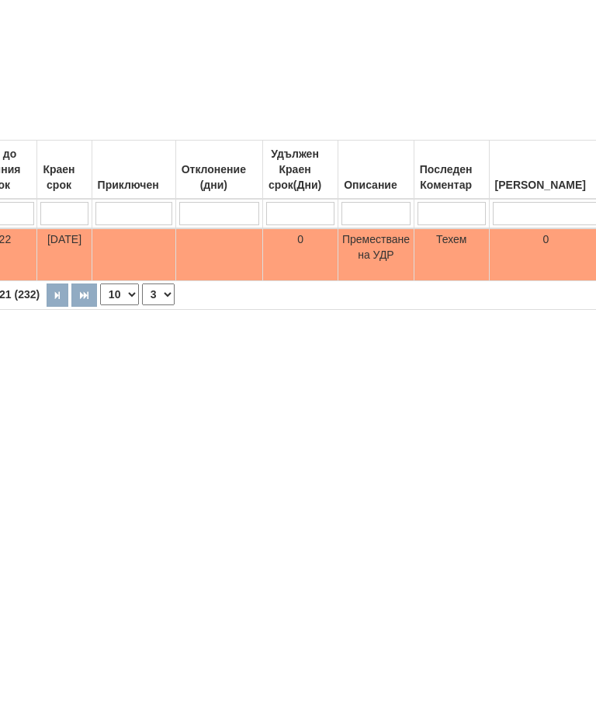
type input "П"
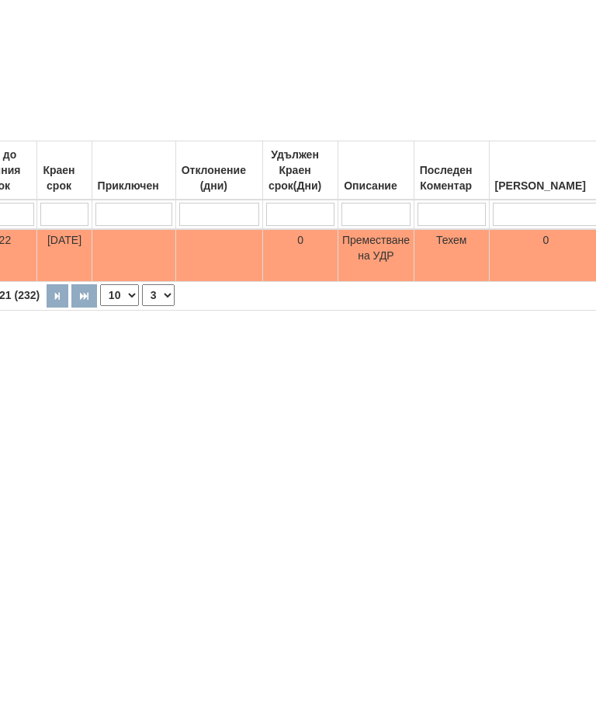
scroll to position [0, 610]
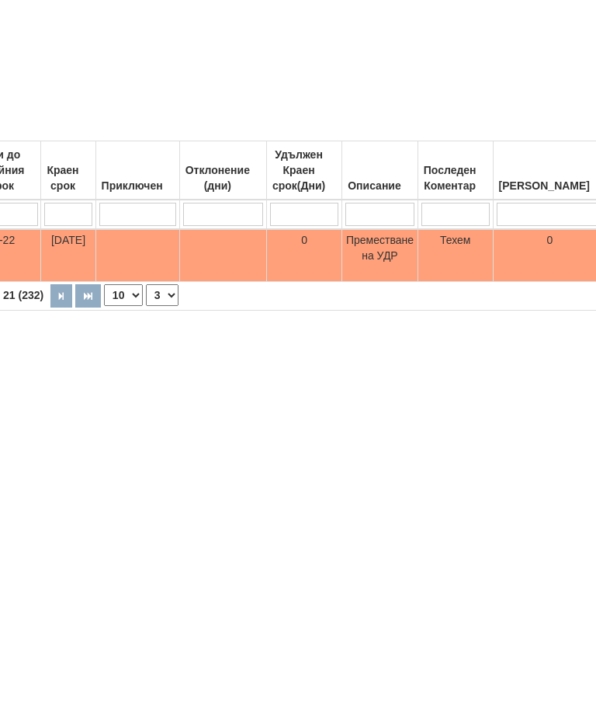
select select "1"
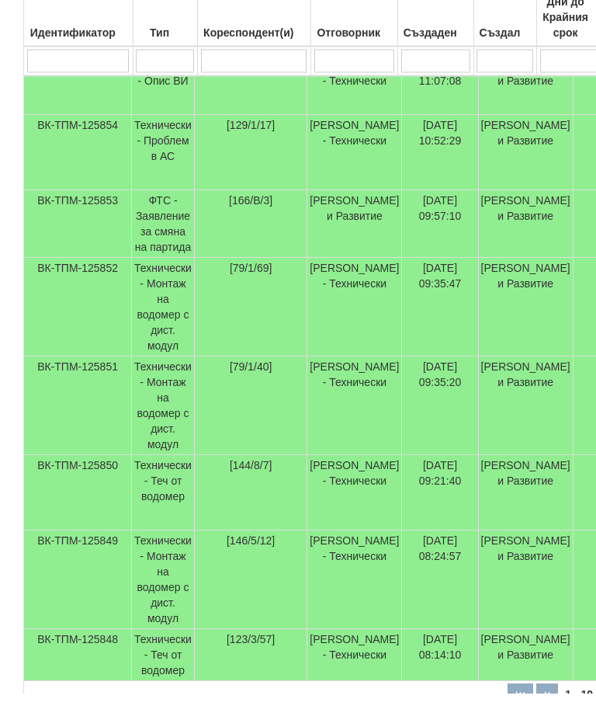
scroll to position [586, 0]
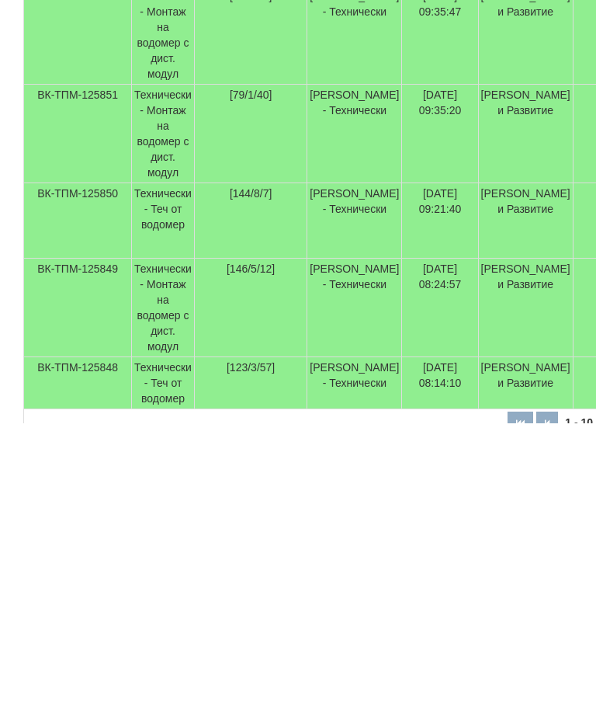
click at [173, 466] on td "Технически - Теч от водомер" at bounding box center [163, 503] width 63 height 75
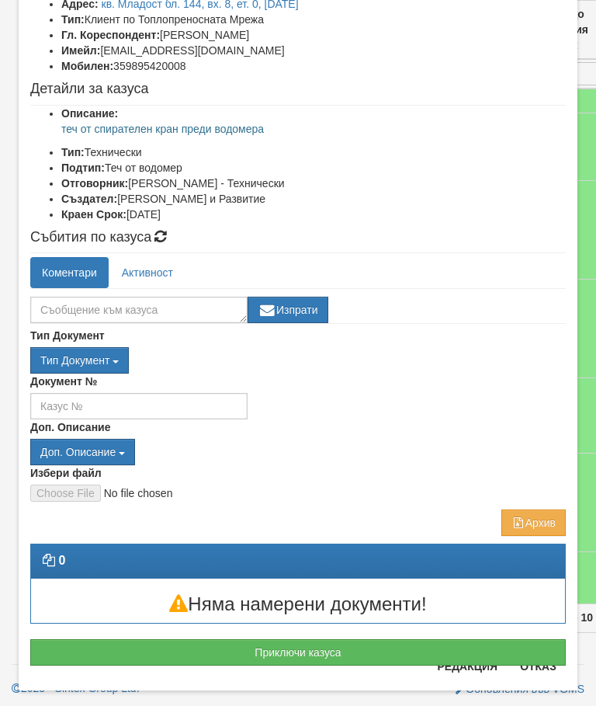
scroll to position [127, 0]
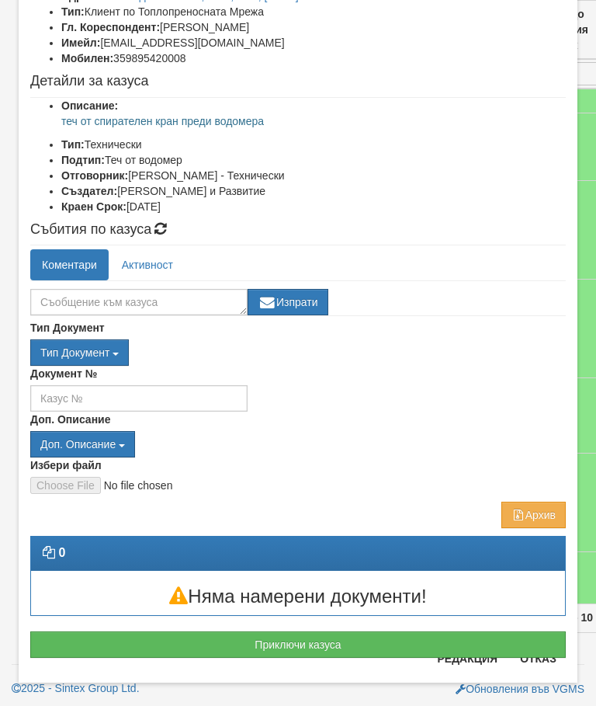
click at [537, 658] on button "Отказ" at bounding box center [538, 658] width 55 height 25
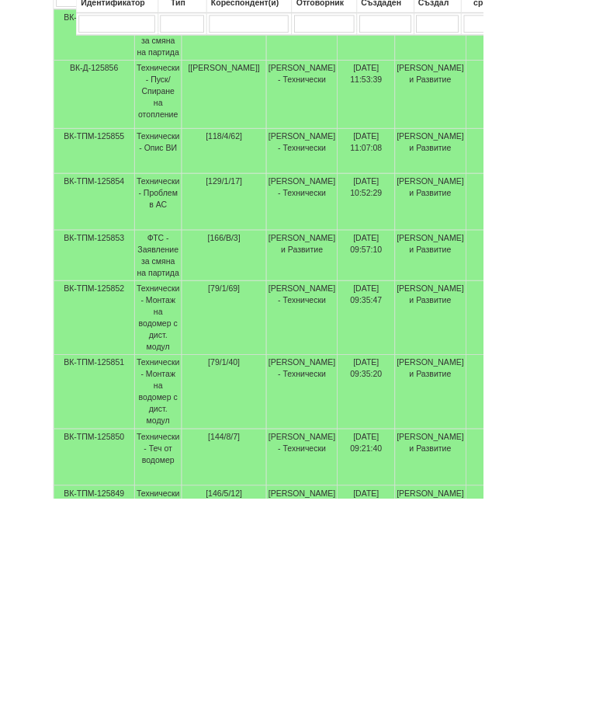
scroll to position [405, 0]
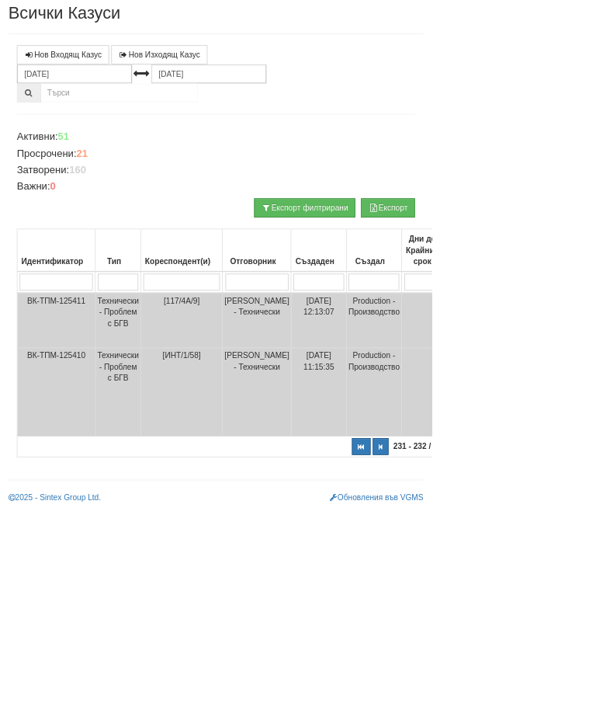
scroll to position [0, 0]
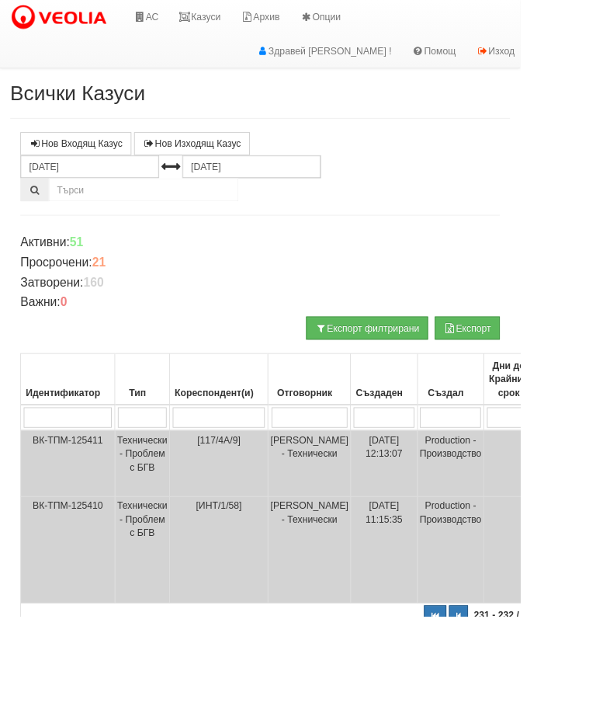
click at [486, 705] on button "button" at bounding box center [499, 704] width 26 height 23
select select "1"
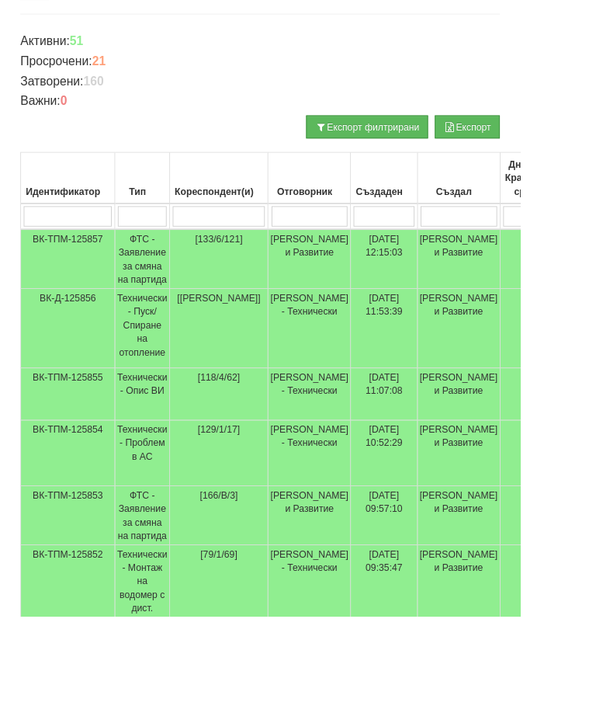
scroll to position [213, 0]
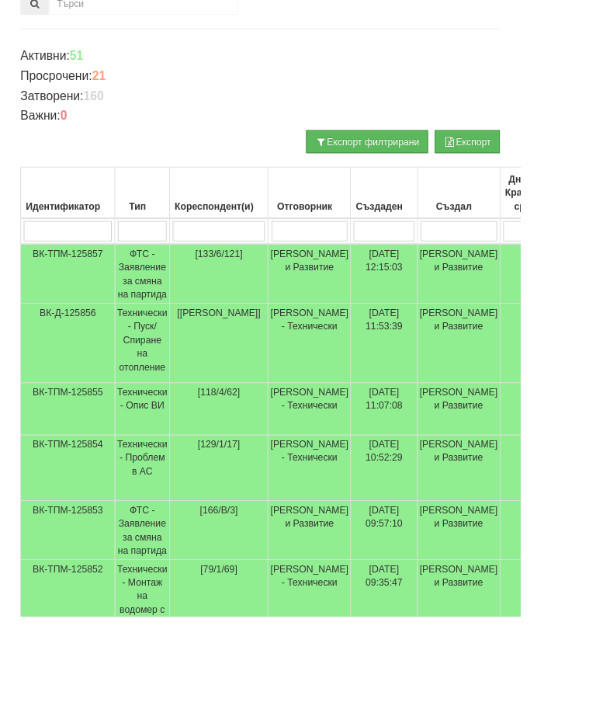
click at [259, 253] on input "search" at bounding box center [251, 264] width 106 height 23
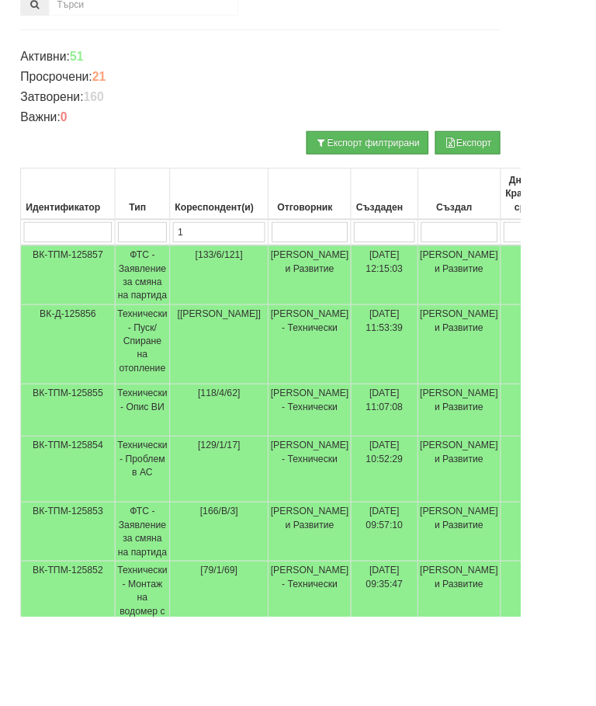
type input "13"
type input "132"
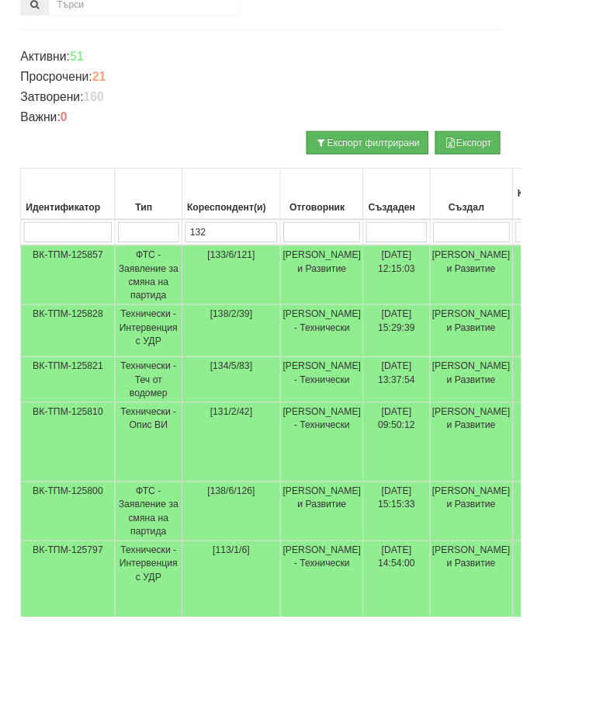
type input "132"
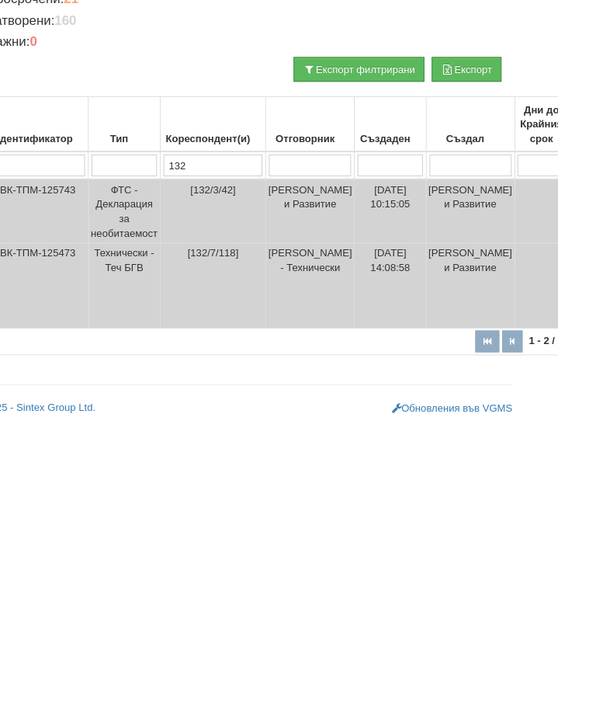
scroll to position [48, 0]
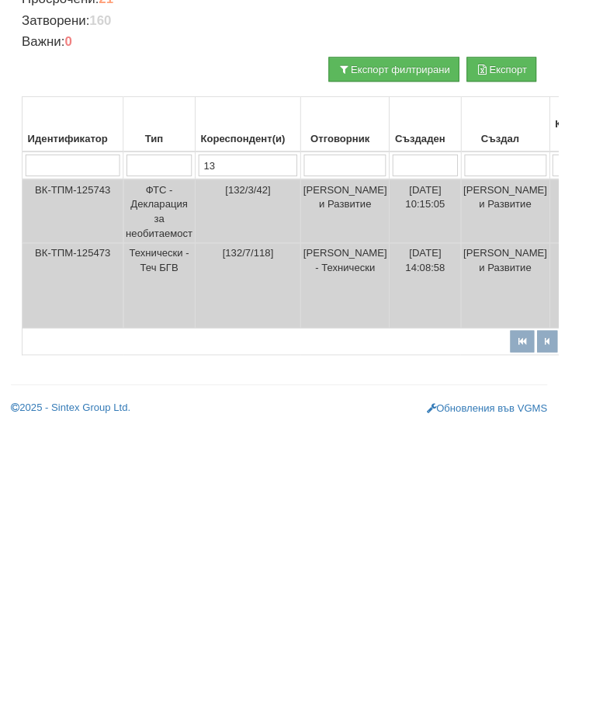
type input "1"
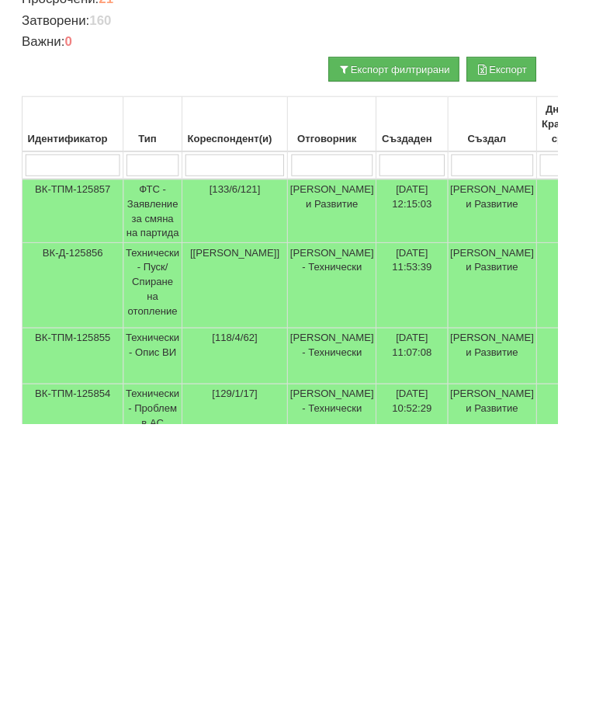
click at [366, 419] on input "search" at bounding box center [355, 430] width 88 height 23
type input "П"
type input "Пе"
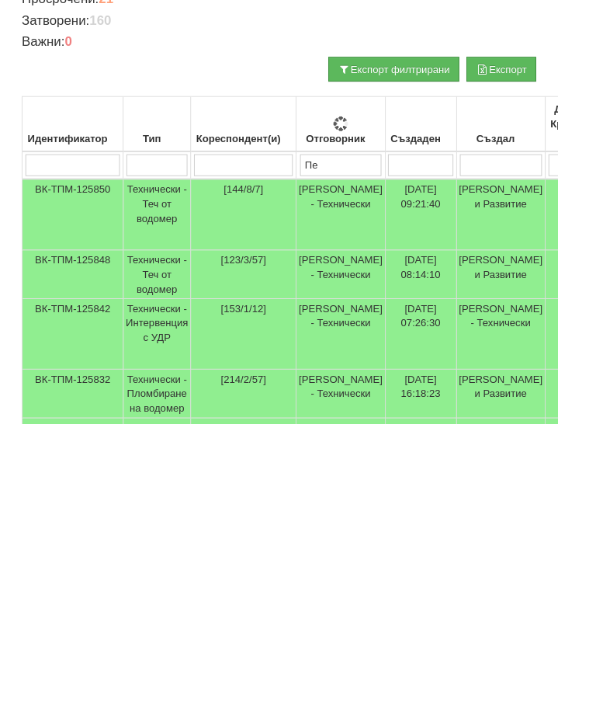
type input "Пе"
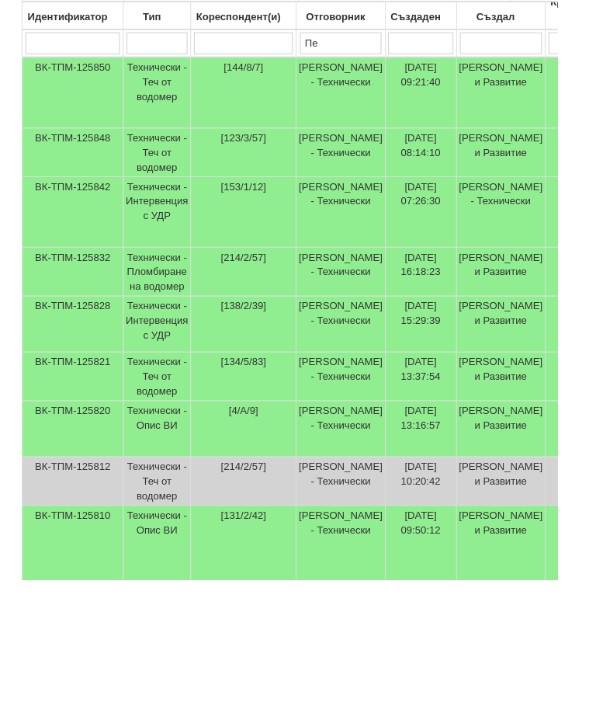
scroll to position [349, 0]
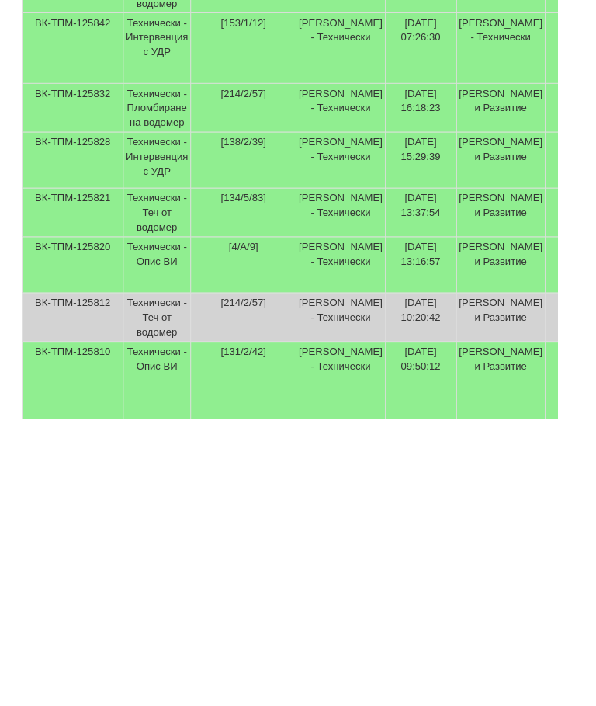
type input "Пе"
click at [177, 459] on td "Технически - Теч от водомер" at bounding box center [168, 485] width 72 height 52
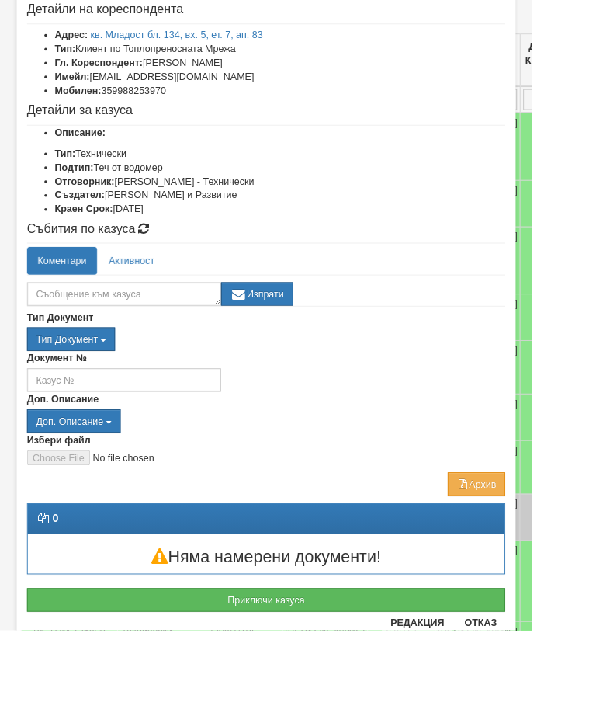
scroll to position [54, 0]
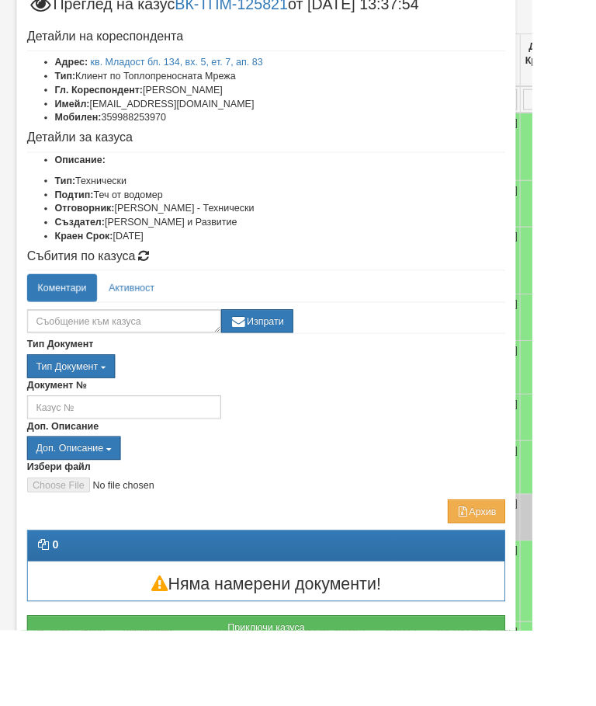
click at [468, 405] on div "Тип Документ П М ЗСП ОК СМПТ КПК ППО КПА КПАПО [GEOGRAPHIC_DATA] ППА ПВЕВ Д" at bounding box center [298, 410] width 536 height 26
click at [409, 454] on div "Документ №" at bounding box center [298, 446] width 559 height 46
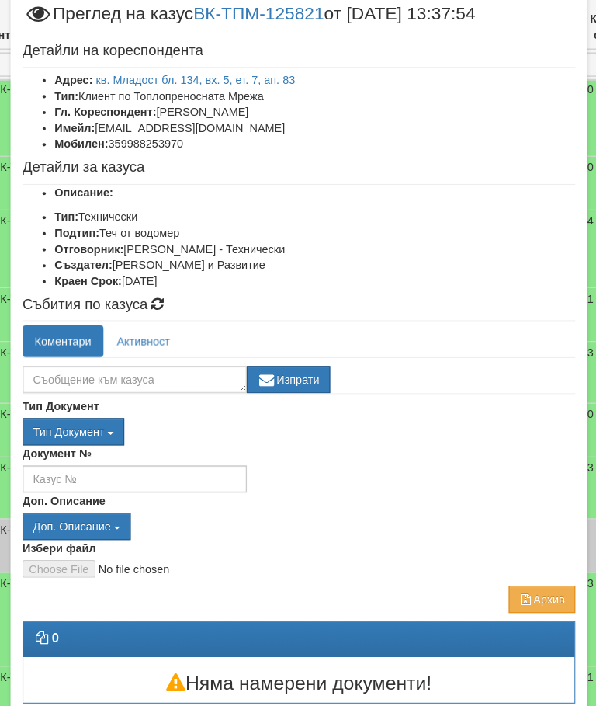
scroll to position [33, 0]
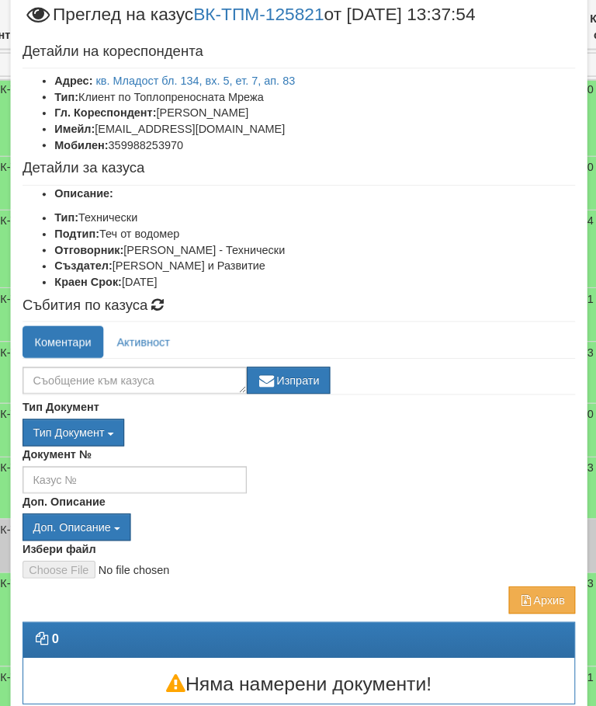
click at [426, 417] on div "Тип Документ П М ЗСП ОК СМПТ КПК ППО КПА КПАПО [GEOGRAPHIC_DATA] ППА ПВЕВ Д" at bounding box center [298, 430] width 536 height 26
click at [429, 443] on div "Документ №" at bounding box center [298, 466] width 559 height 46
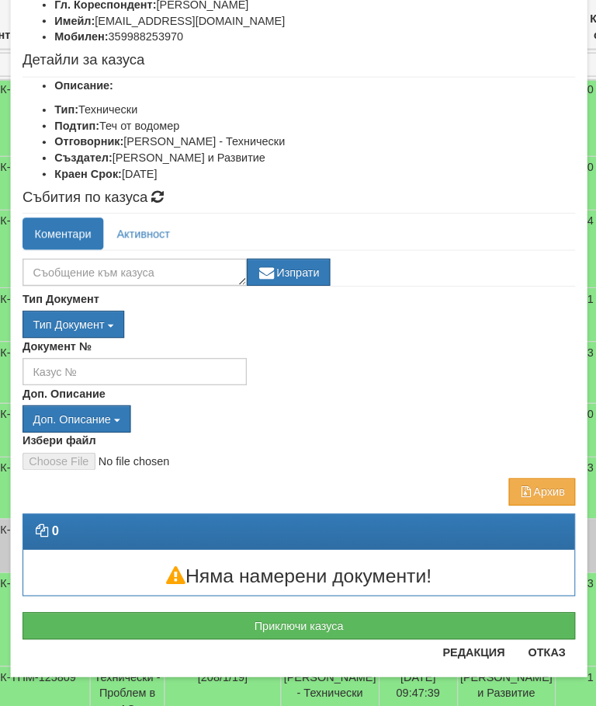
scroll to position [138, 0]
click at [528, 631] on button "Отказ" at bounding box center [538, 643] width 55 height 25
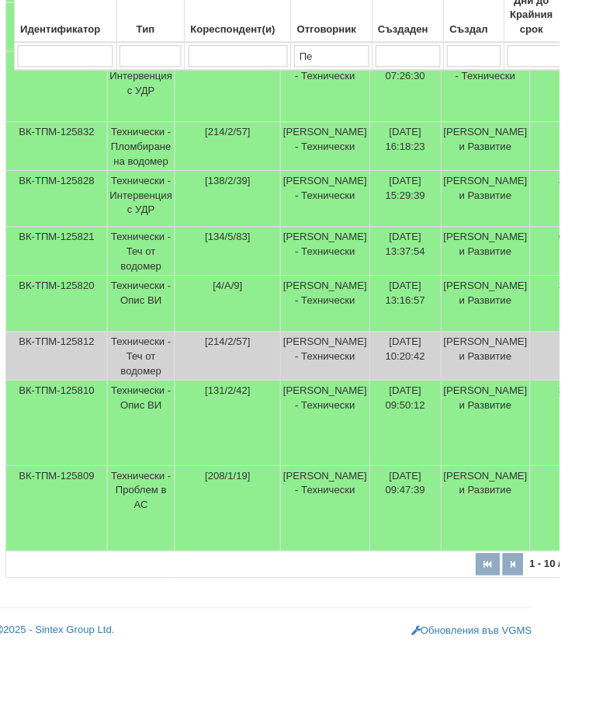
scroll to position [466, 2]
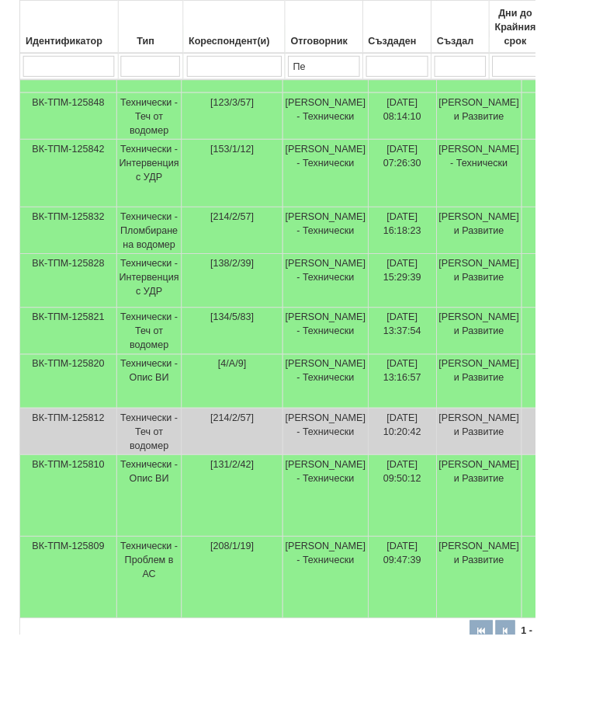
click at [175, 592] on td "Технически - Опис ВИ" at bounding box center [166, 551] width 72 height 91
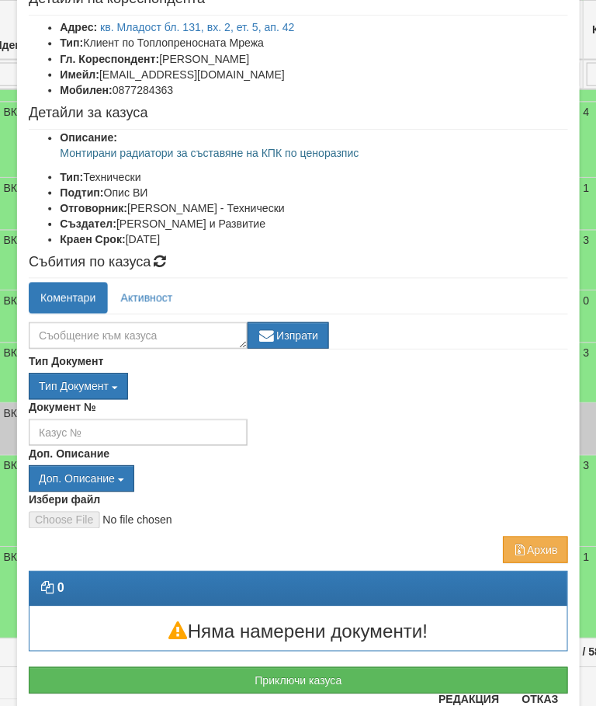
scroll to position [94, 0]
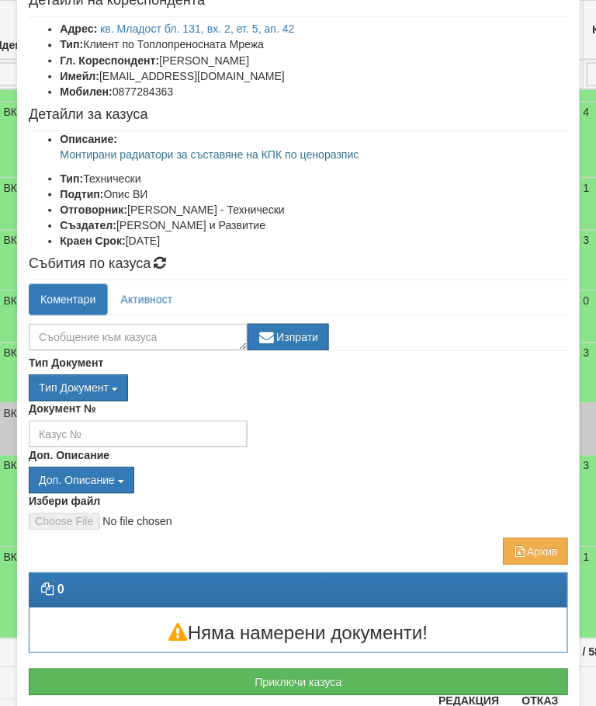
click at [535, 699] on button "Отказ" at bounding box center [538, 695] width 55 height 25
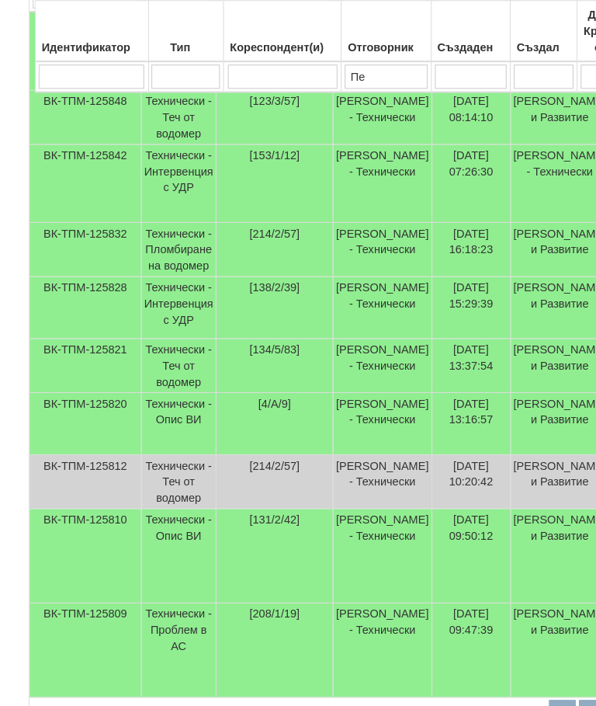
scroll to position [482, 0]
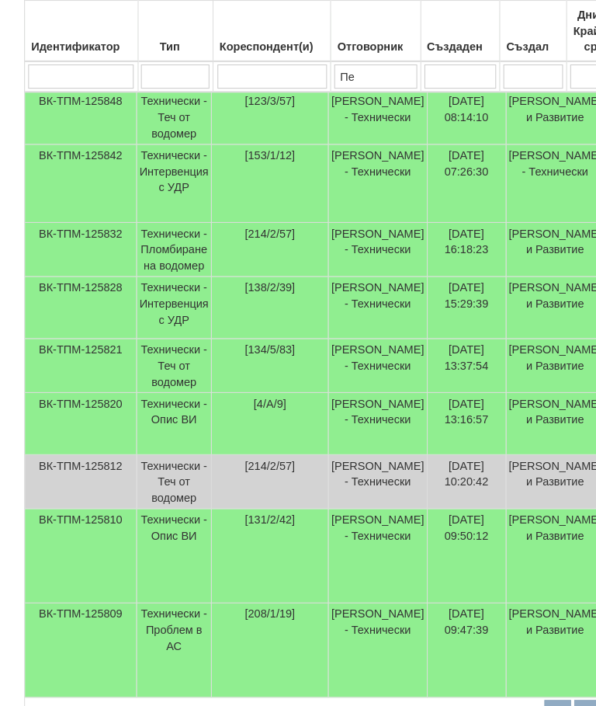
click at [176, 565] on td "Технически - Опис ВИ" at bounding box center [168, 535] width 72 height 91
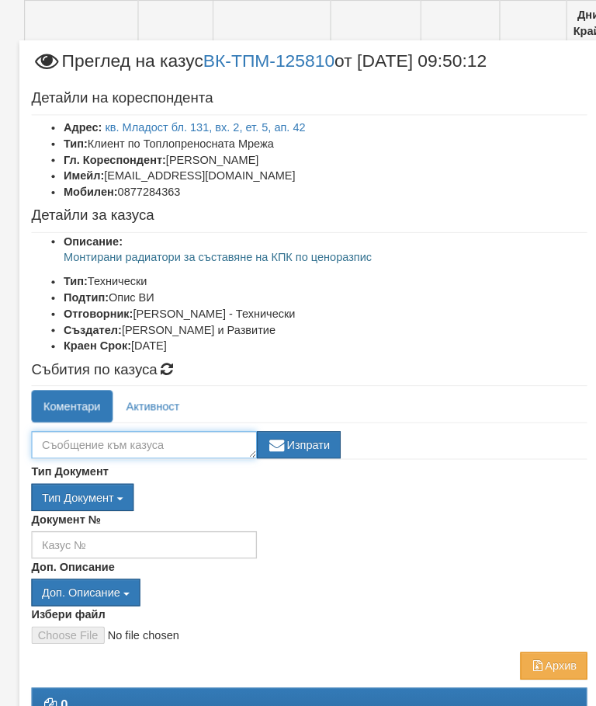
click at [130, 419] on textarea at bounding box center [138, 428] width 217 height 26
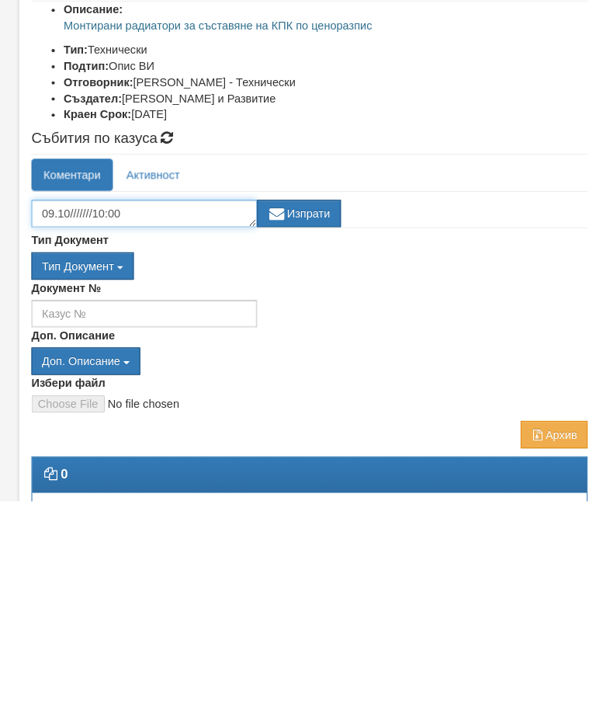
type textarea "09.10///////10:00"
click at [302, 415] on button "Изпрати" at bounding box center [288, 428] width 81 height 26
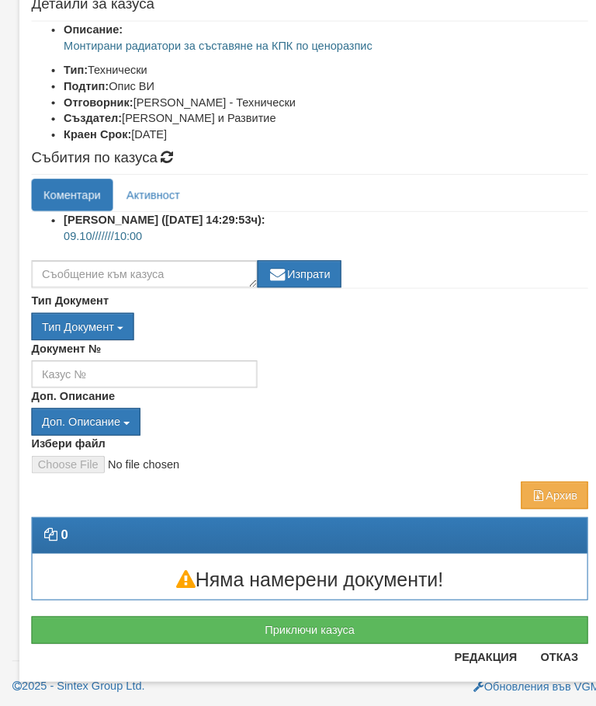
scroll to position [180, 0]
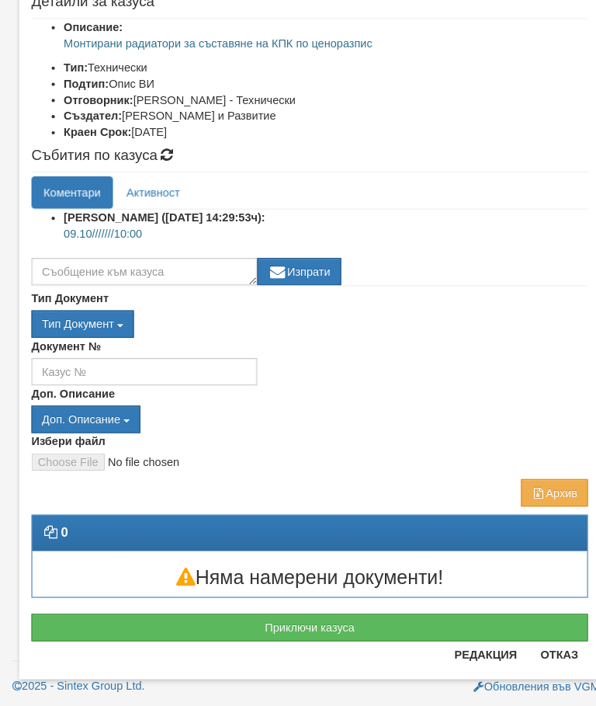
click at [535, 643] on button "Отказ" at bounding box center [538, 655] width 55 height 25
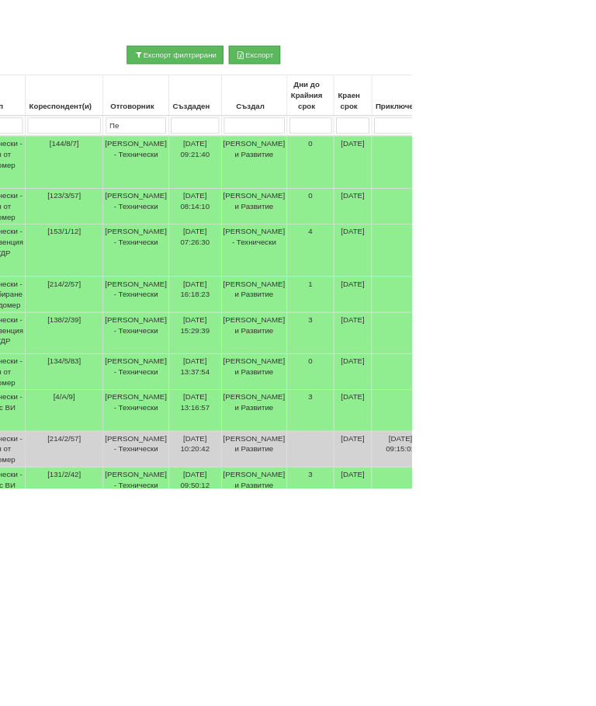
scroll to position [296, 156]
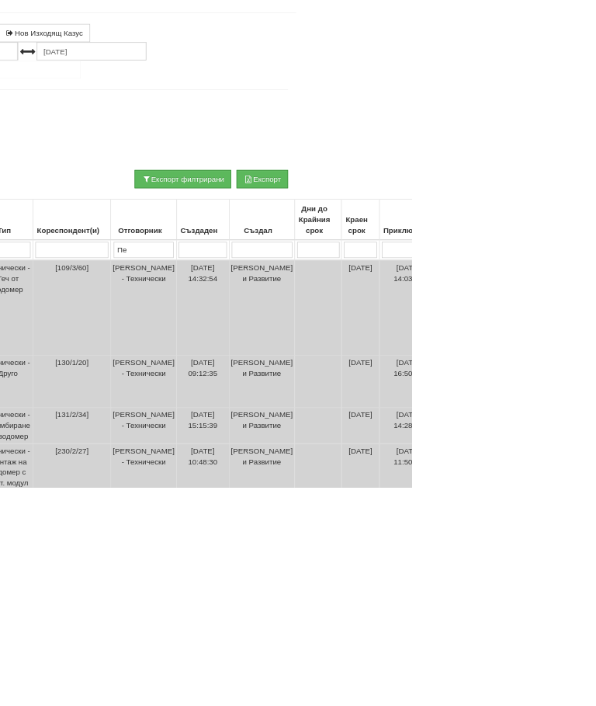
scroll to position [116, 157]
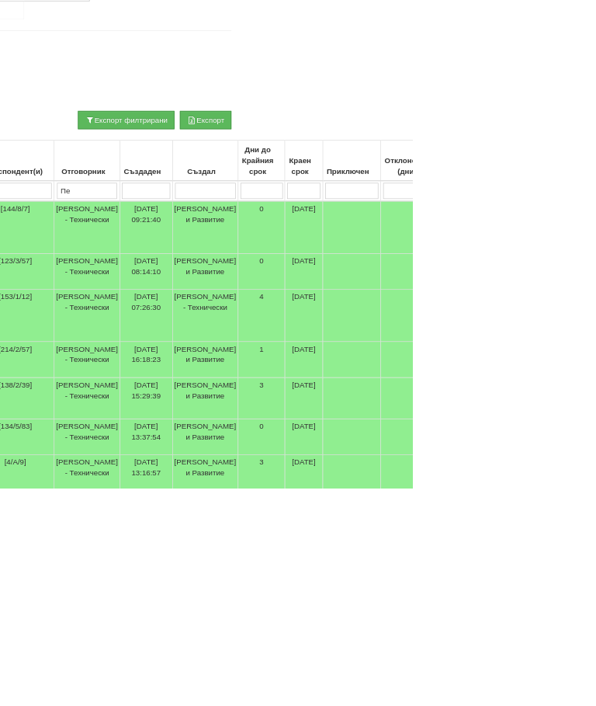
scroll to position [203, 0]
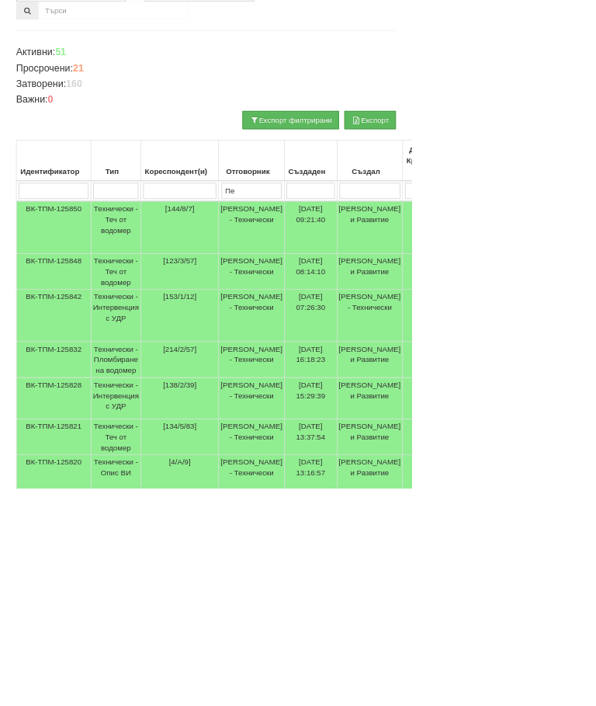
click at [183, 705] on td "Технически - Опис ВИ" at bounding box center [168, 688] width 72 height 60
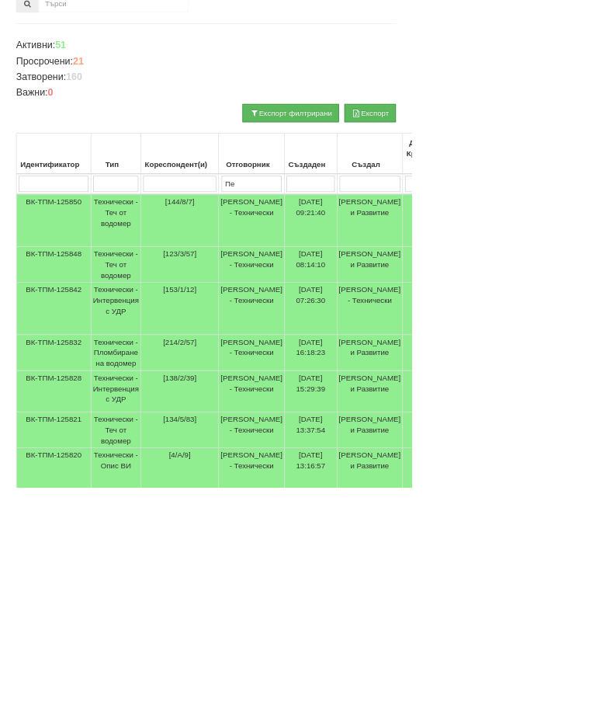
scroll to position [212, 0]
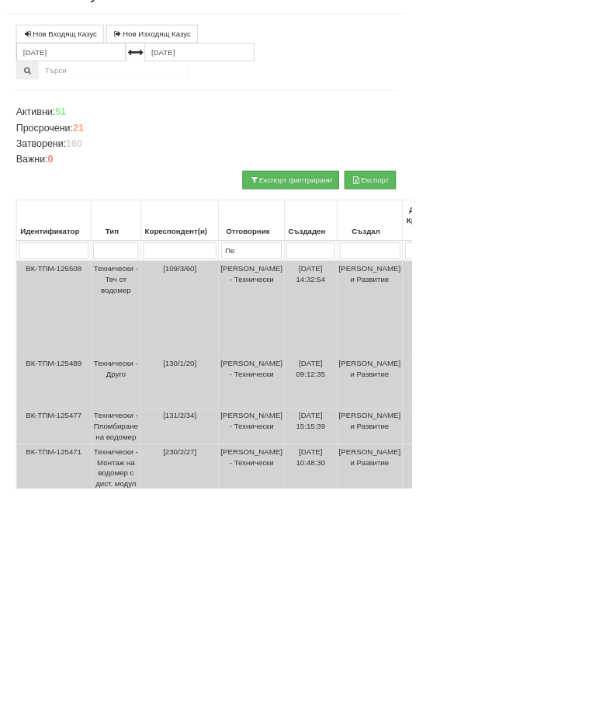
select select "1"
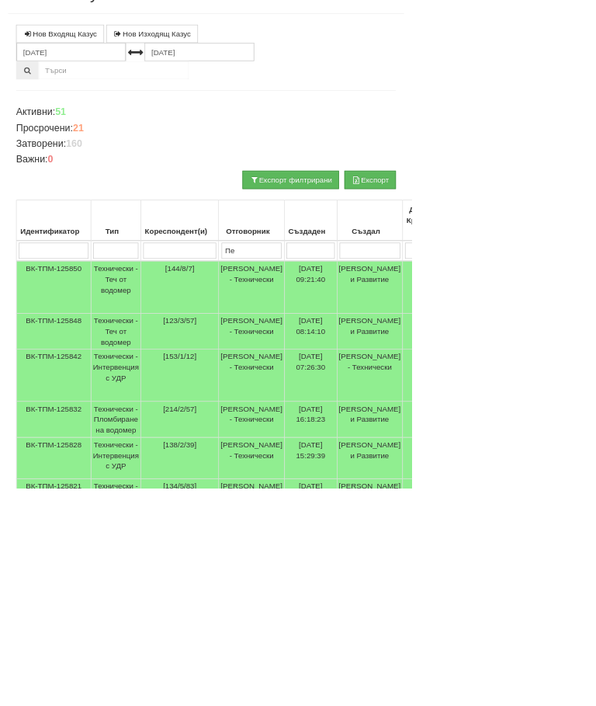
scroll to position [285, 0]
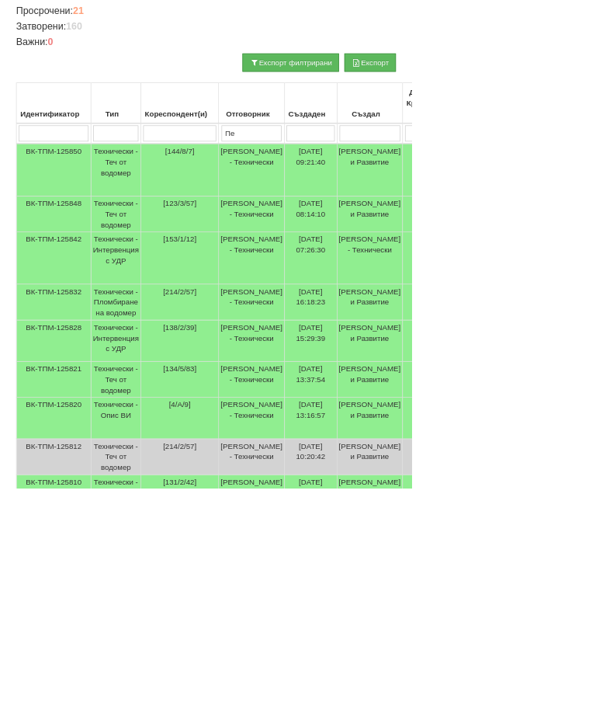
click at [175, 558] on td "Технически - Теч от водомер" at bounding box center [168, 549] width 72 height 52
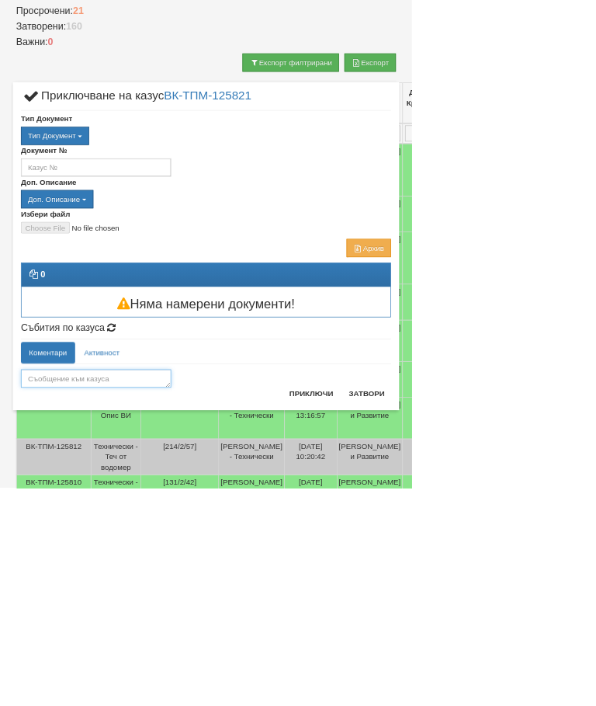
click at [248, 547] on textarea at bounding box center [138, 547] width 217 height 26
type textarea "Готов"
click at [492, 560] on button "Приключи" at bounding box center [450, 569] width 82 height 25
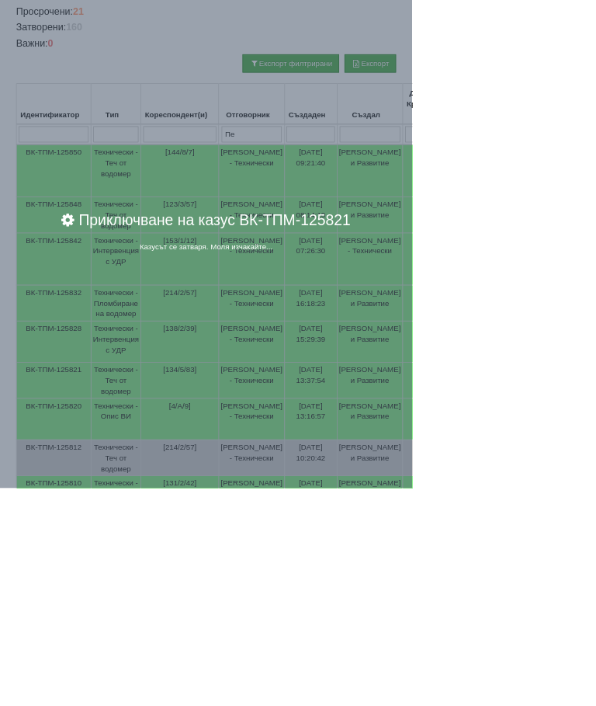
scroll to position [285, 0]
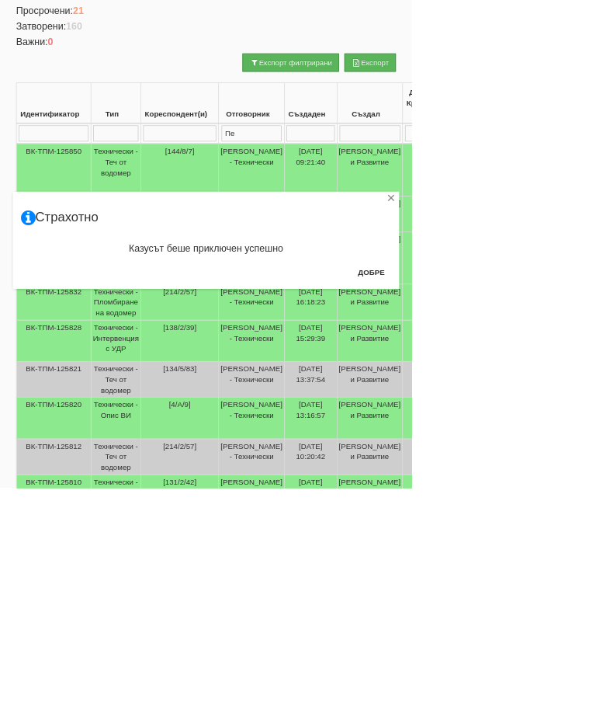
click at [566, 384] on button "Добре" at bounding box center [537, 393] width 57 height 25
